Goal: Task Accomplishment & Management: Manage account settings

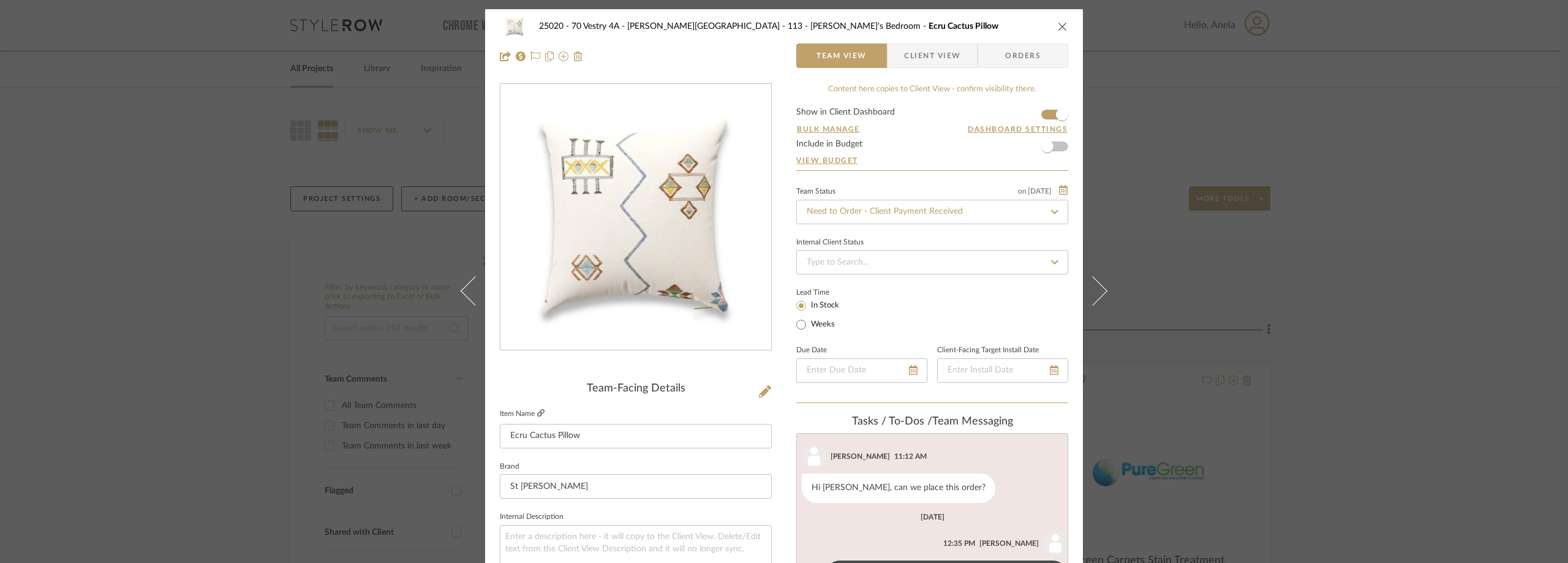
click at [540, 413] on icon at bounding box center [540, 413] width 7 height 7
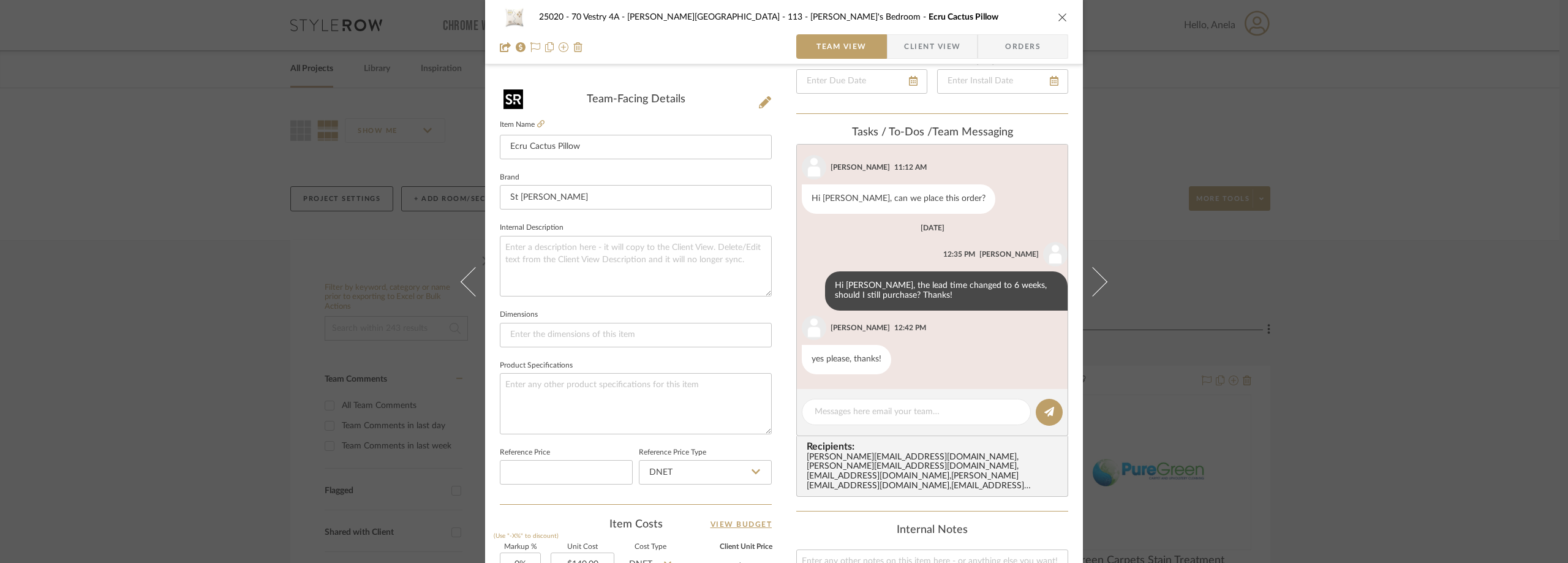
scroll to position [428, 0]
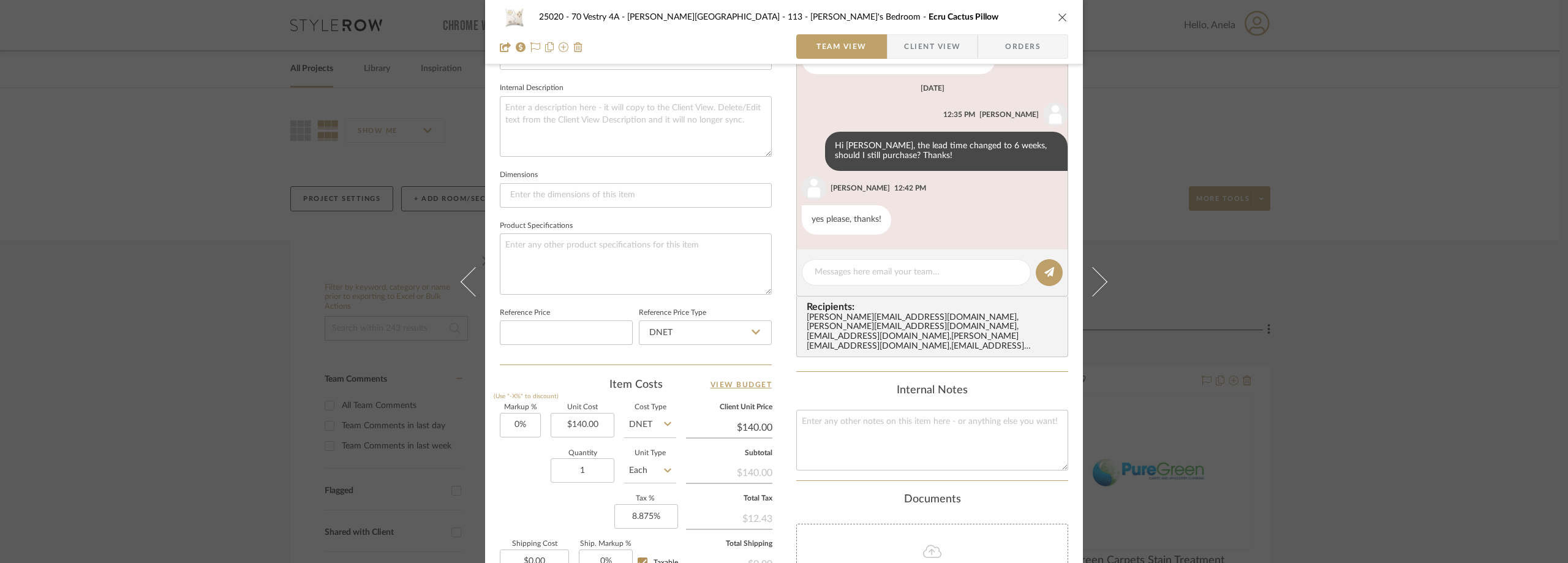
click at [887, 47] on span "button" at bounding box center [895, 47] width 17 height 25
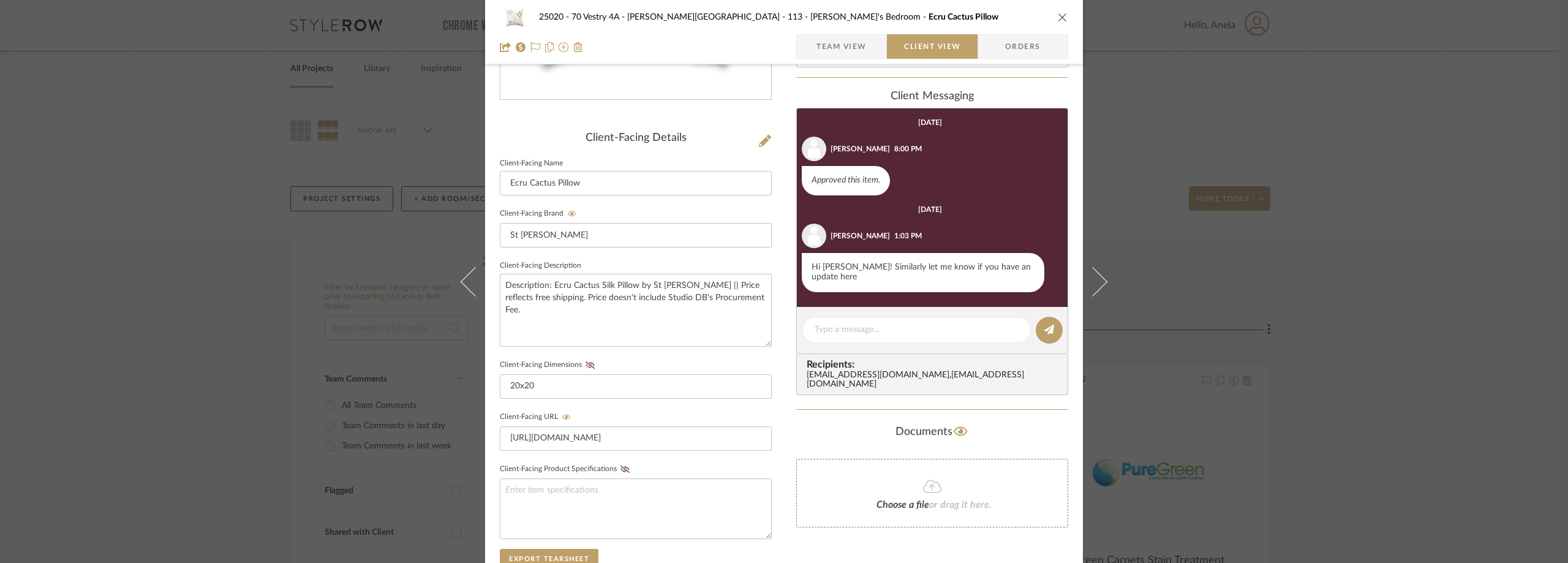
scroll to position [0, 0]
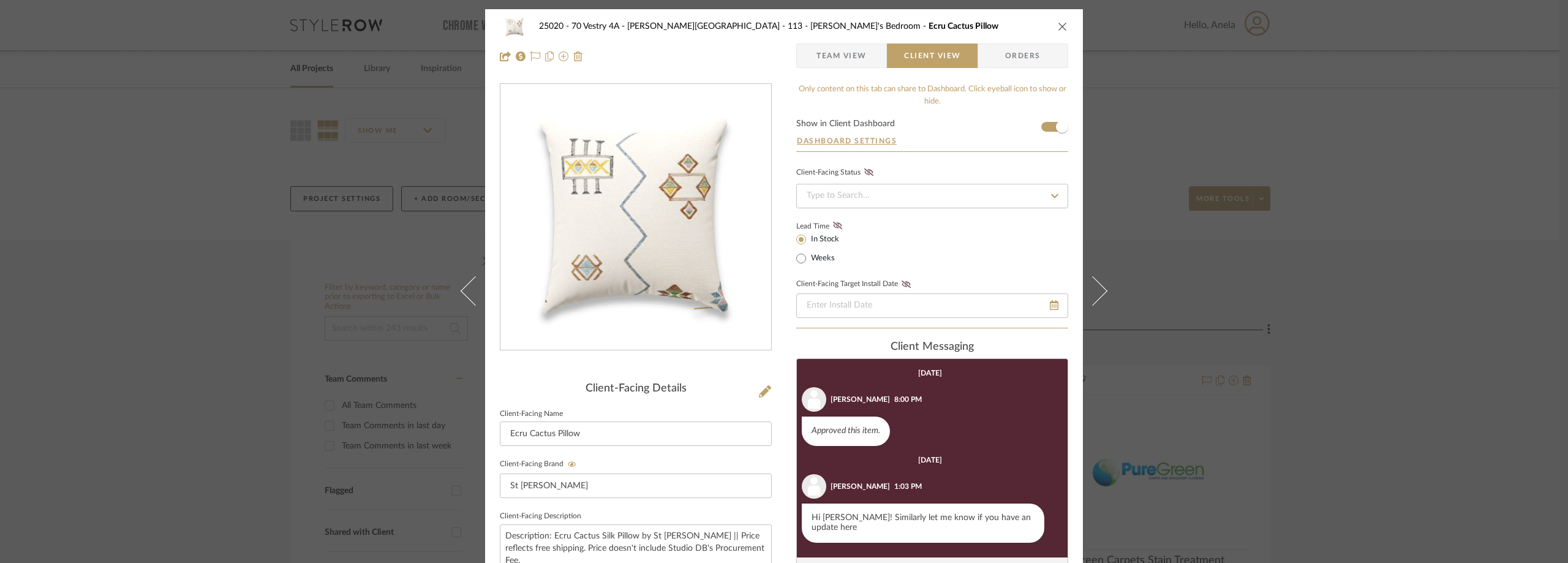
click at [816, 63] on span "Team View" at bounding box center [841, 55] width 50 height 25
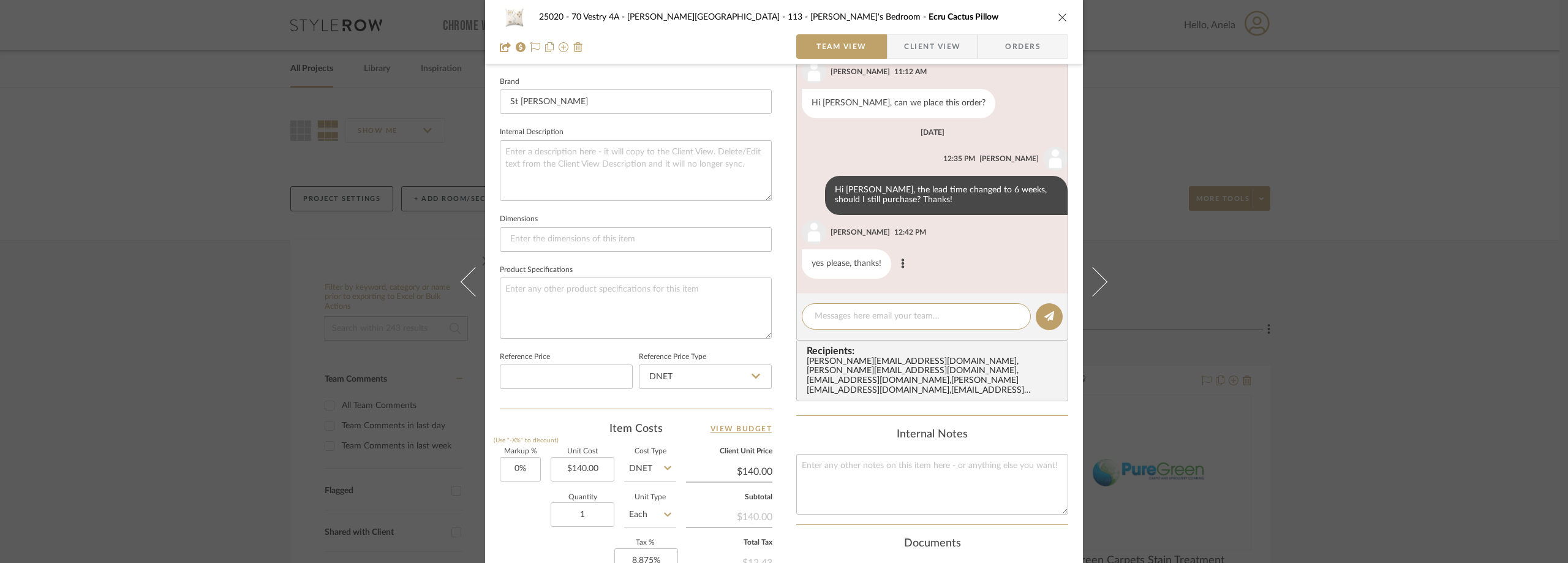
scroll to position [420, 0]
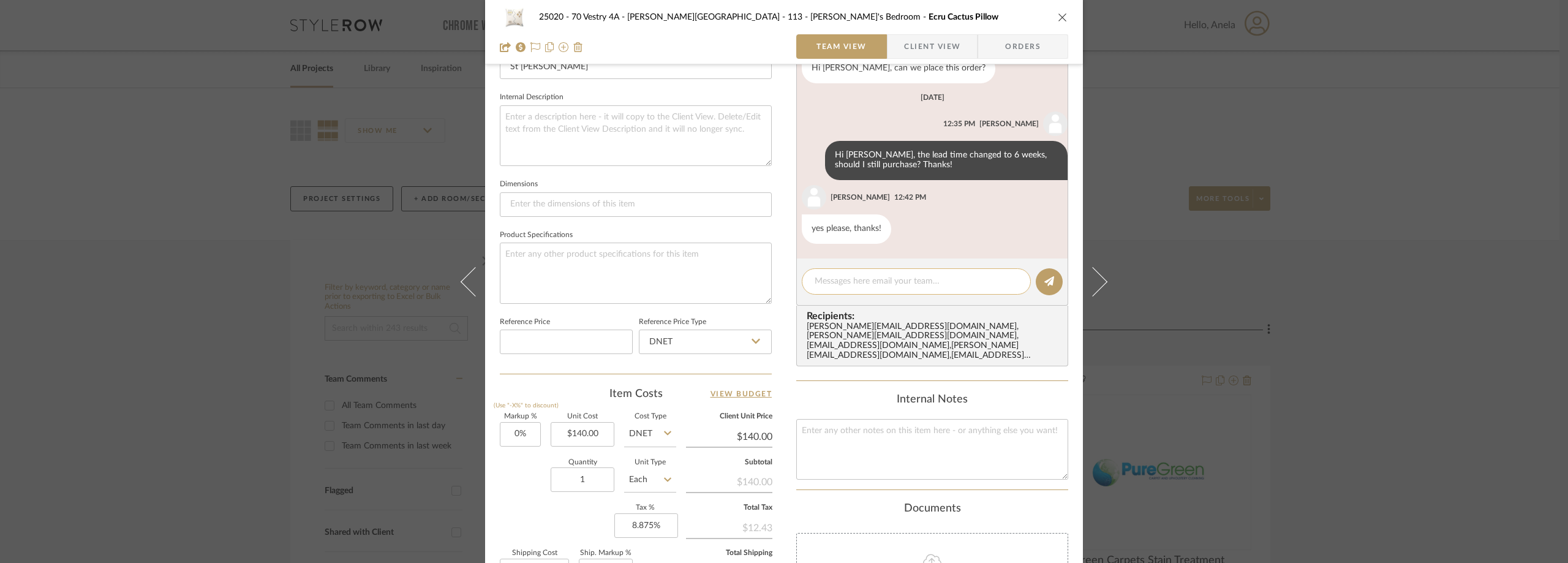
paste textarea "Order No. #107924"
type textarea "Order No. #107924"
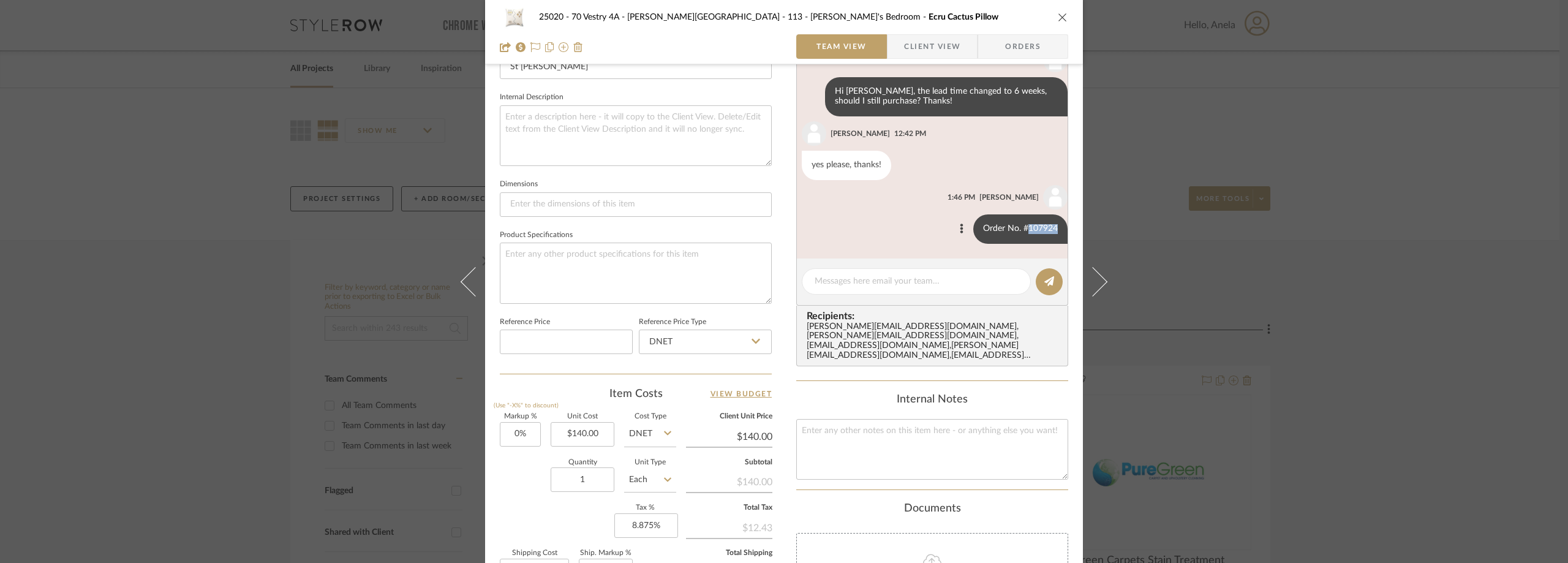
drag, startPoint x: 1018, startPoint y: 230, endPoint x: 1050, endPoint y: 228, distance: 32.1
click at [1050, 228] on div "Order No. #107924" at bounding box center [1020, 230] width 94 height 30
copy div "107924"
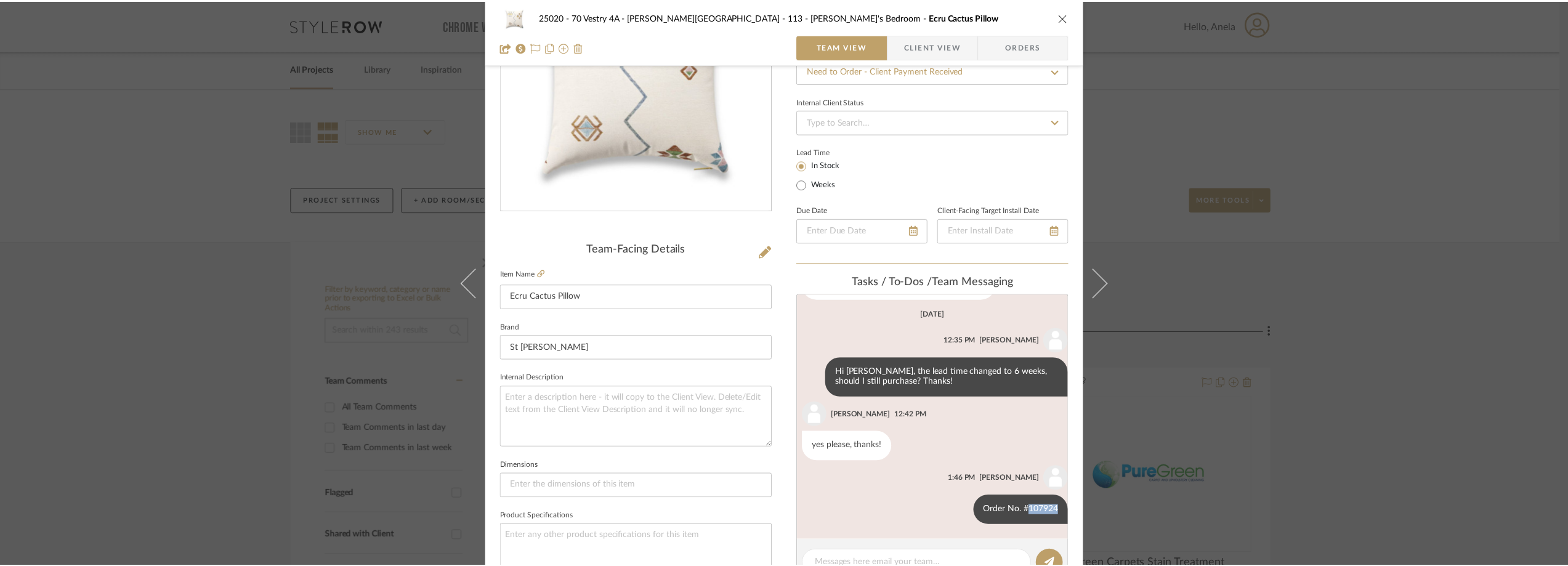
scroll to position [96, 0]
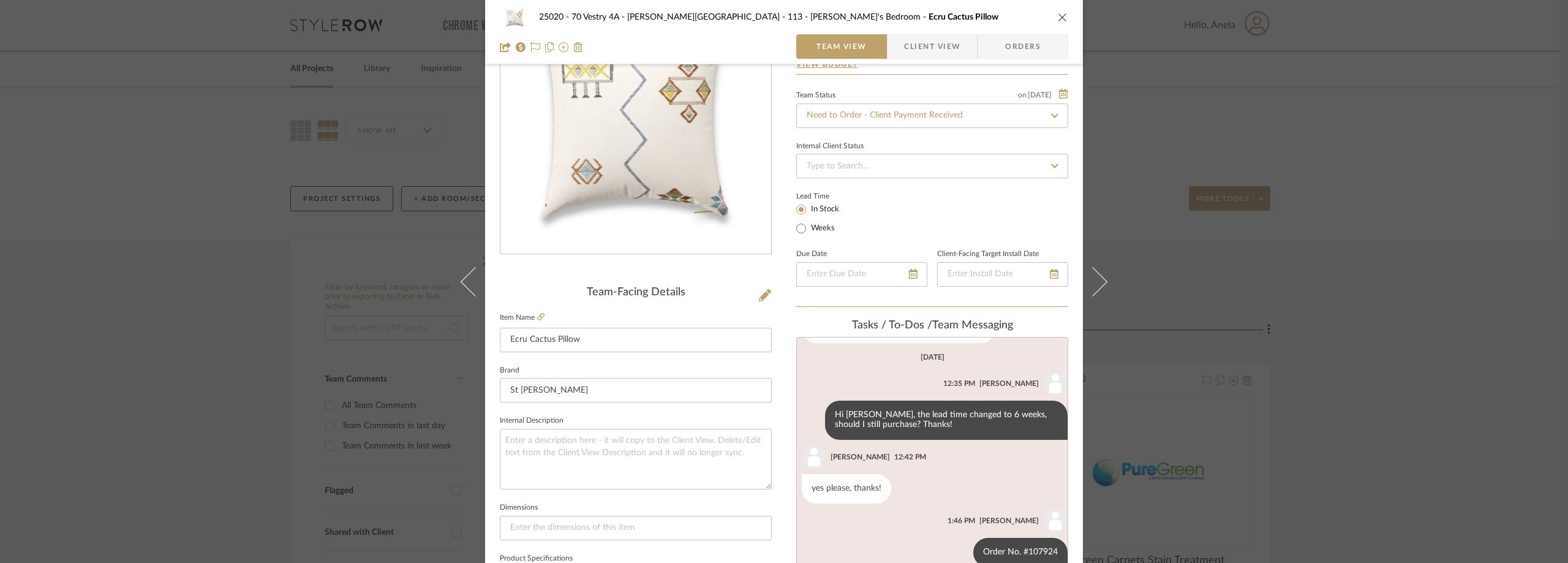
click at [1180, 233] on div "25020 - 70 Vestry 4A - Grant-Stanleigh 113 - Vivian's Bedroom Ecru Cactus Pillo…" at bounding box center [784, 281] width 1568 height 563
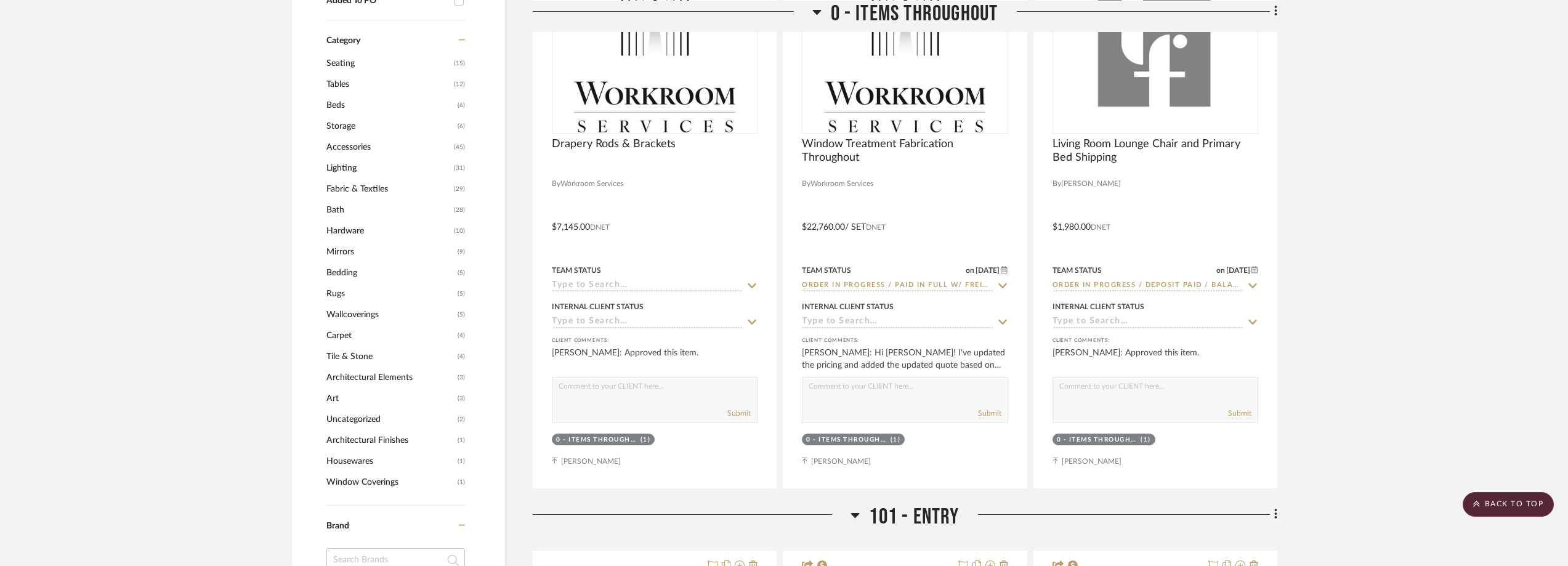
scroll to position [1109, 0]
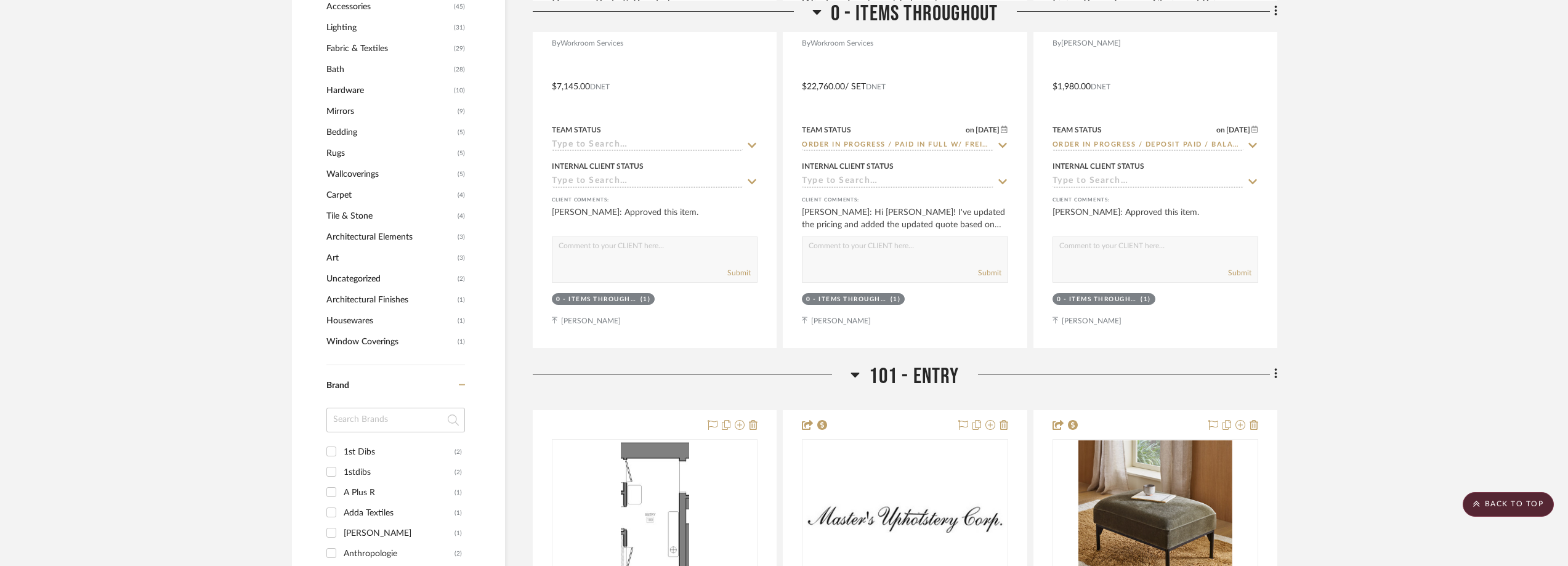
click at [401, 420] on input at bounding box center [395, 420] width 138 height 25
type input "ST"
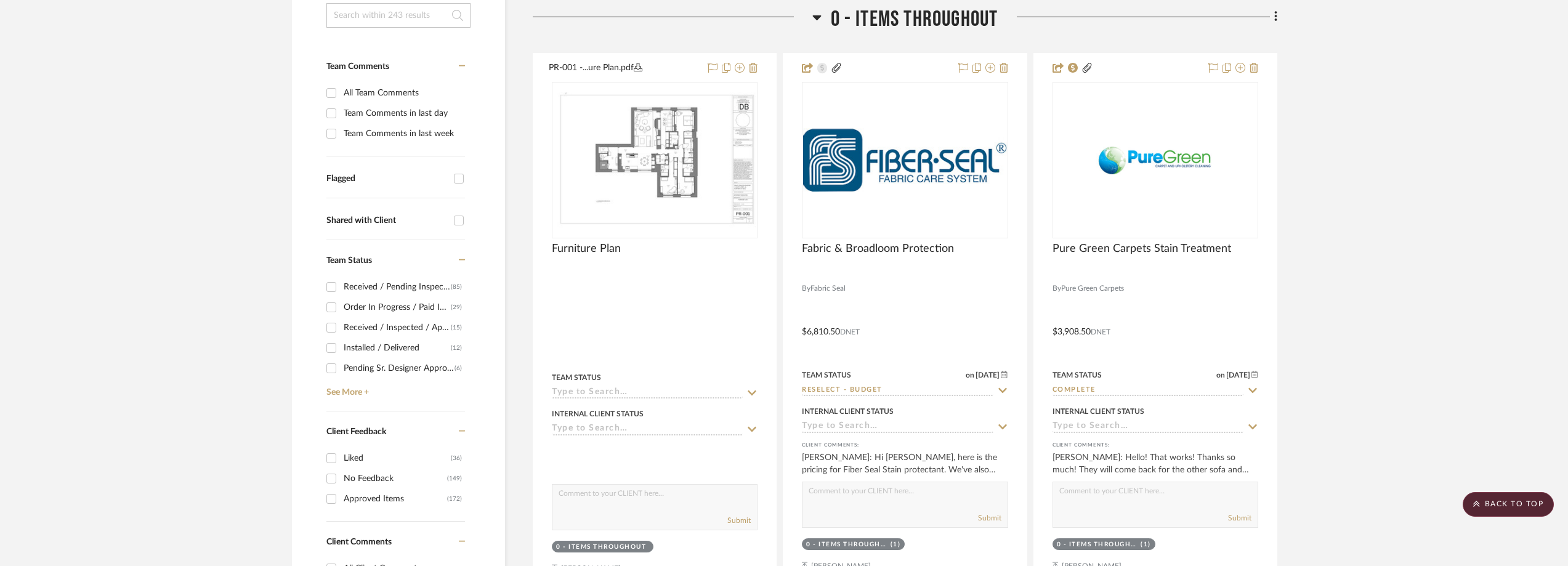
scroll to position [308, 0]
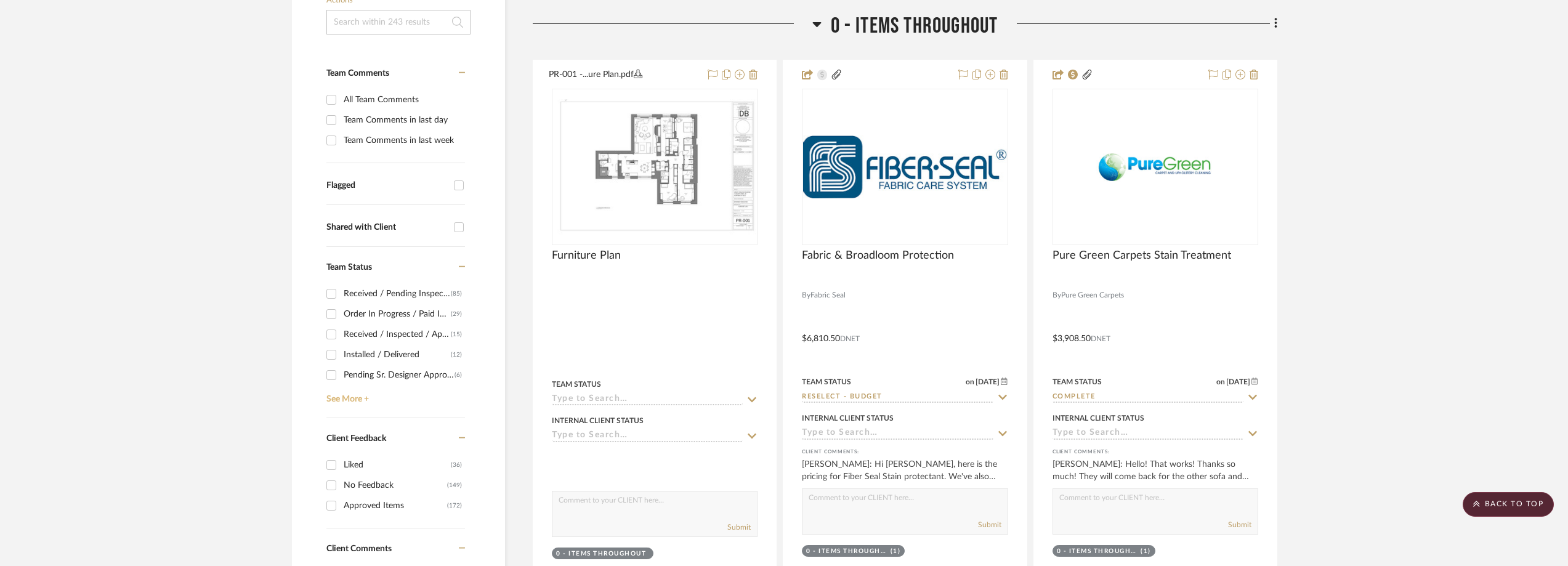
click at [342, 402] on link "See More +" at bounding box center [394, 395] width 141 height 20
click at [373, 355] on div "Need to Order - Client Payment Received" at bounding box center [399, 354] width 110 height 20
click at [341, 355] on input "Need to Order - Client Payment Received (3)" at bounding box center [331, 354] width 20 height 20
checkbox input "true"
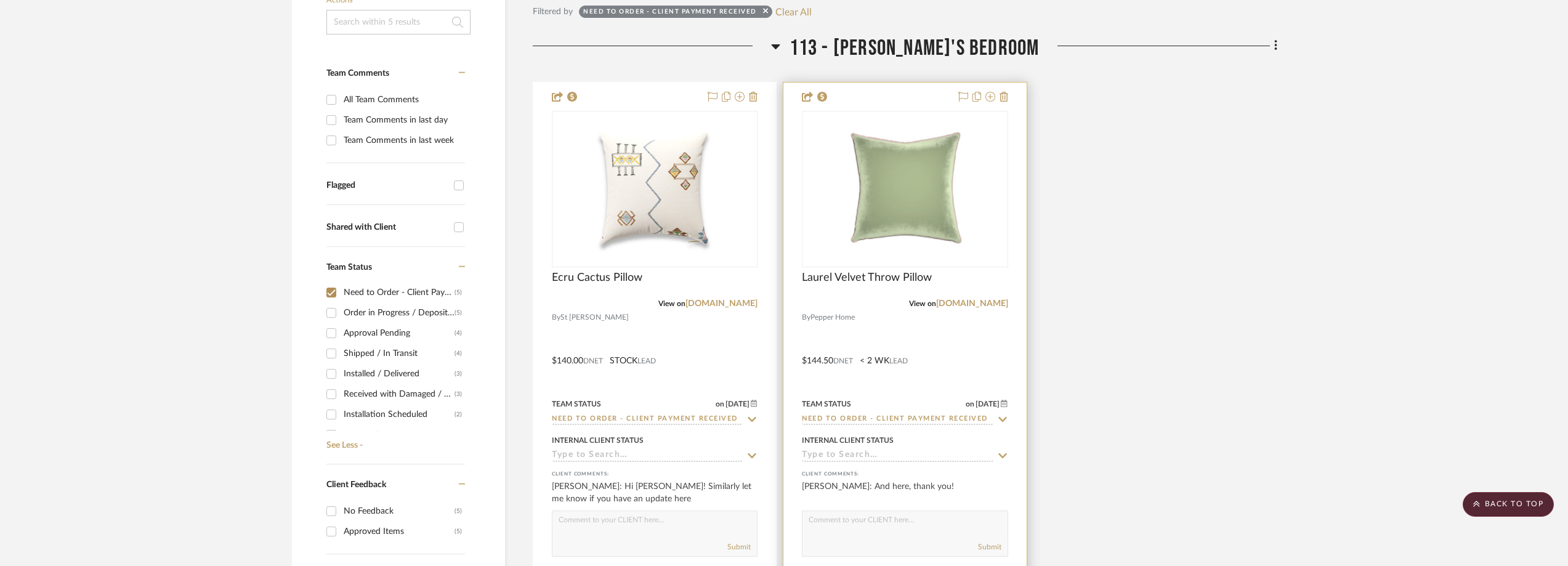
scroll to position [143, 0]
click at [667, 228] on img "0" at bounding box center [654, 189] width 154 height 154
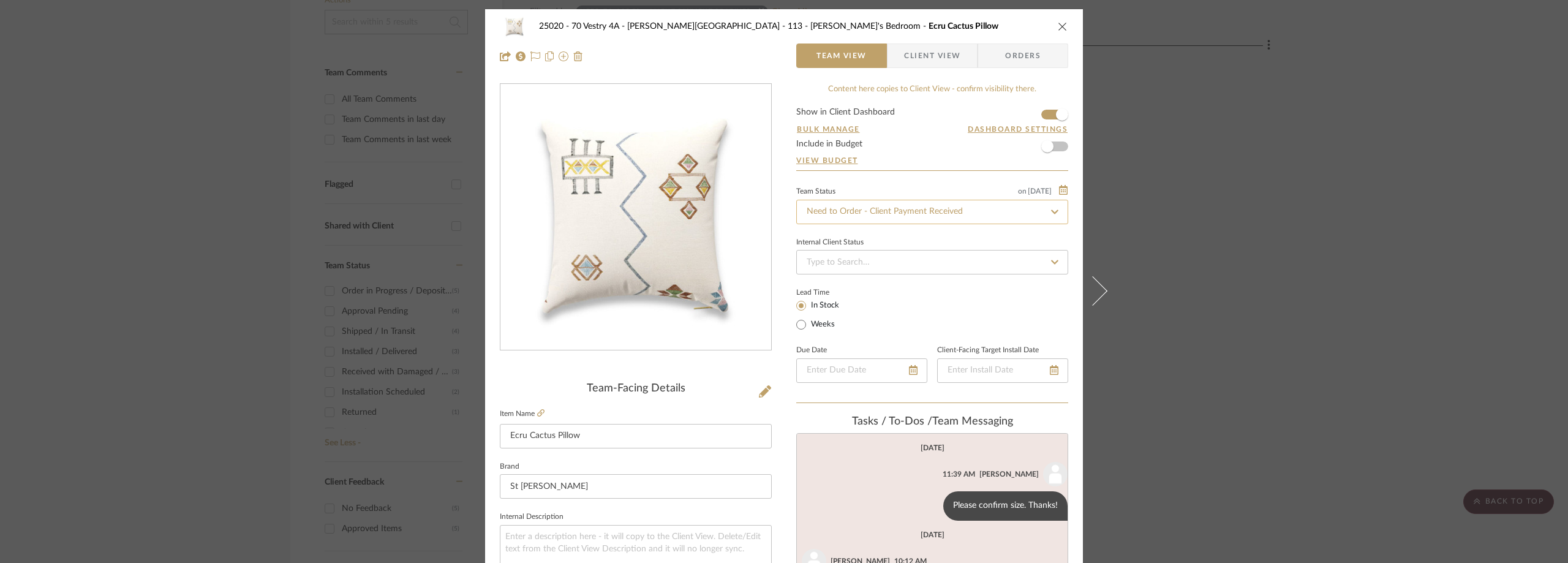
click at [896, 209] on input "Need to Order - Client Payment Received" at bounding box center [932, 212] width 272 height 25
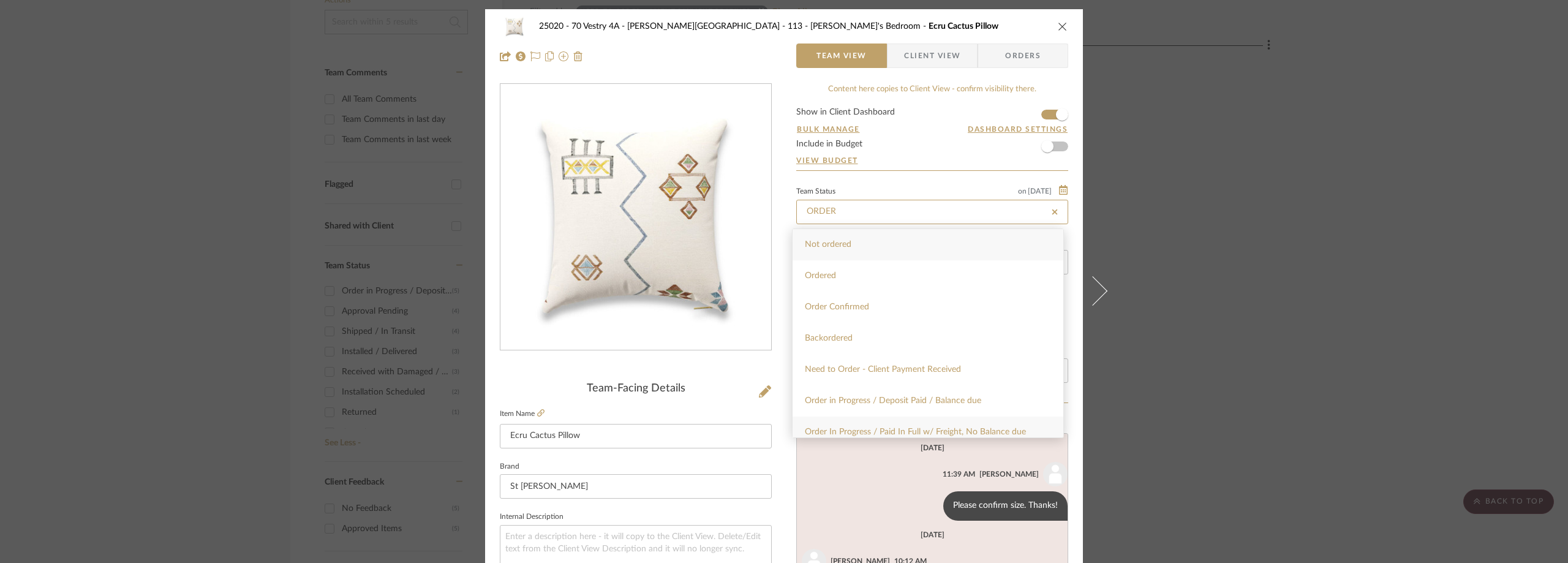
type input "ORDER"
click at [905, 426] on div "Order In Progress / Paid In Full w/ Freight, No Balance due" at bounding box center [928, 432] width 271 height 32
type input "[DATE]"
type input "Order In Progress / Paid In Full w/ Freight, No Balance due"
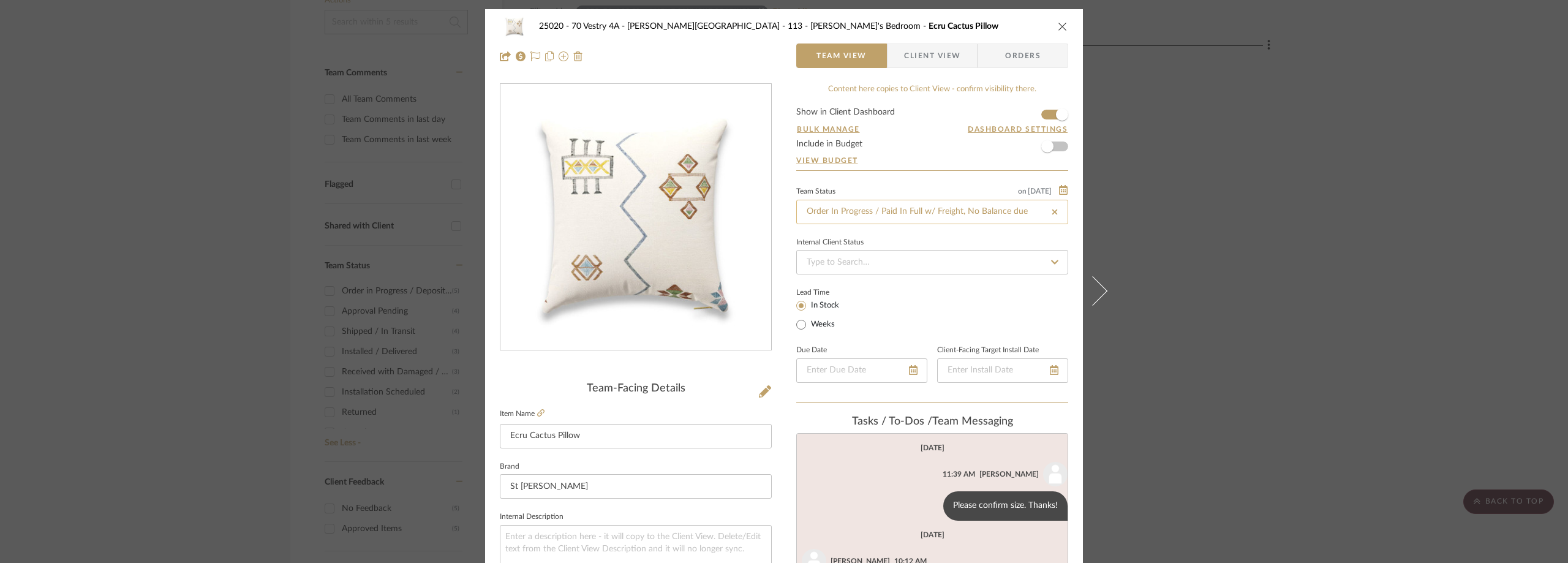
type input "[DATE]"
type input "Order In Progress / Paid In Full w/ Freight, No Balance due"
click at [887, 183] on div "Team Status on 9/25/2025 9/25/2025 Order In Progress / Paid In Full w/ Freight,…" at bounding box center [932, 203] width 272 height 41
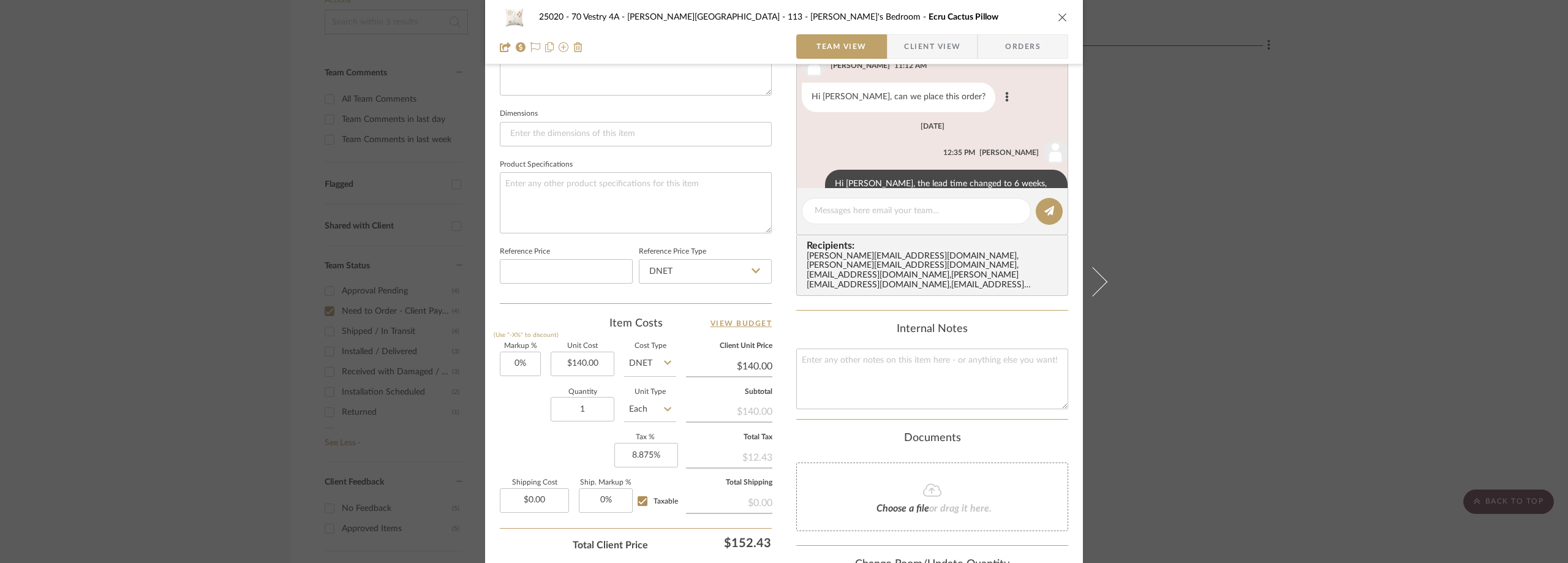
scroll to position [184, 0]
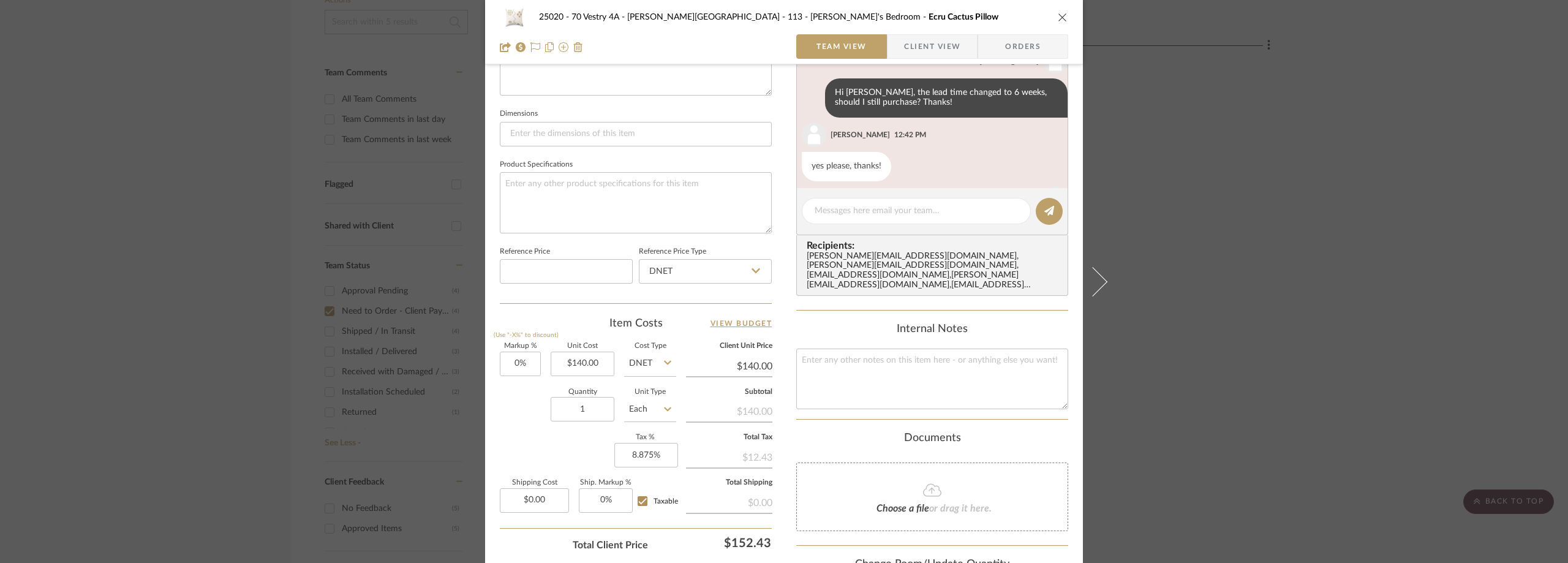
click at [1155, 168] on div "25020 - 70 Vestry 4A - Grant-Stanleigh 113 - Vivian's Bedroom Ecru Cactus Pillo…" at bounding box center [784, 281] width 1568 height 563
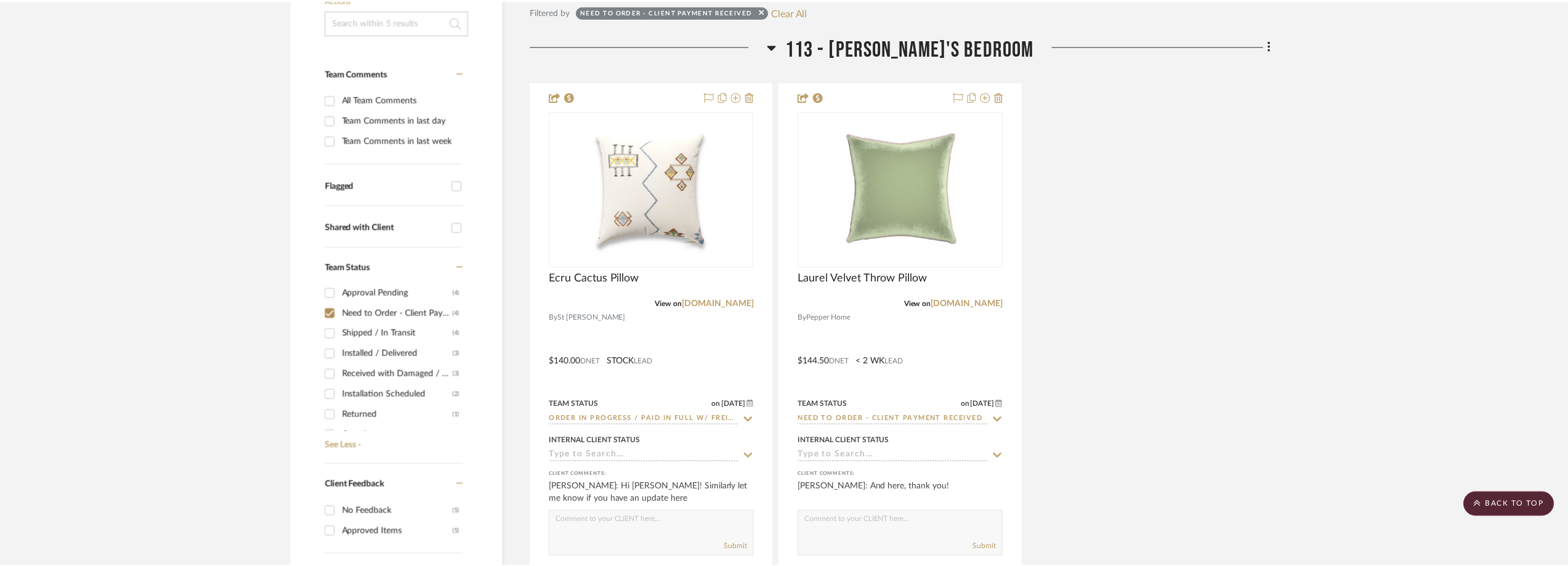
scroll to position [308, 0]
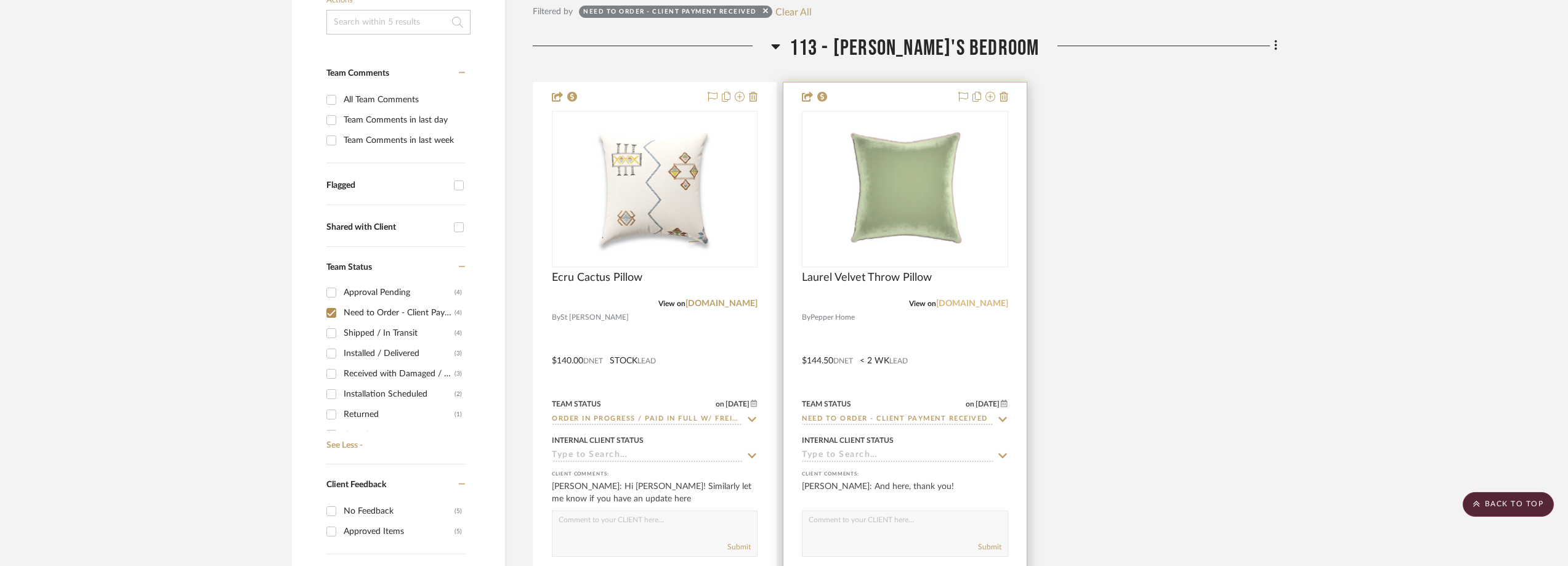
click at [959, 301] on link "pepper-home.com" at bounding box center [971, 303] width 72 height 9
click at [973, 303] on link "pepper-home.com" at bounding box center [971, 303] width 72 height 9
click at [972, 299] on link "pepper-home.com" at bounding box center [971, 303] width 72 height 9
click at [930, 153] on img "0" at bounding box center [905, 189] width 146 height 154
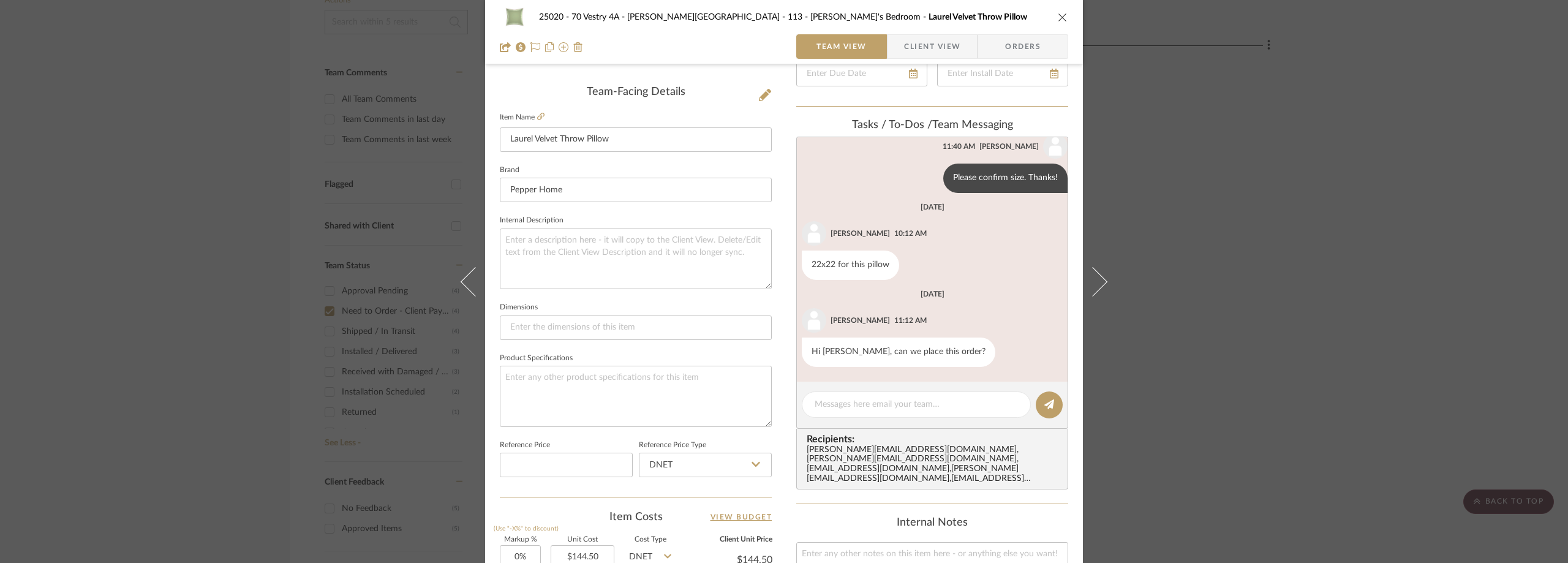
scroll to position [184, 0]
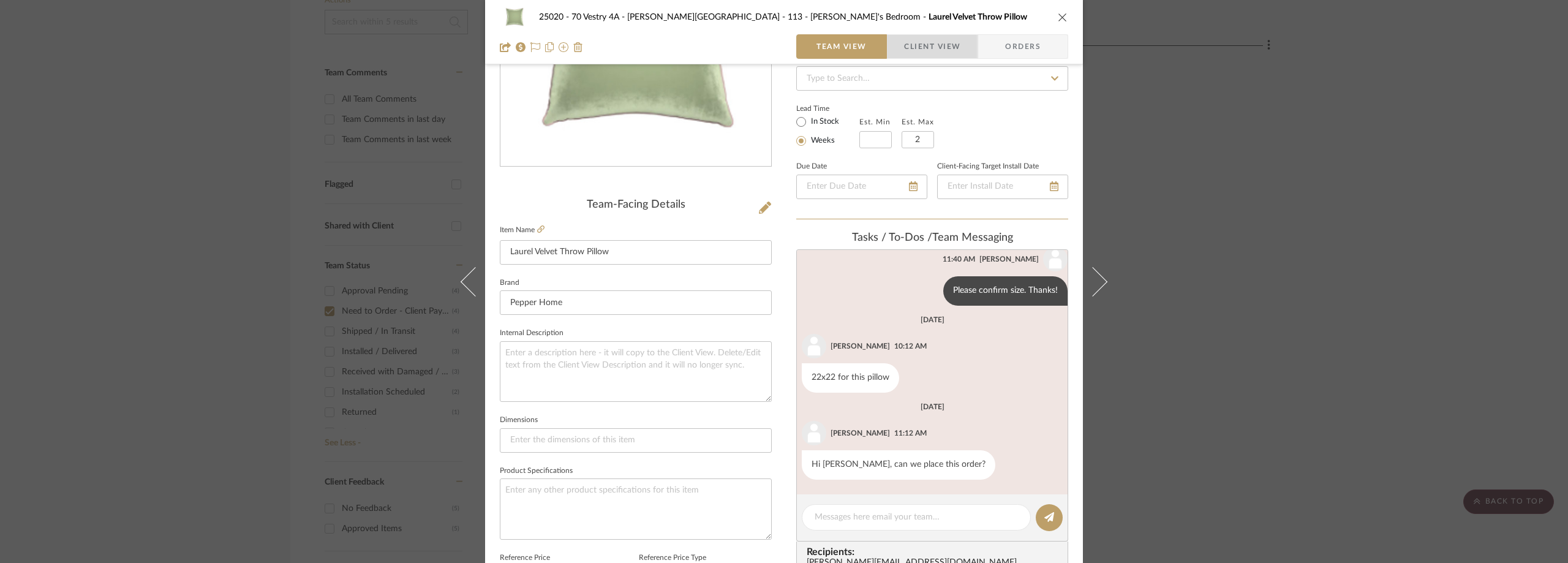
click at [893, 49] on span "button" at bounding box center [895, 47] width 17 height 25
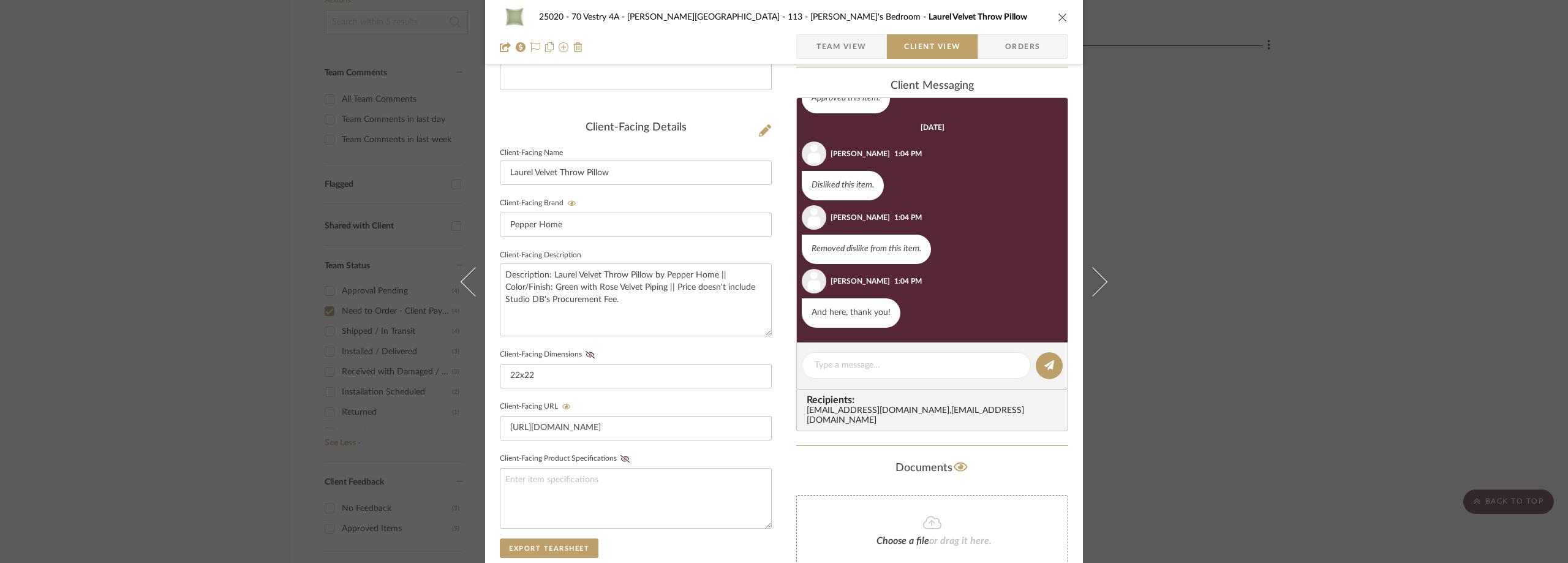
scroll to position [0, 0]
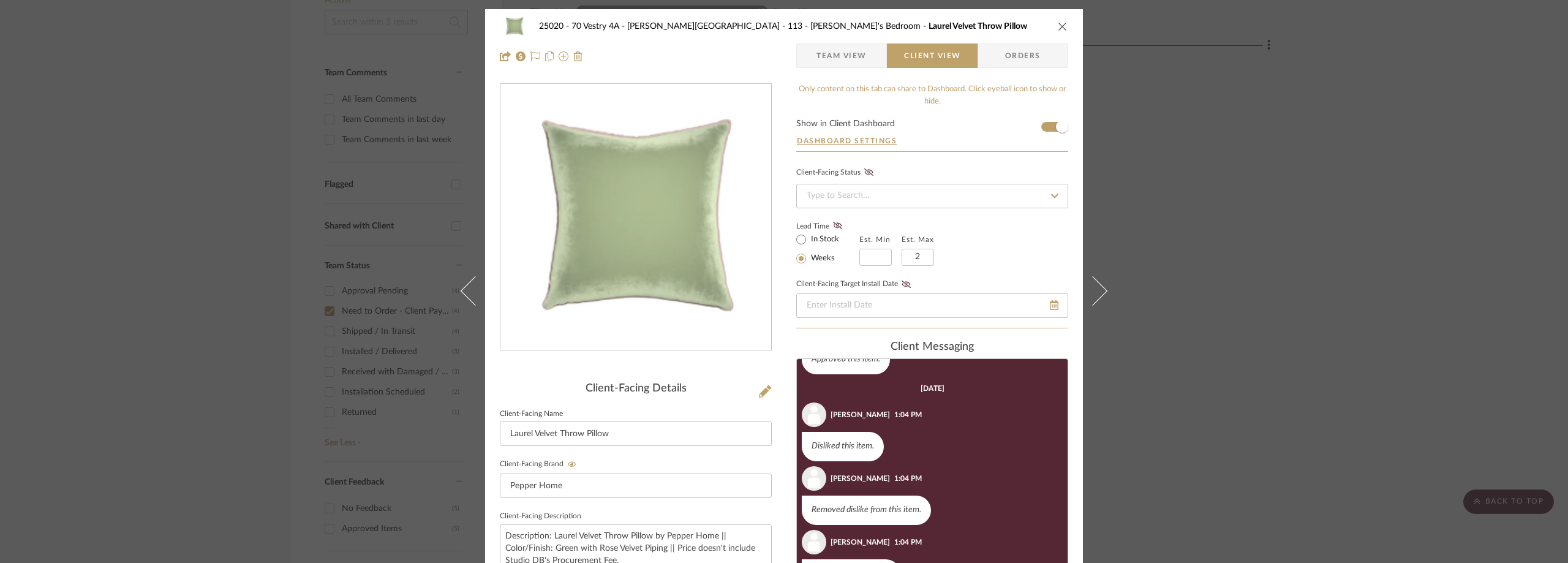
click at [821, 66] on span "Team View" at bounding box center [841, 55] width 50 height 25
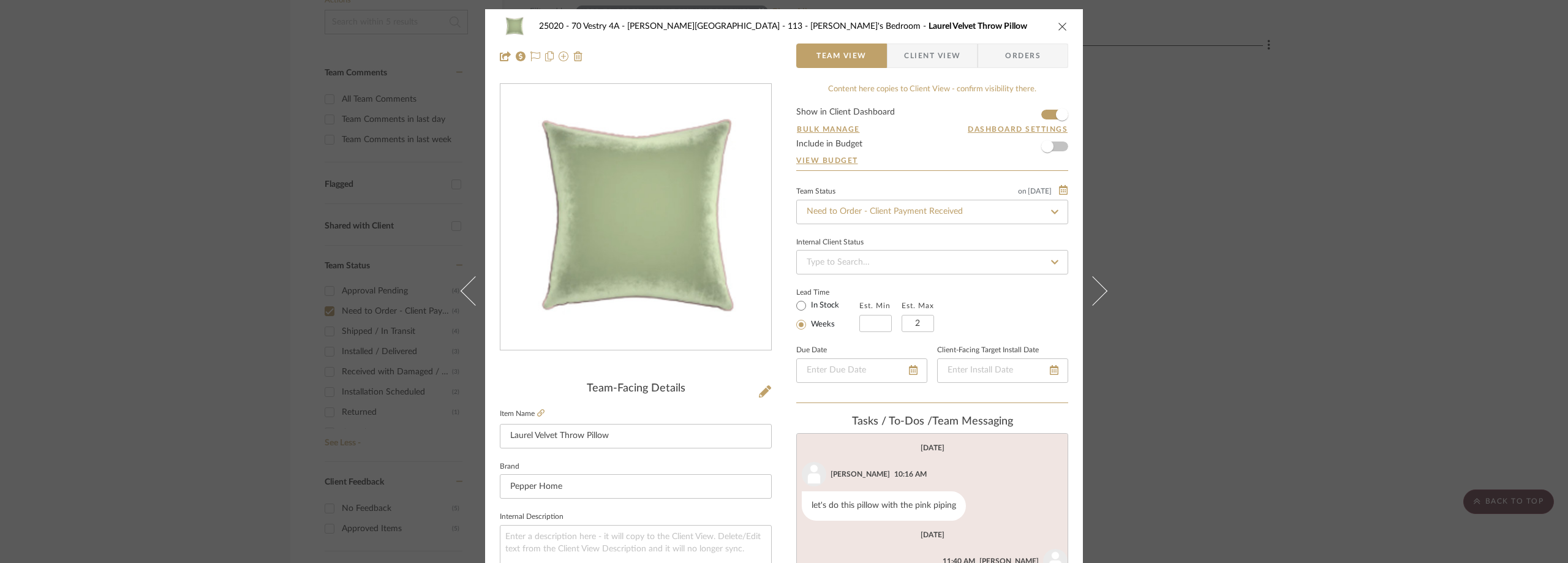
scroll to position [119, 0]
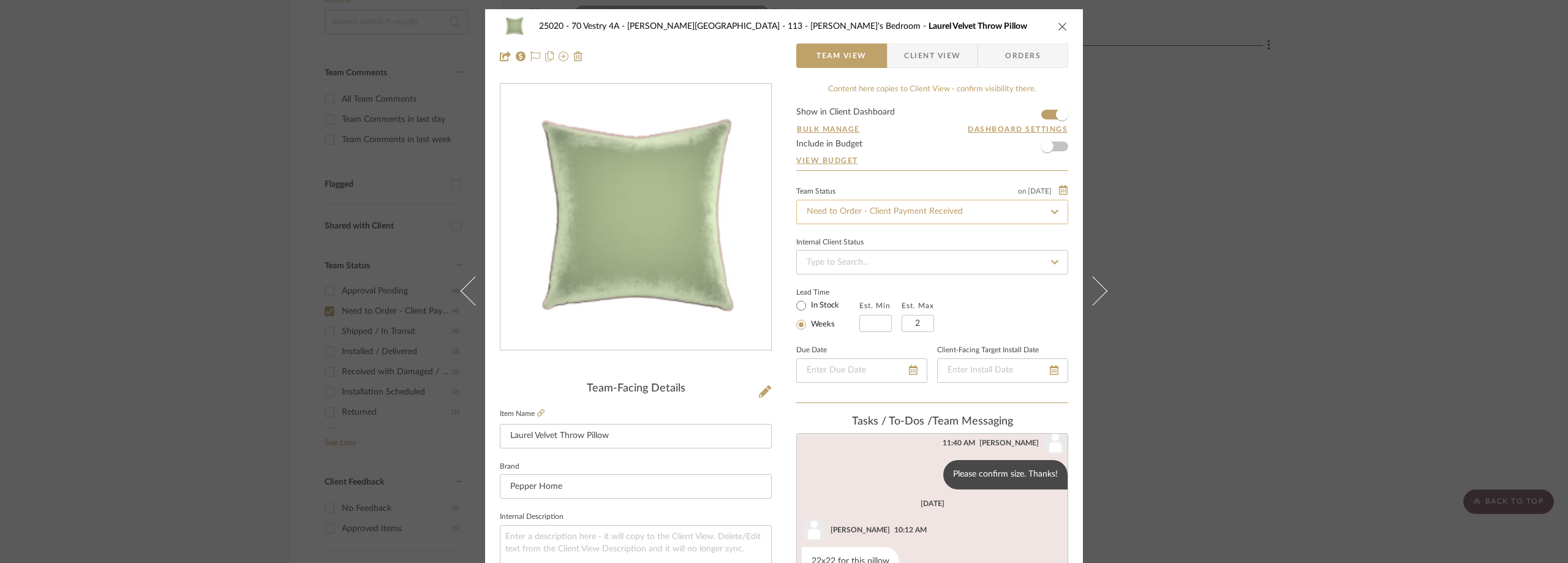
click at [841, 216] on input "Need to Order - Client Payment Received" at bounding box center [932, 212] width 272 height 25
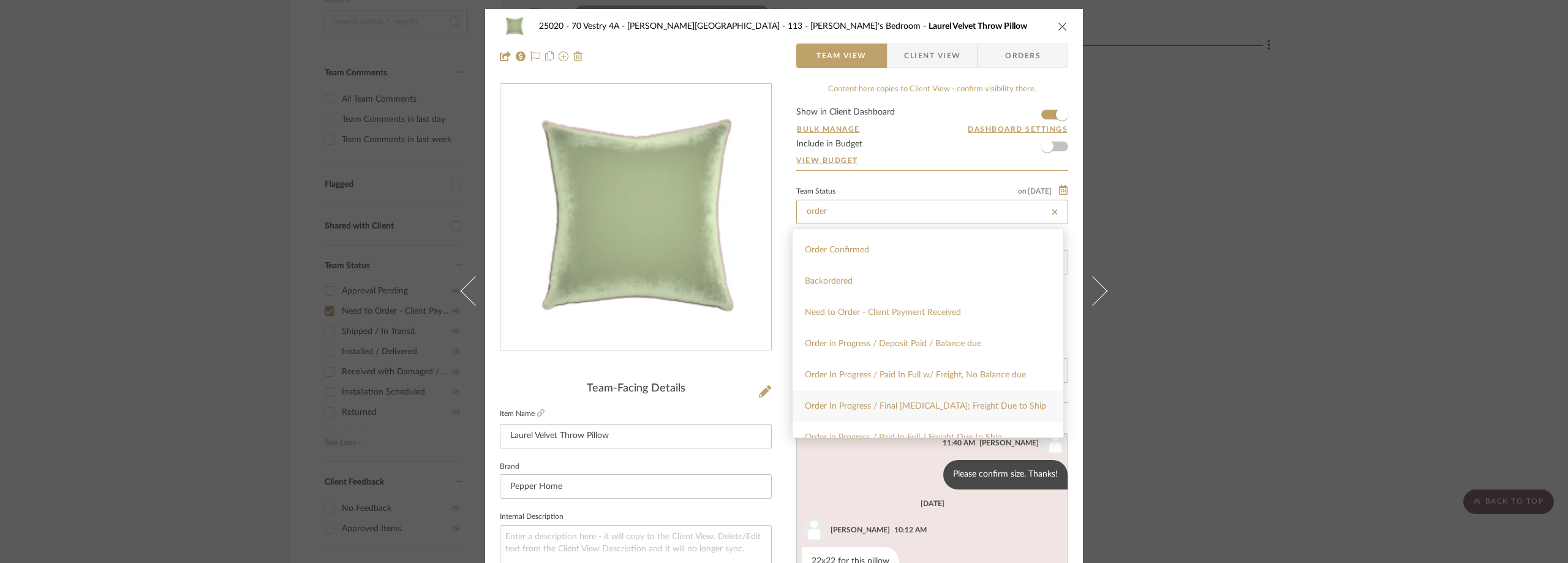
scroll to position [123, 0]
type input "order"
click at [874, 319] on div "Order In Progress / Paid In Full w/ Freight, No Balance due" at bounding box center [928, 310] width 271 height 32
type input "[DATE]"
type input "Order In Progress / Paid In Full w/ Freight, No Balance due"
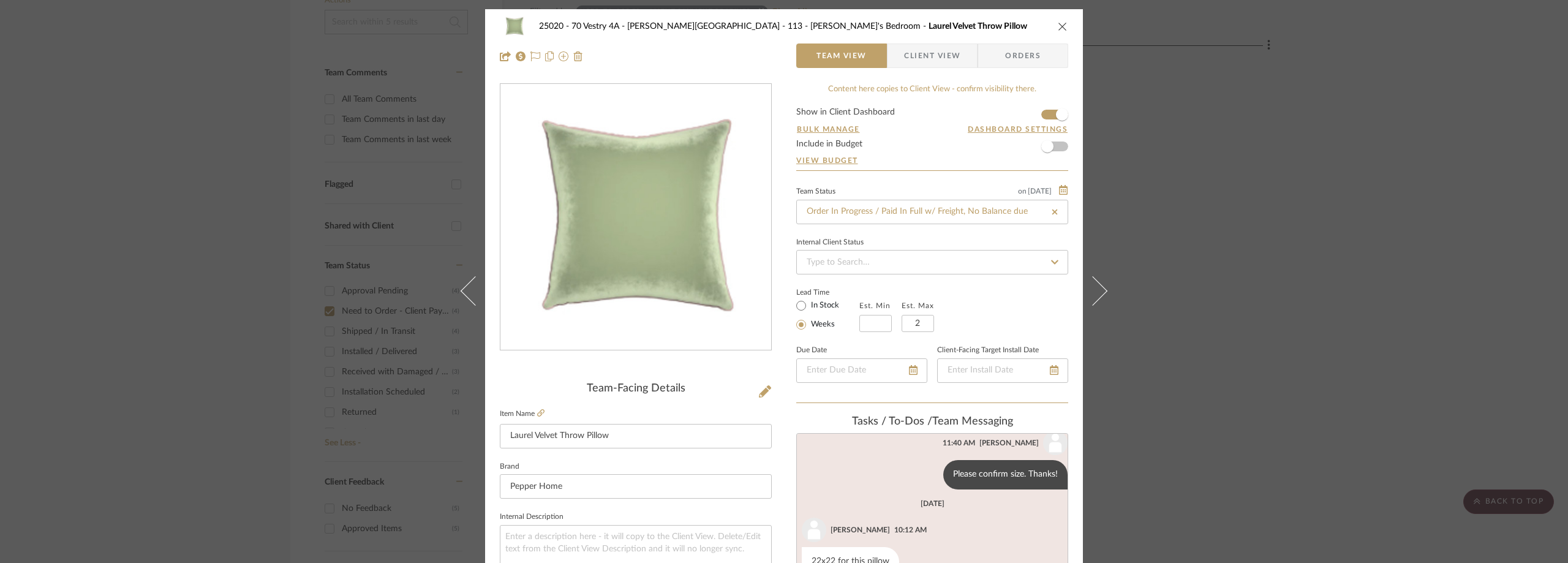
type input "[DATE]"
type input "Order In Progress / Paid In Full w/ Freight, No Balance due"
click at [953, 290] on div "Lead Time In Stock Weeks Est. Min Est. Max 2" at bounding box center [932, 308] width 272 height 47
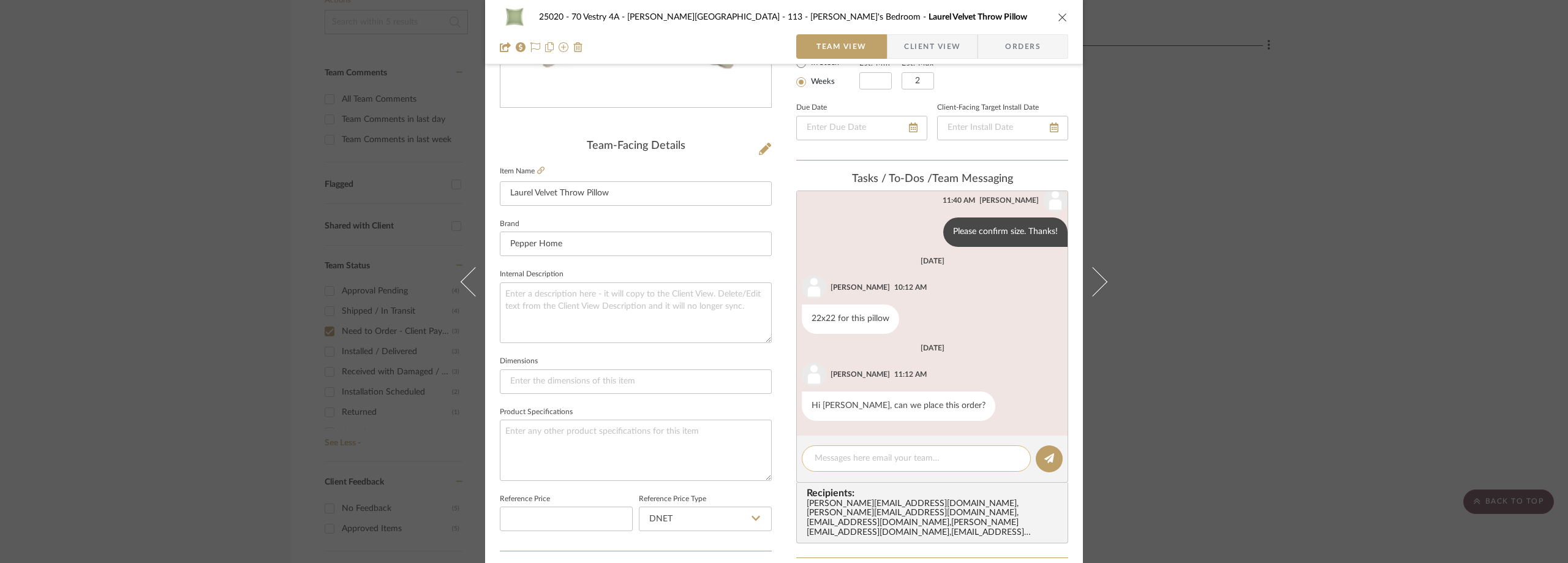
scroll to position [245, 0]
click at [862, 450] on div at bounding box center [917, 456] width 230 height 27
click at [857, 457] on textarea at bounding box center [917, 456] width 204 height 13
paste textarea "Order 112565"
type textarea "Order 112565"
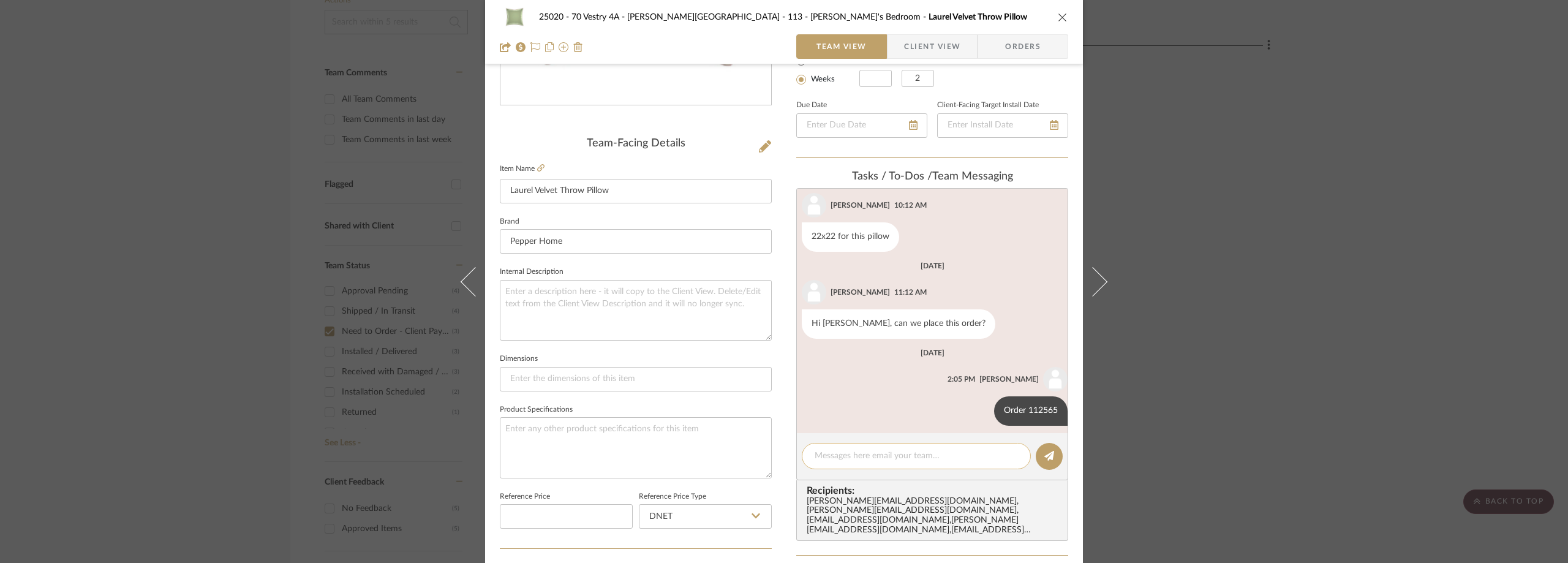
scroll to position [205, 0]
click at [179, 212] on div "25020 - 70 Vestry 4A - Grant-Stanleigh 113 - Vivian's Bedroom Laurel Velvet Thr…" at bounding box center [784, 281] width 1568 height 563
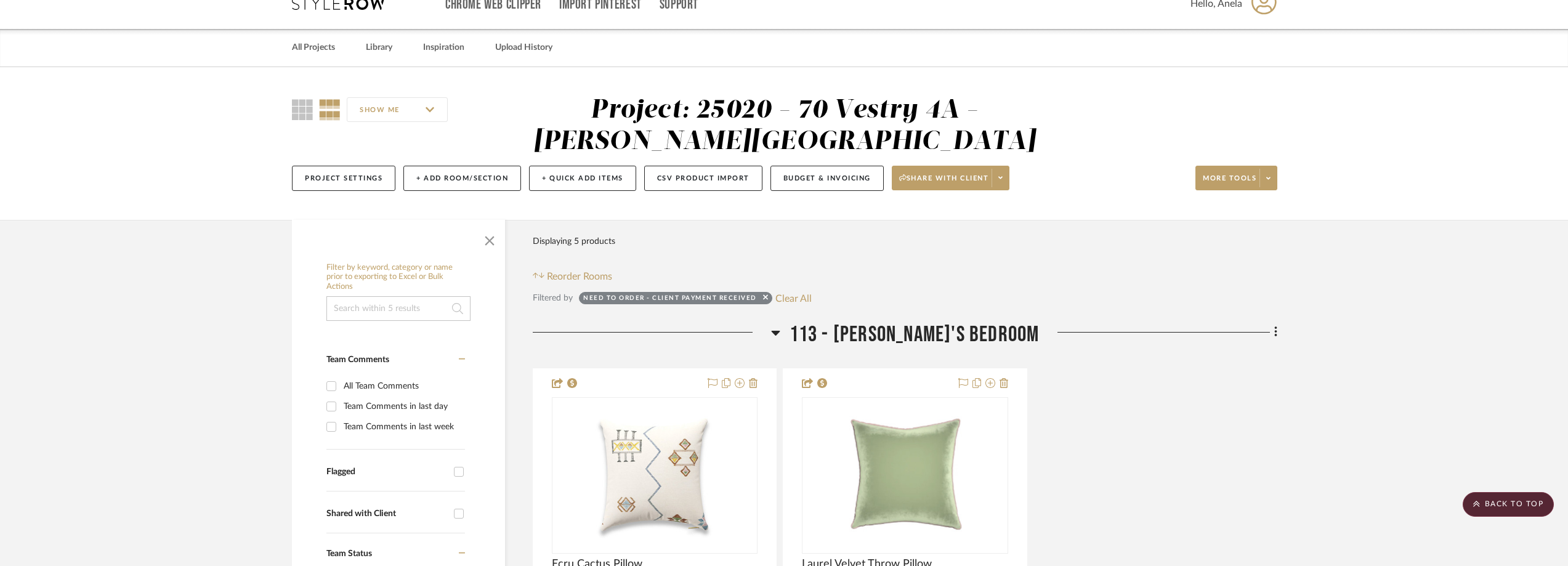
scroll to position [0, 0]
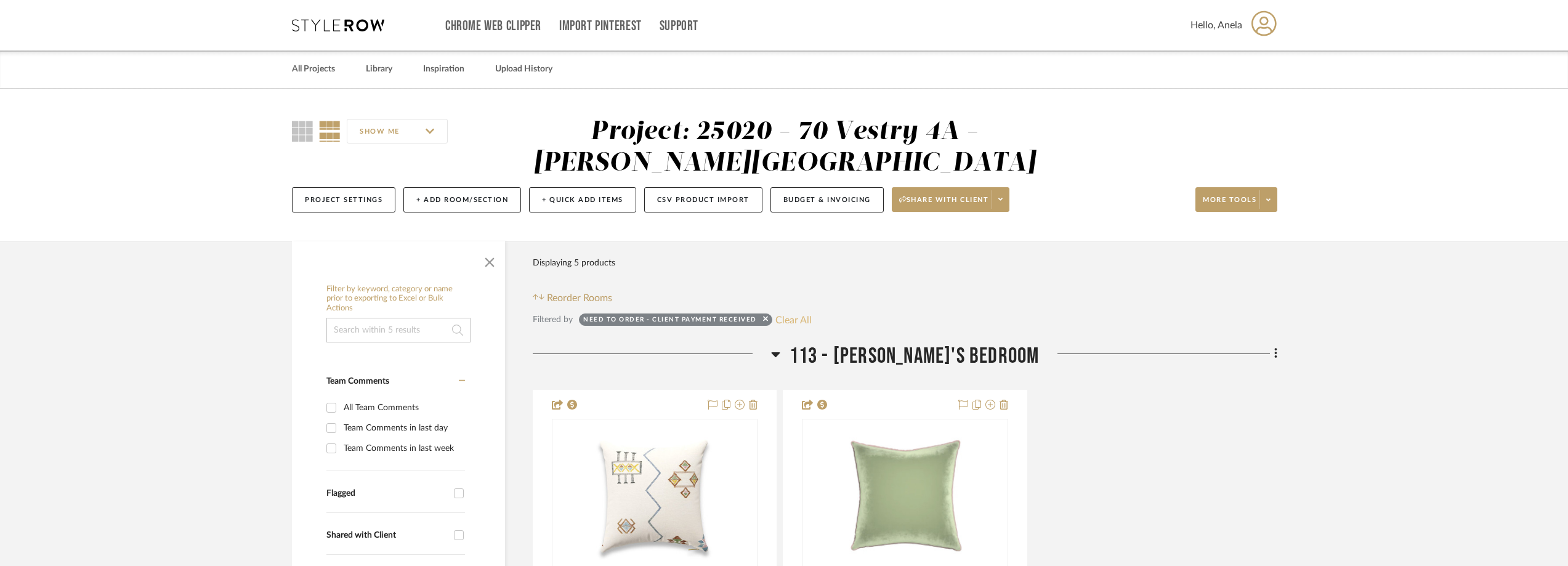
click at [802, 320] on button "Clear All" at bounding box center [793, 319] width 37 height 16
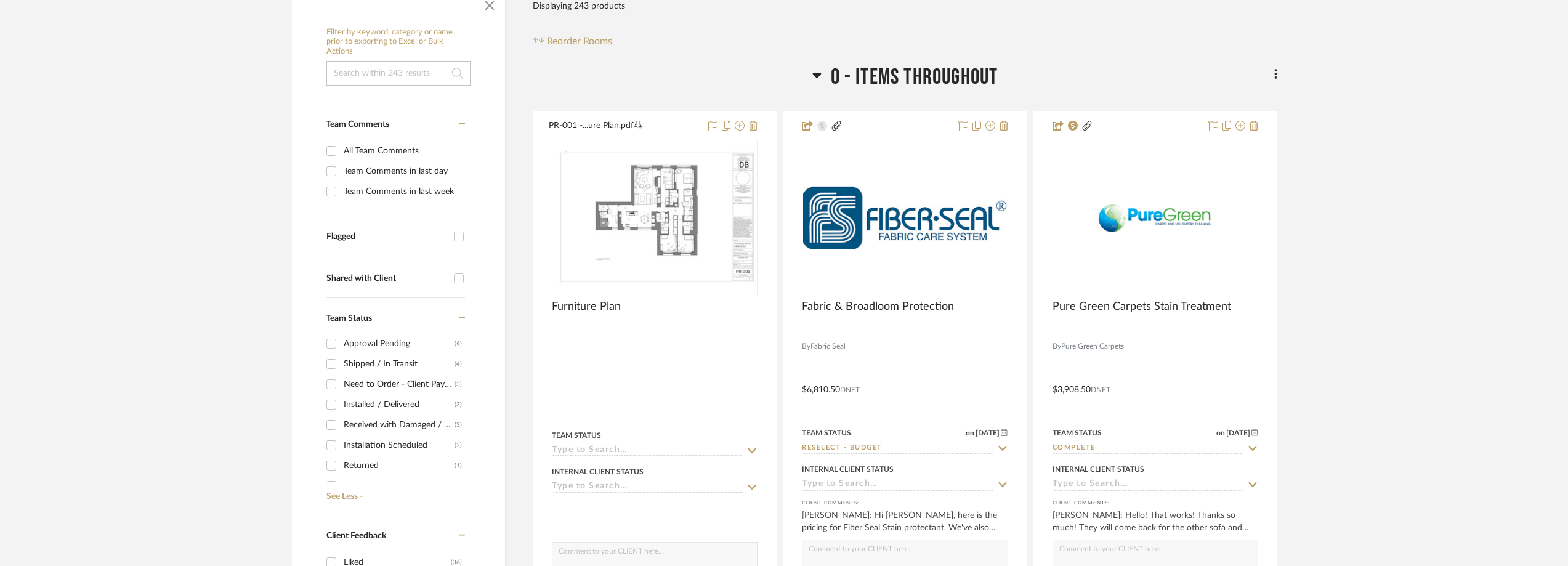
scroll to position [308, 0]
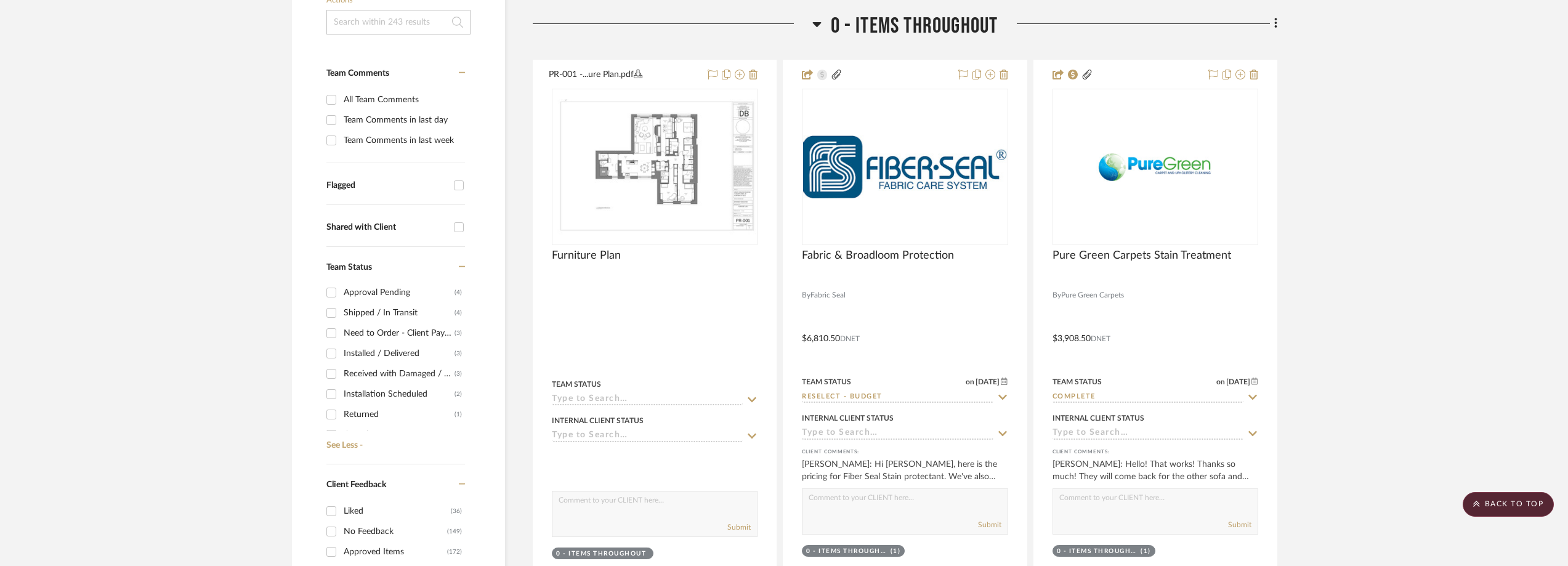
click at [365, 331] on div "Need to Order - Client Payment Received" at bounding box center [399, 333] width 110 height 20
click at [341, 331] on input "Need to Order - Client Payment Received (3)" at bounding box center [331, 333] width 20 height 20
checkbox input "true"
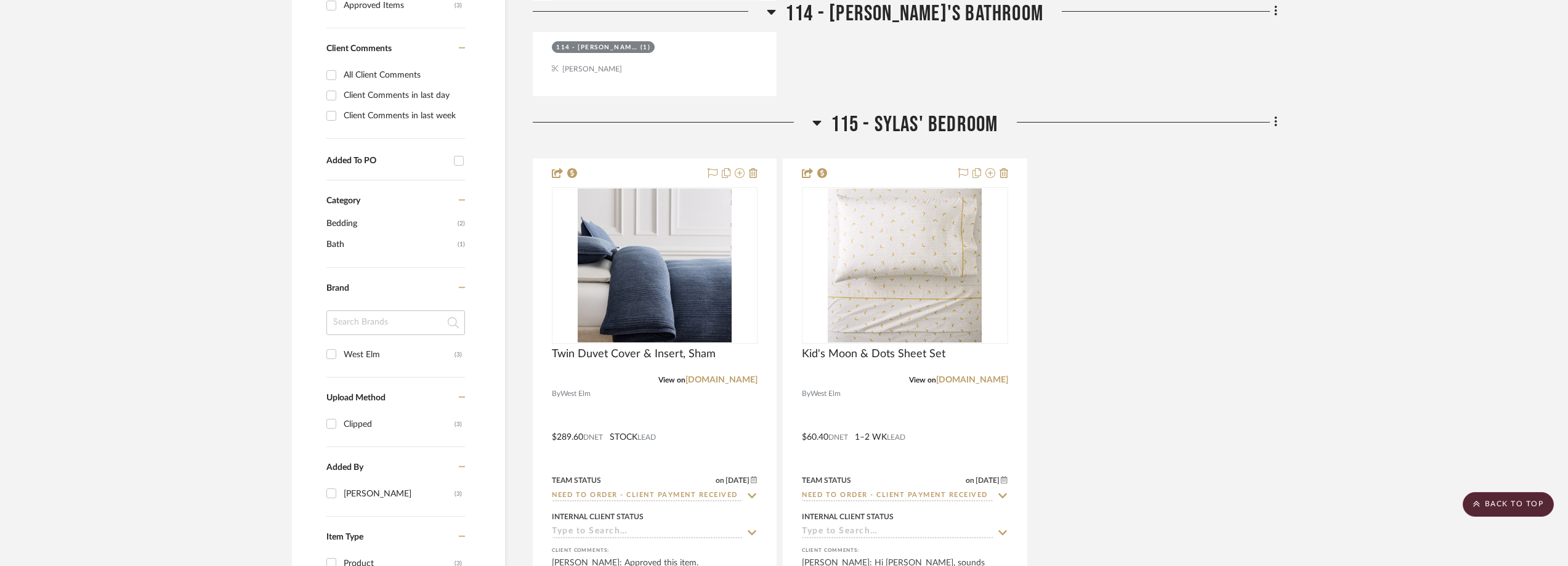
scroll to position [862, 0]
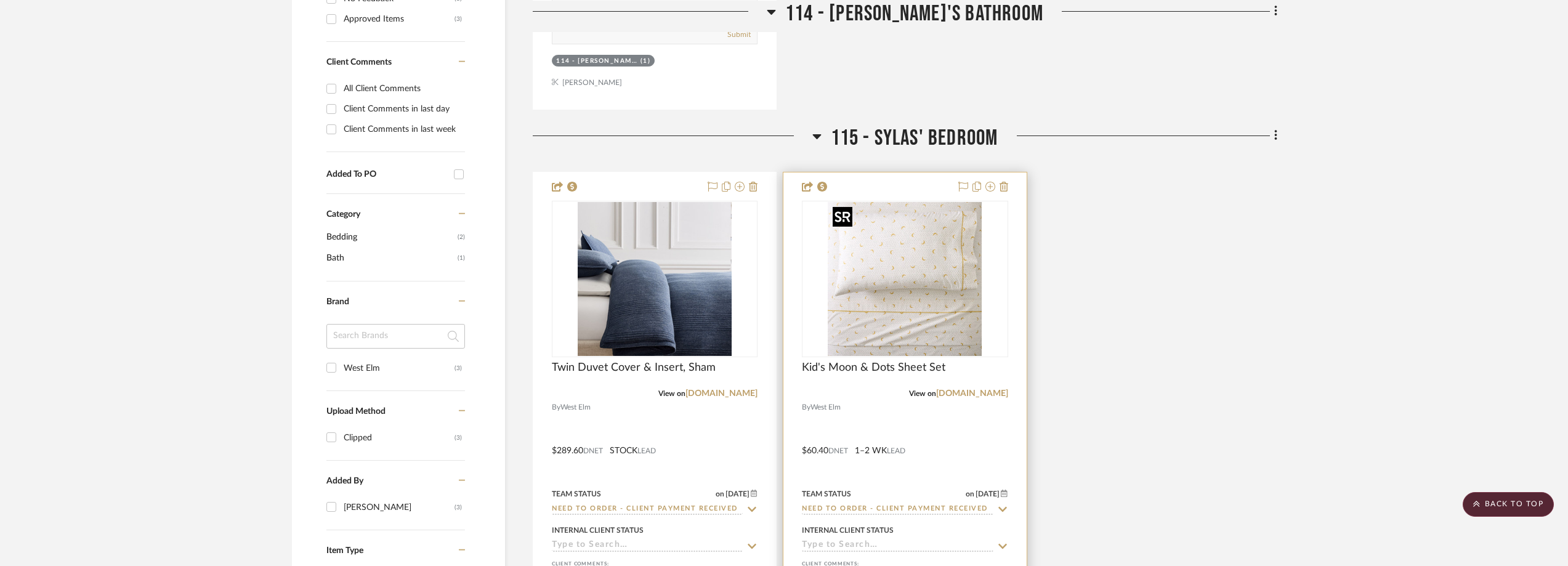
scroll to position [929, 0]
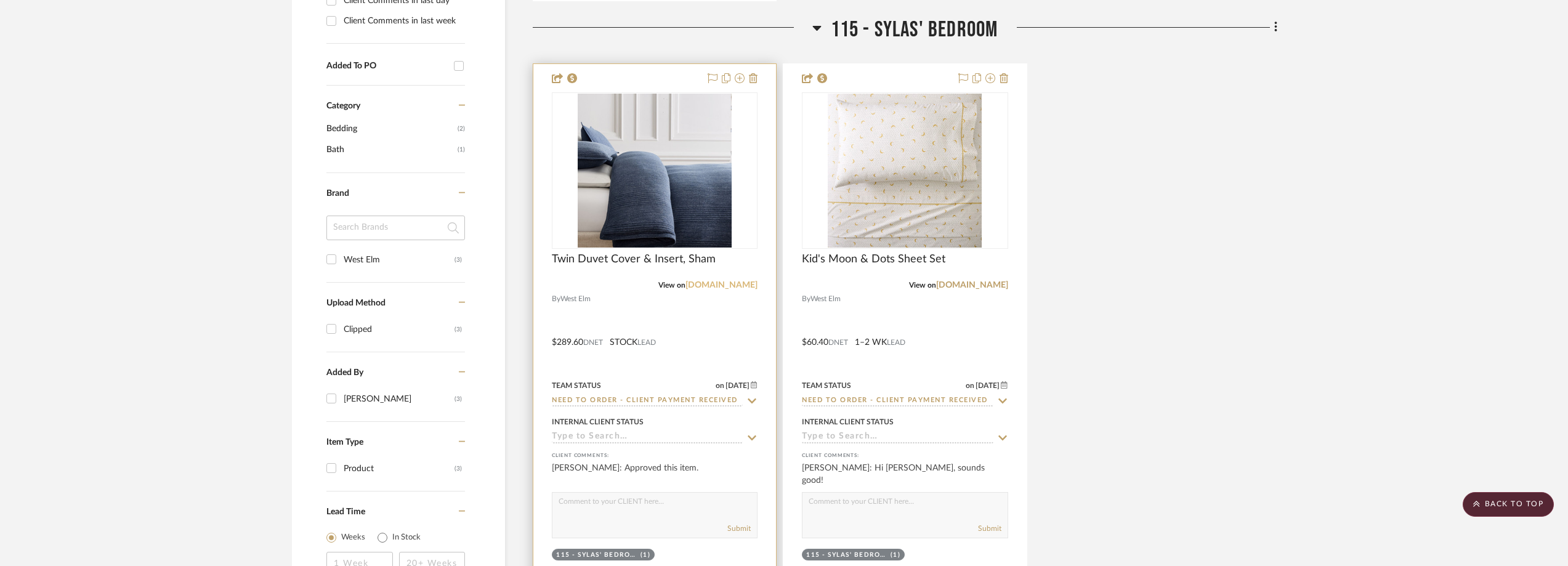
click at [733, 287] on link "westelm.com" at bounding box center [721, 284] width 72 height 9
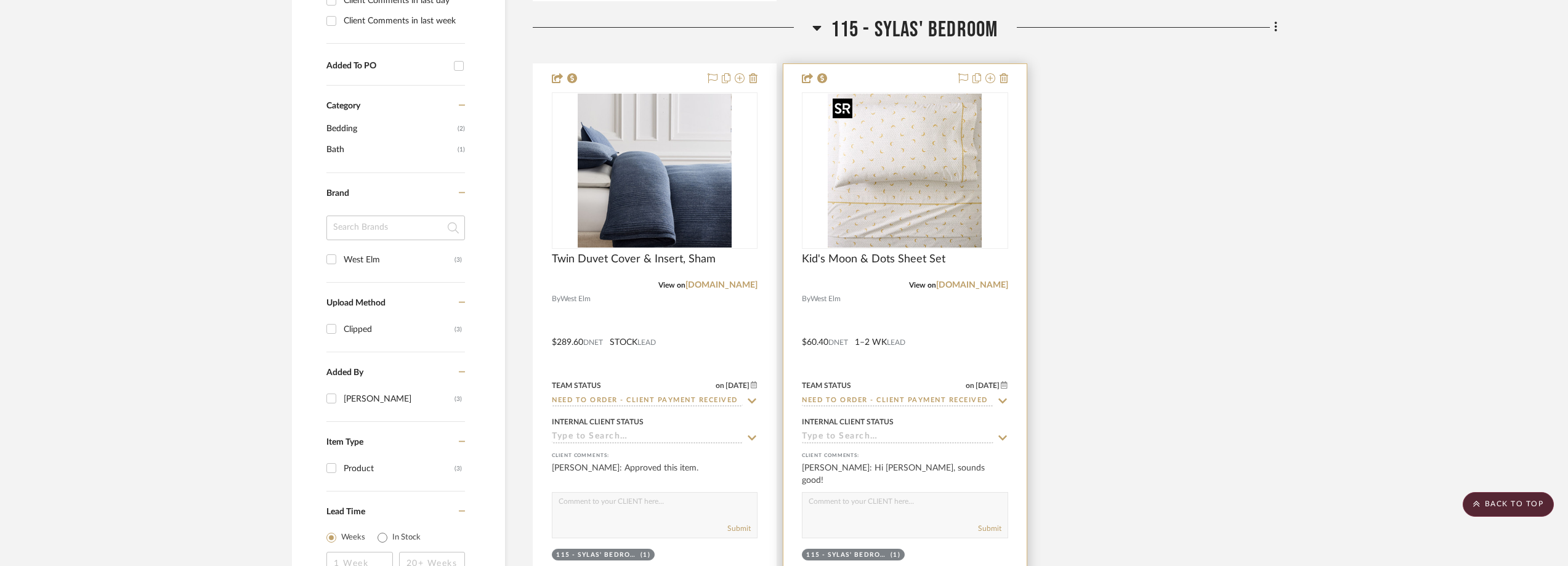
click at [939, 195] on img "0" at bounding box center [904, 170] width 154 height 154
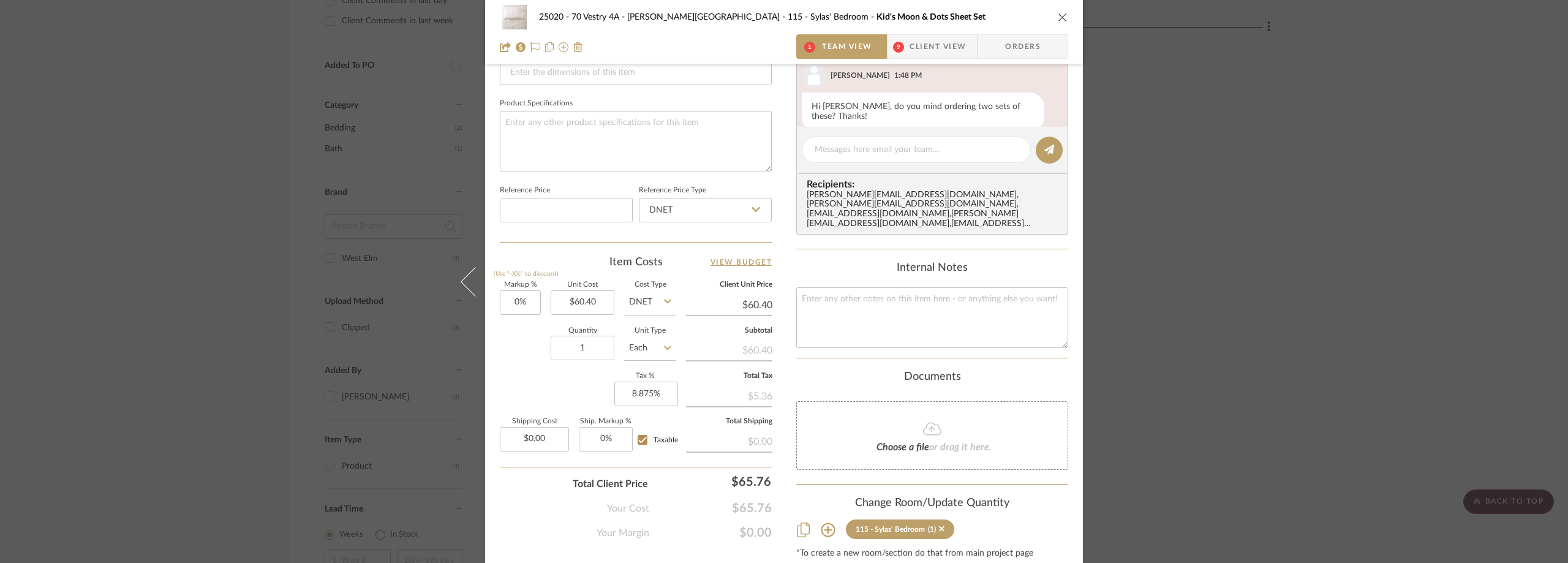
scroll to position [184, 0]
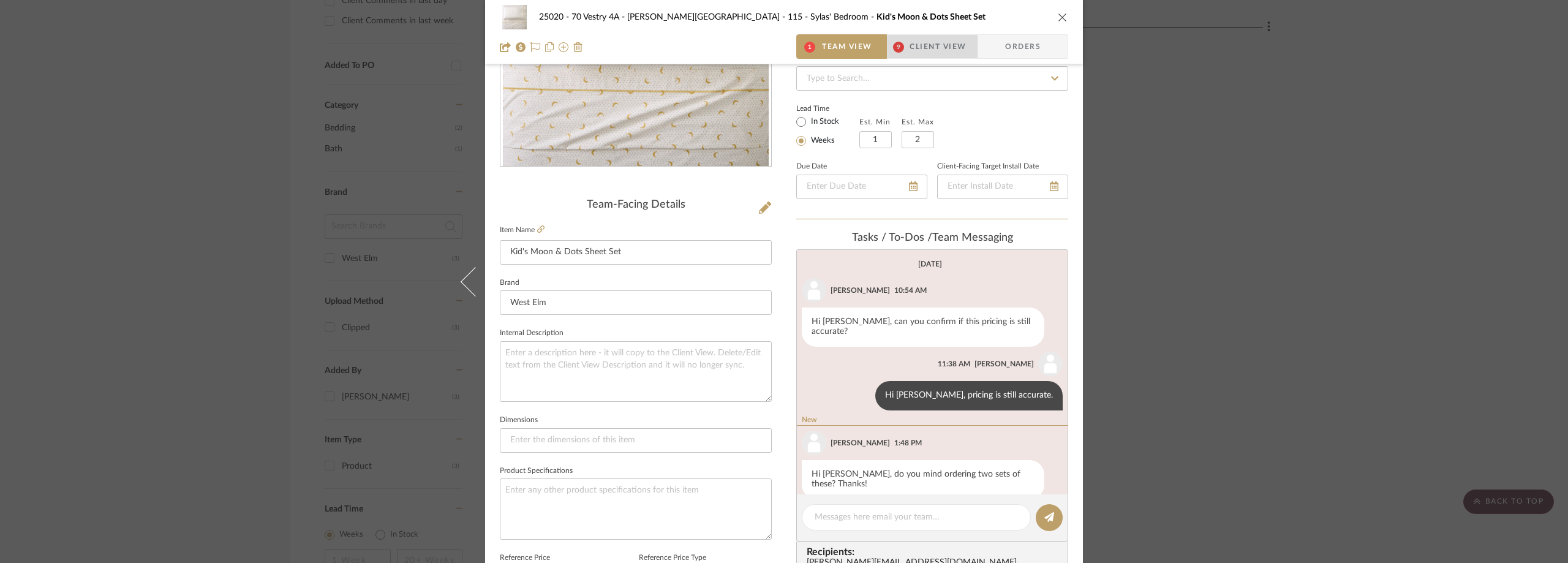
click at [925, 47] on span "Client View" at bounding box center [938, 47] width 56 height 25
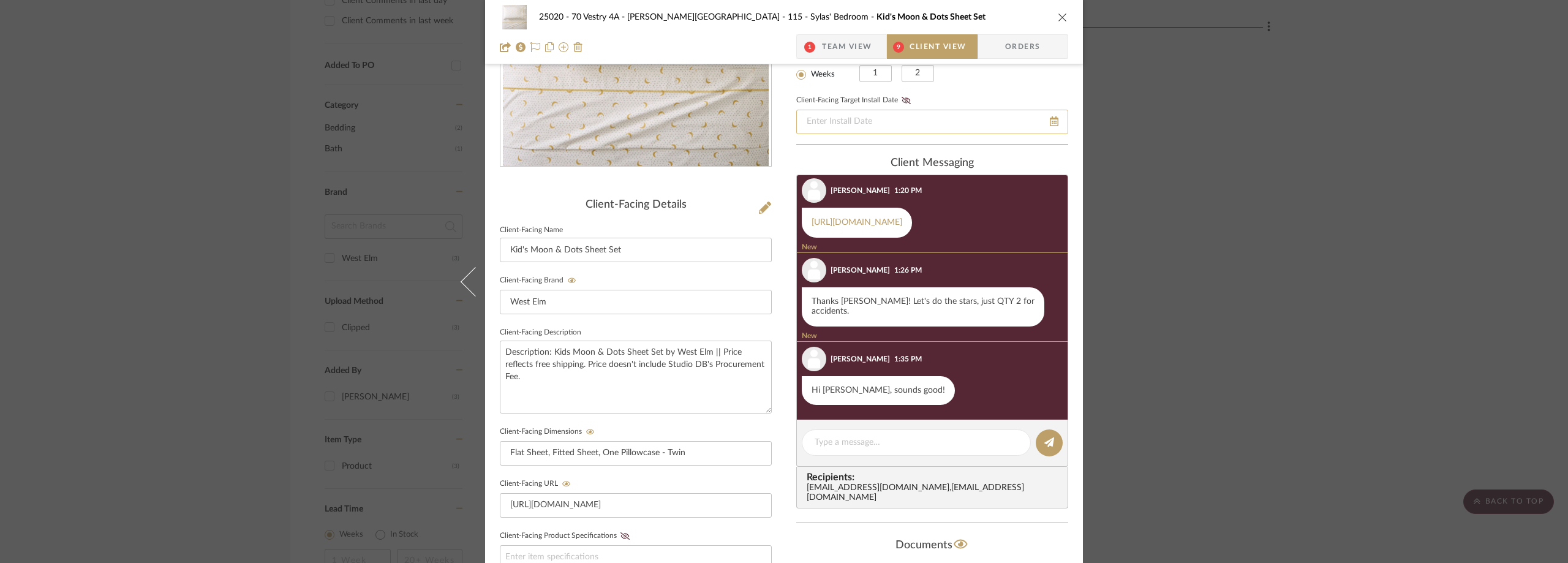
scroll to position [671, 0]
click at [835, 38] on span "Team View" at bounding box center [847, 47] width 50 height 25
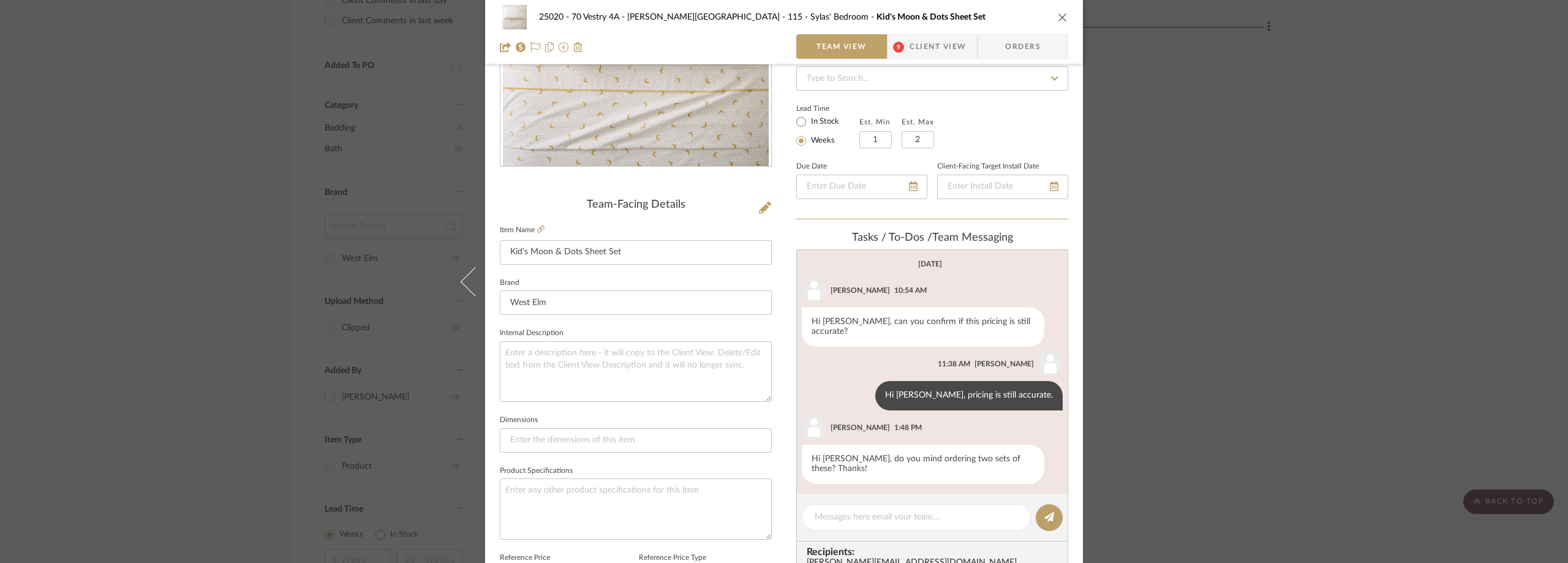
click at [1162, 228] on div "25020 - 70 Vestry 4A - Grant-Stanleigh 115 - Sylas' Bedroom Kid's Moon & Dots S…" at bounding box center [784, 281] width 1568 height 563
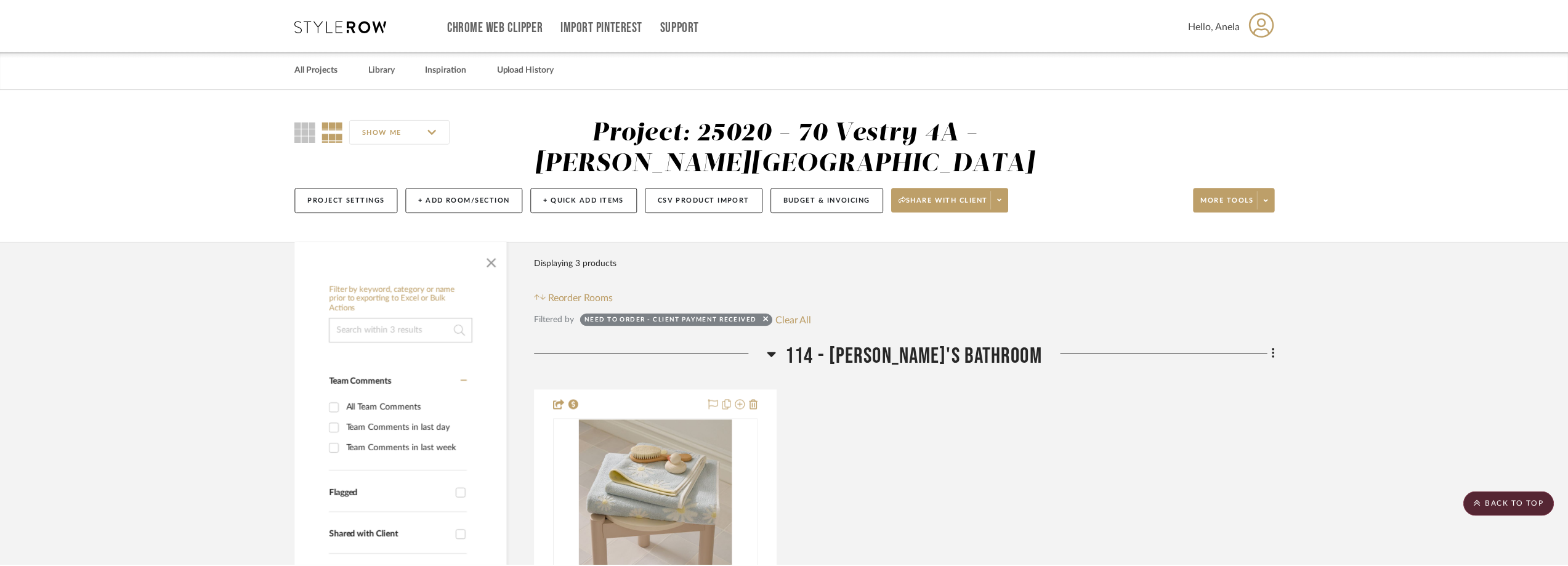
scroll to position [929, 0]
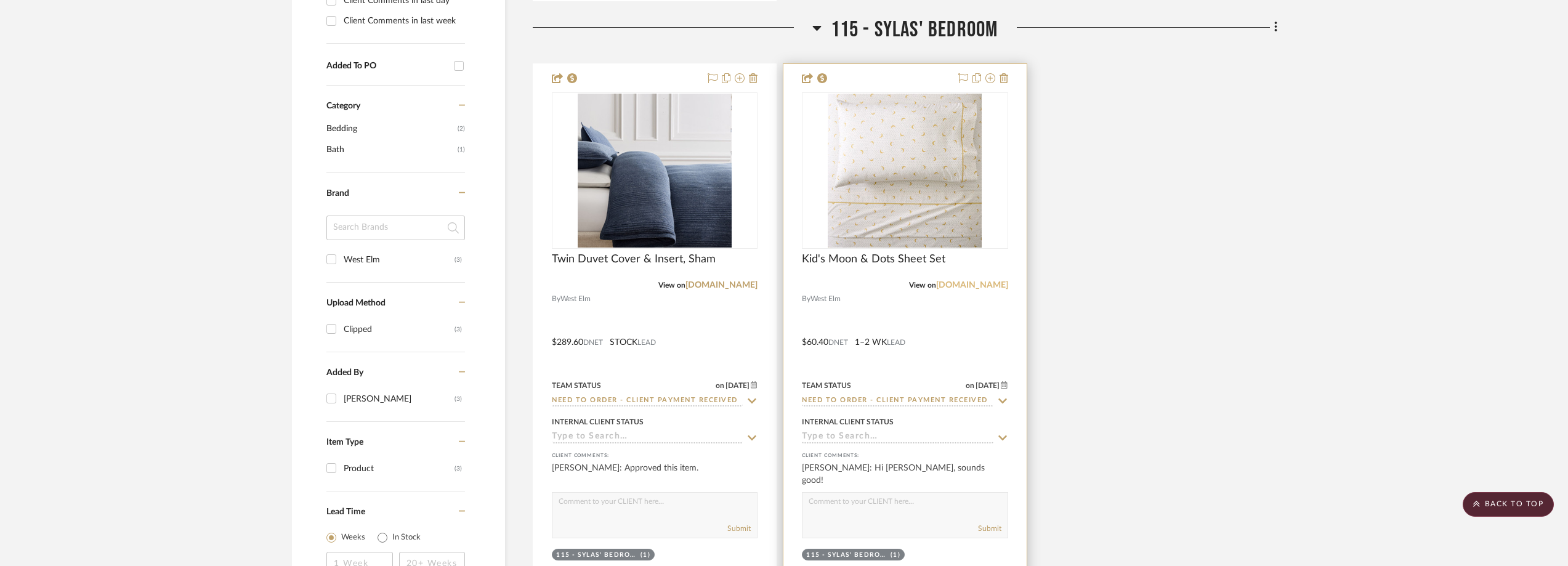
click at [973, 286] on link "westelm.com" at bounding box center [971, 284] width 72 height 9
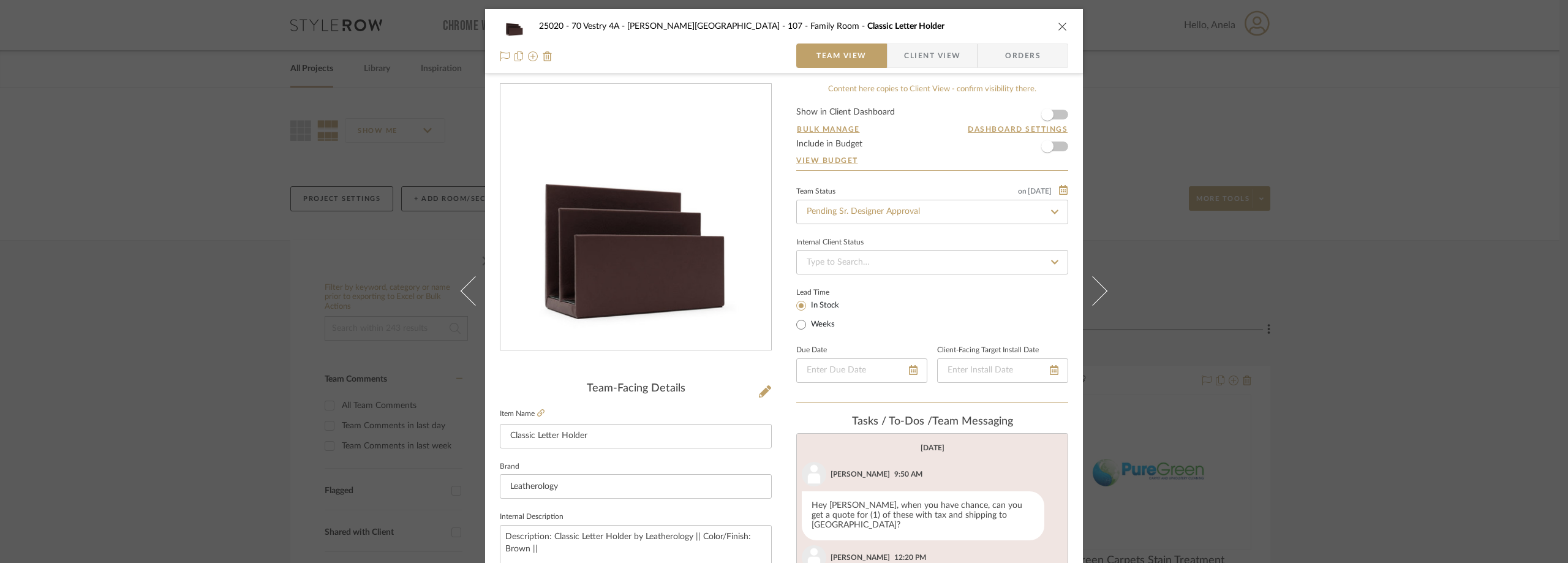
click at [1292, 91] on div "25020 - 70 Vestry 4A - [PERSON_NAME] 107 - Family Room Classic Letter Holder Te…" at bounding box center [784, 281] width 1568 height 563
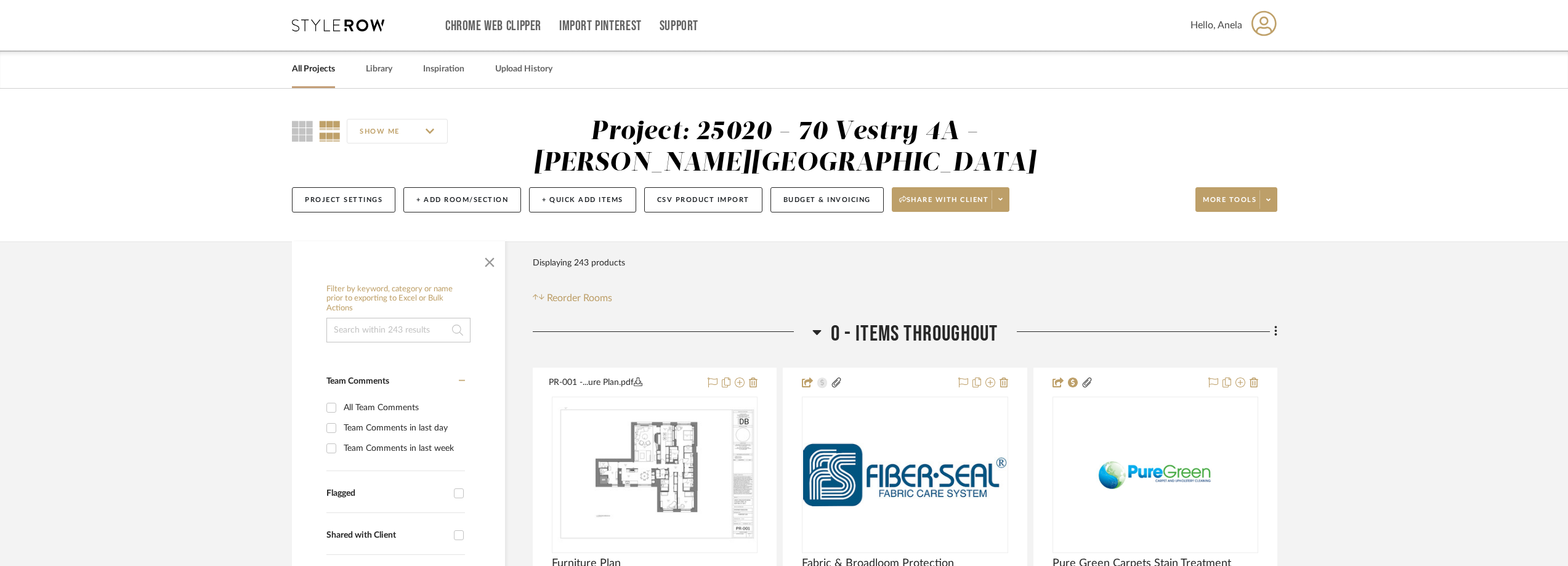
click at [352, 22] on icon at bounding box center [338, 25] width 92 height 12
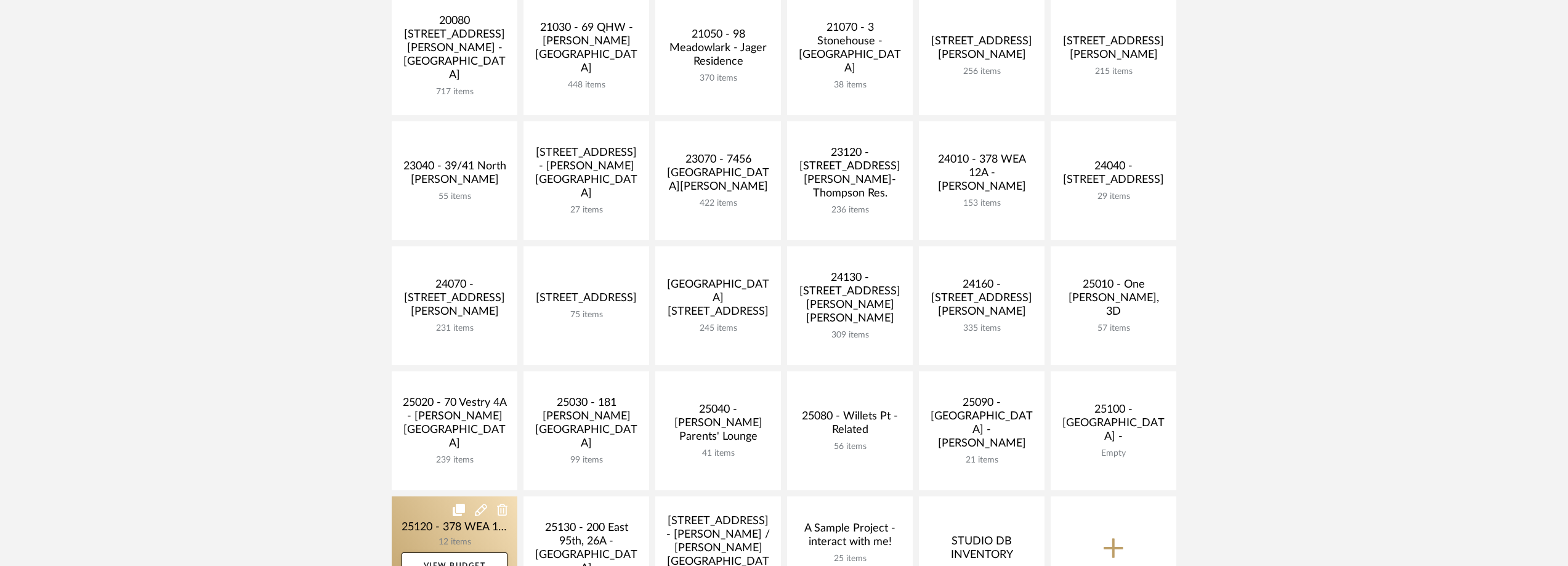
scroll to position [308, 0]
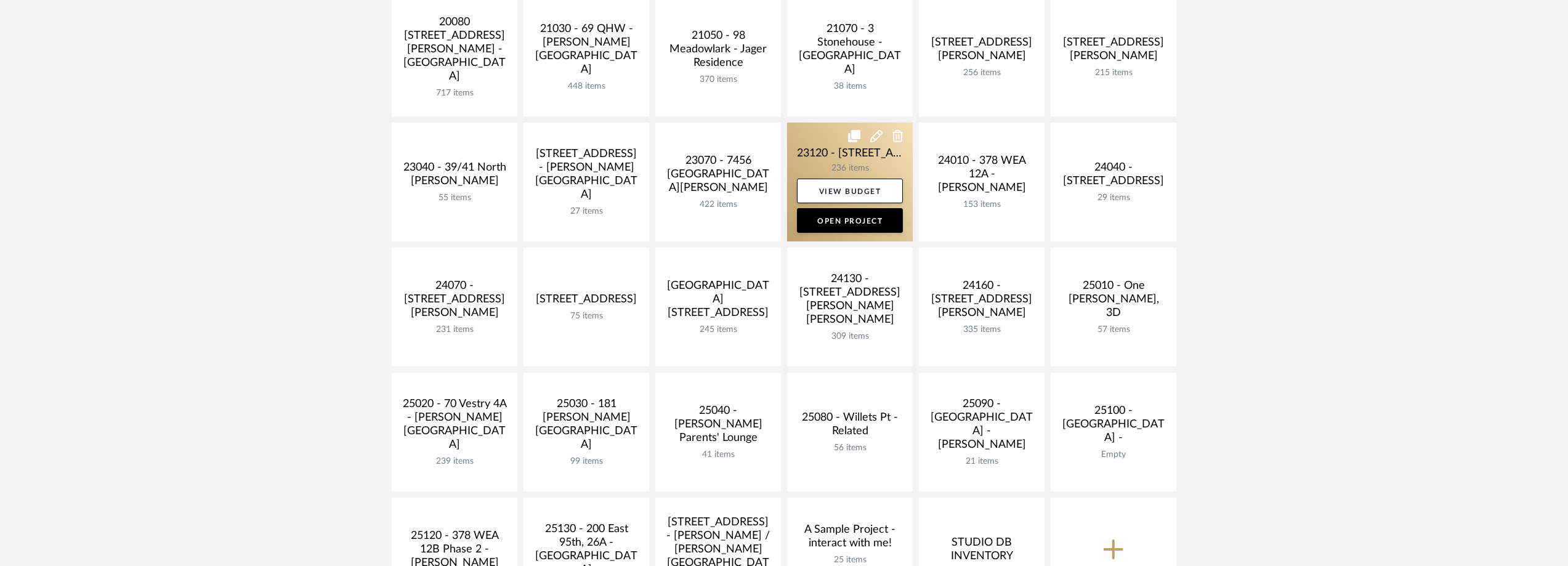
click at [833, 164] on link at bounding box center [849, 182] width 125 height 119
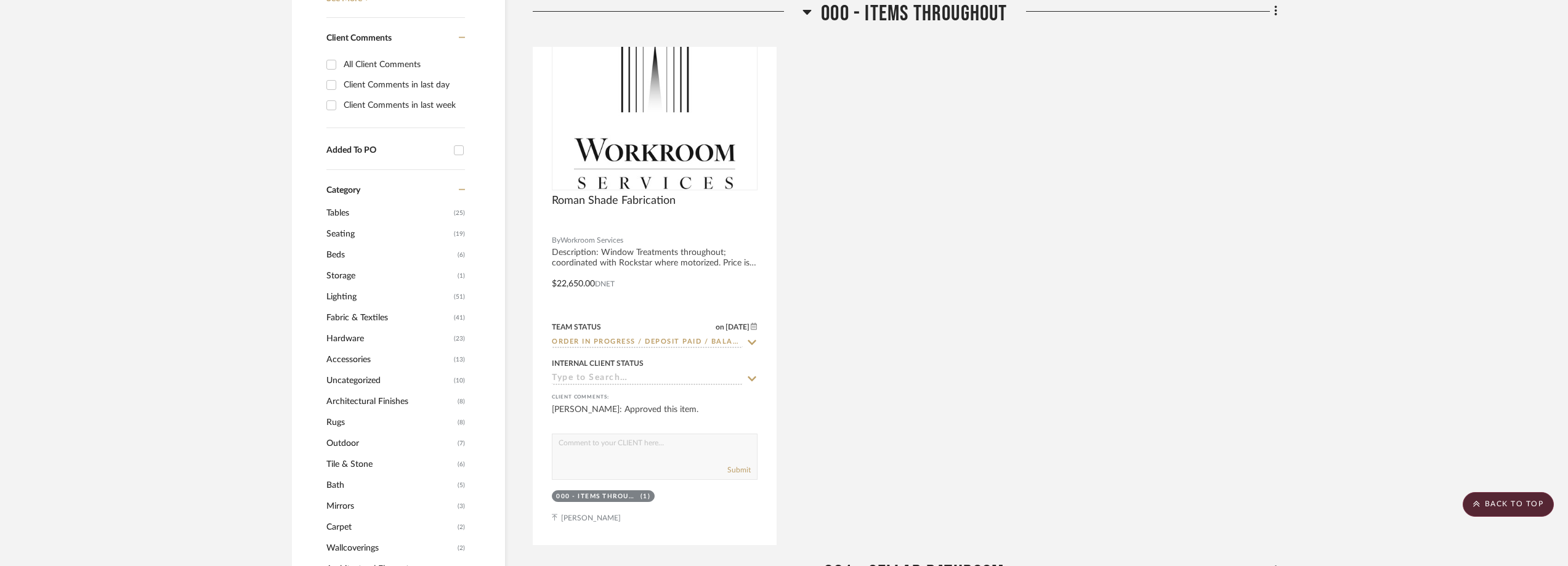
scroll to position [1293, 0]
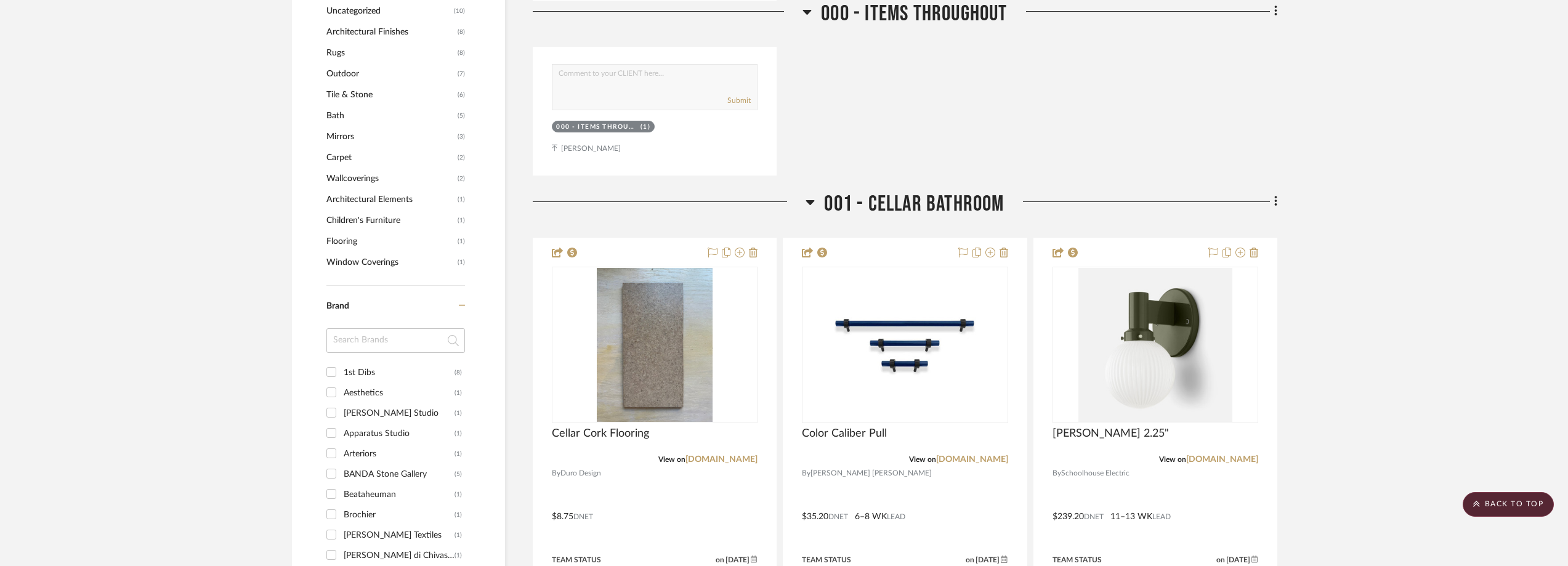
click at [351, 342] on input at bounding box center [395, 340] width 138 height 25
type input "LA"
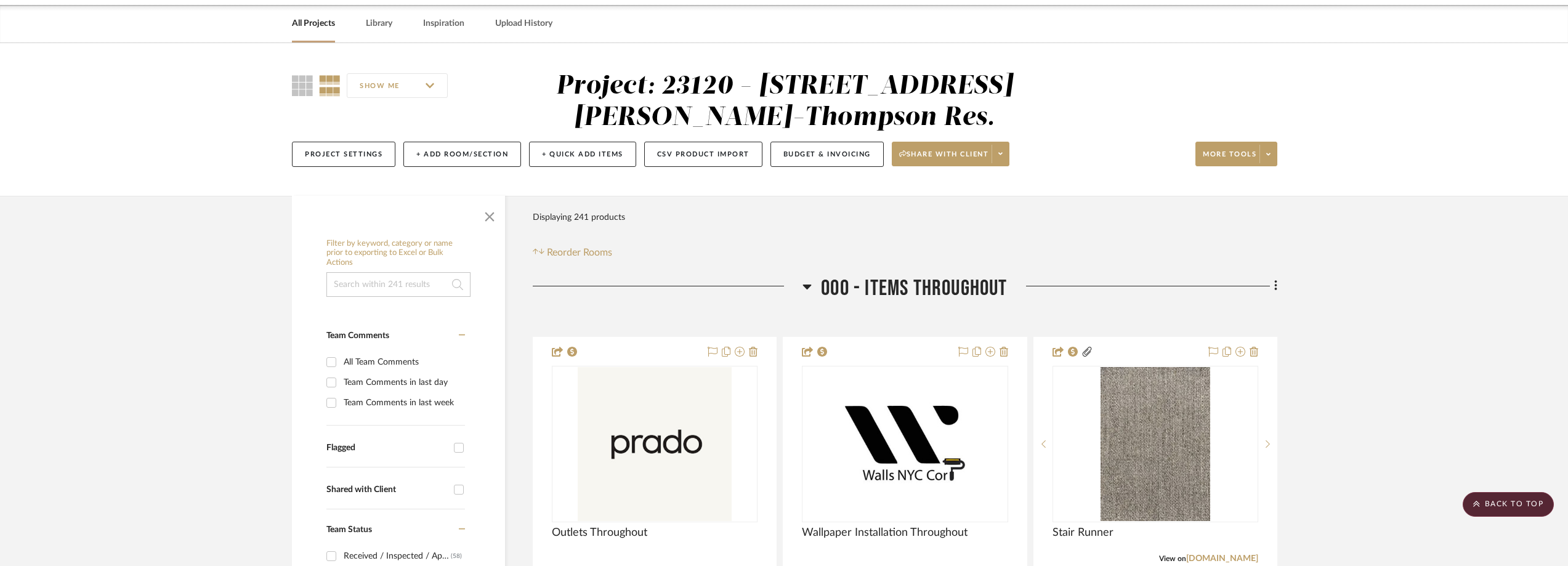
scroll to position [0, 0]
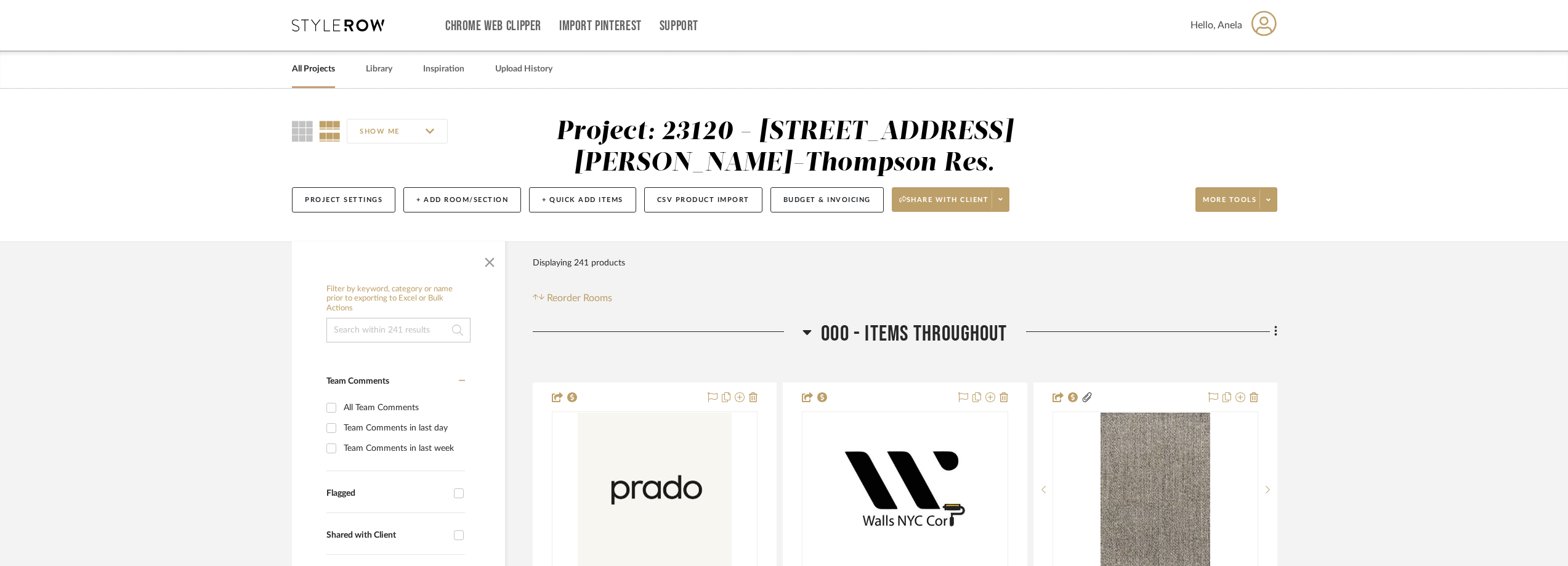
click at [331, 30] on icon at bounding box center [338, 25] width 92 height 12
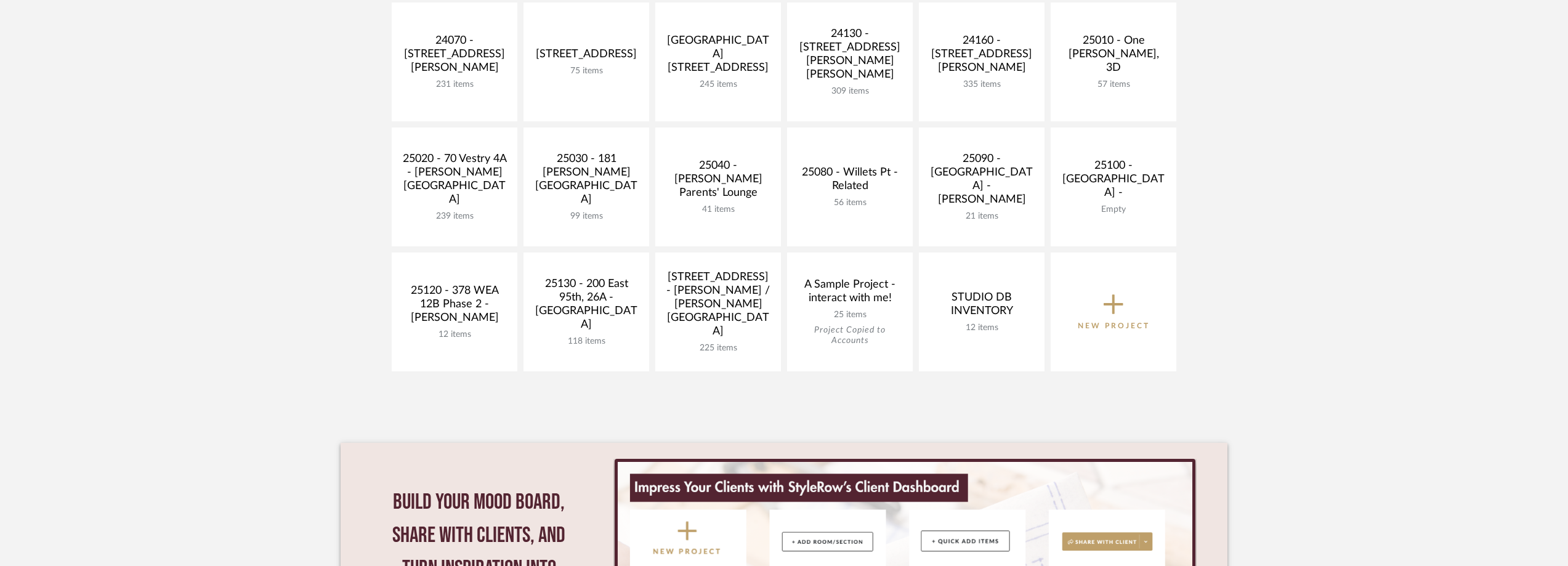
scroll to position [554, 0]
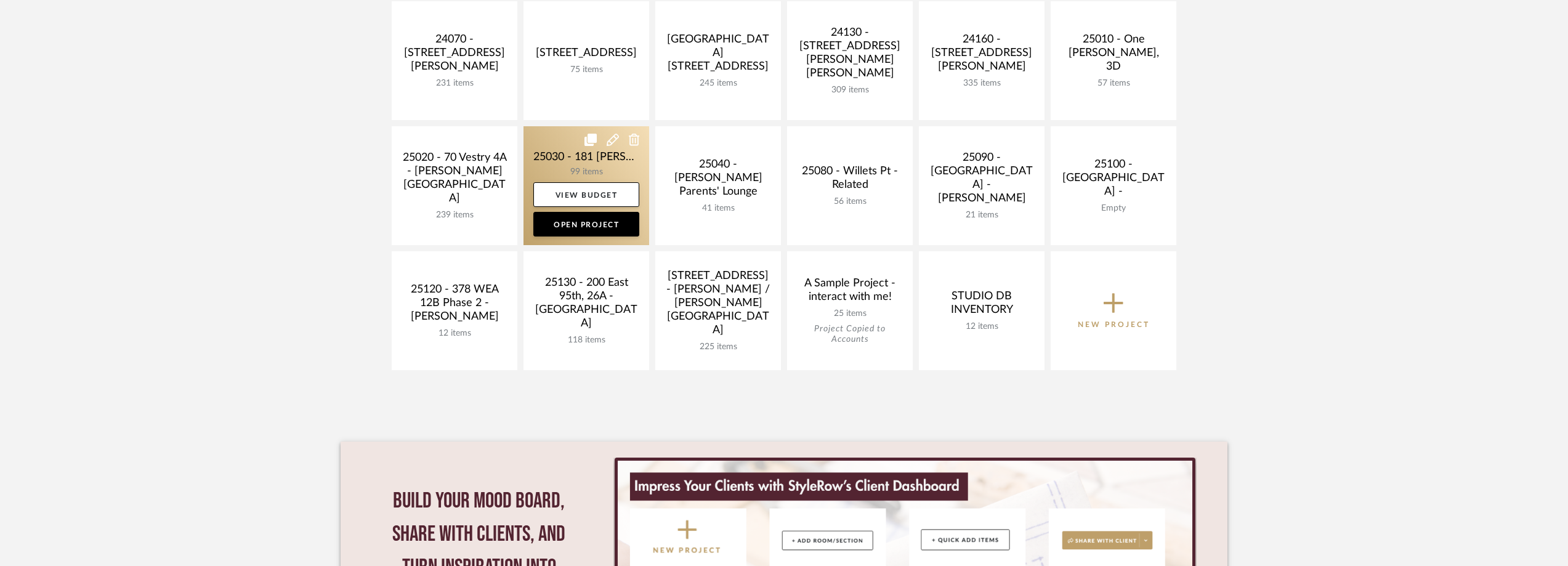
click at [562, 157] on link at bounding box center [586, 186] width 125 height 119
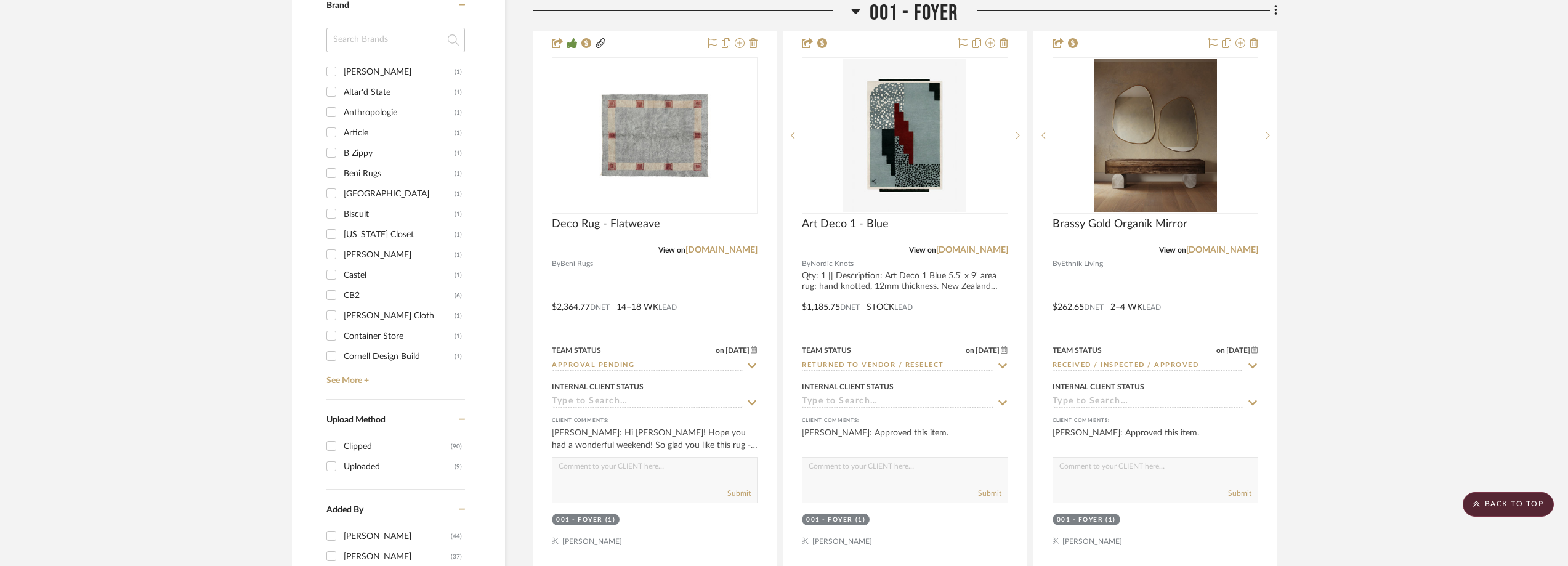
scroll to position [1355, 0]
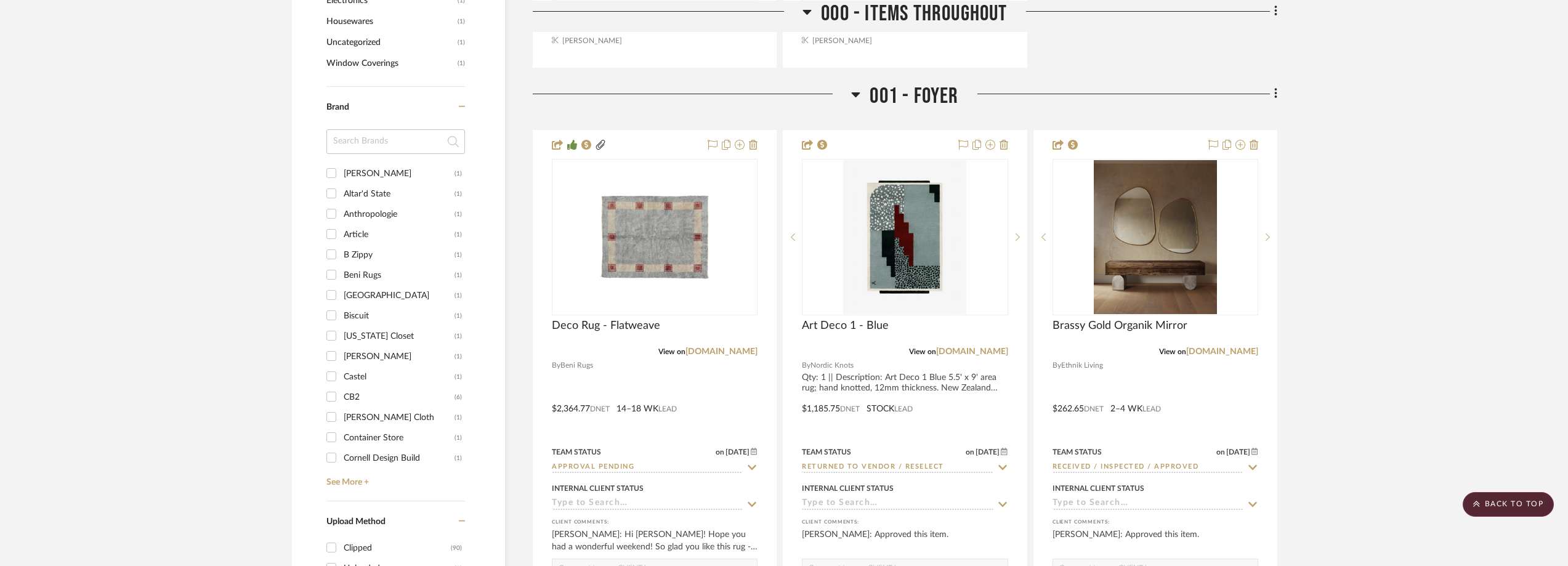
click at [379, 154] on input at bounding box center [395, 141] width 138 height 25
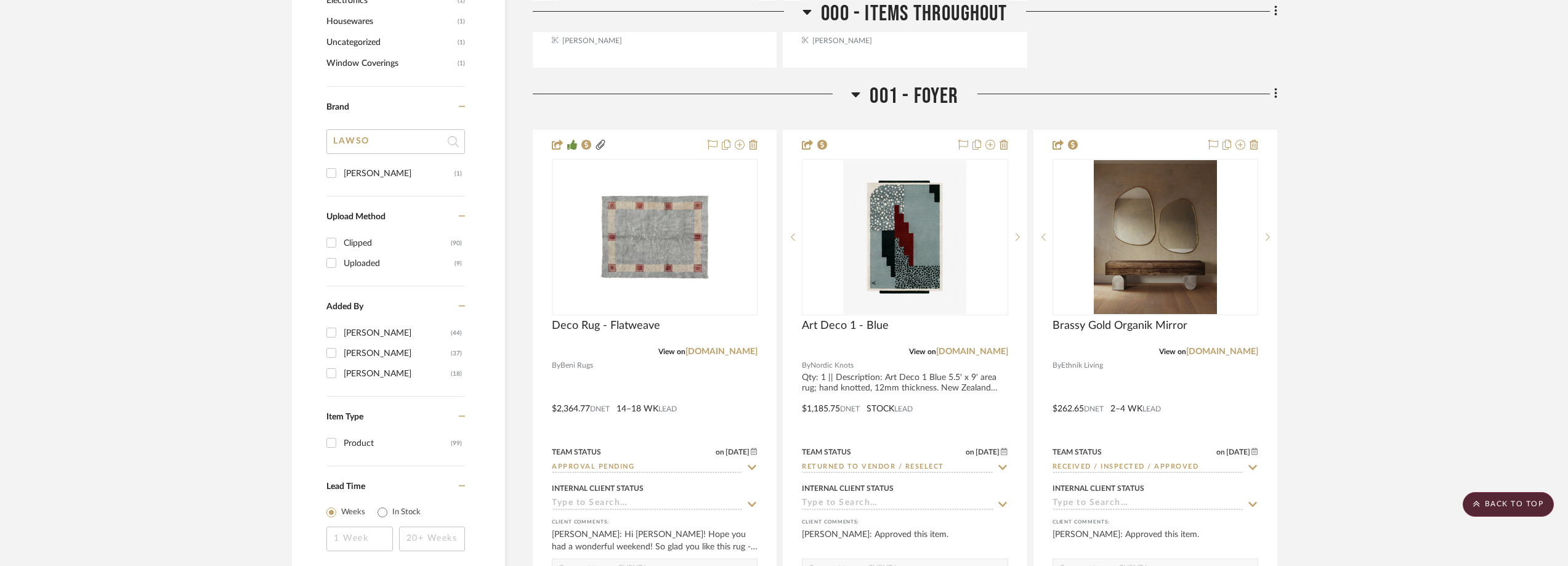
type input "LAWSO"
click at [394, 184] on div "[PERSON_NAME]" at bounding box center [399, 174] width 110 height 20
click at [341, 183] on input "[PERSON_NAME] (1)" at bounding box center [331, 173] width 20 height 20
checkbox input "true"
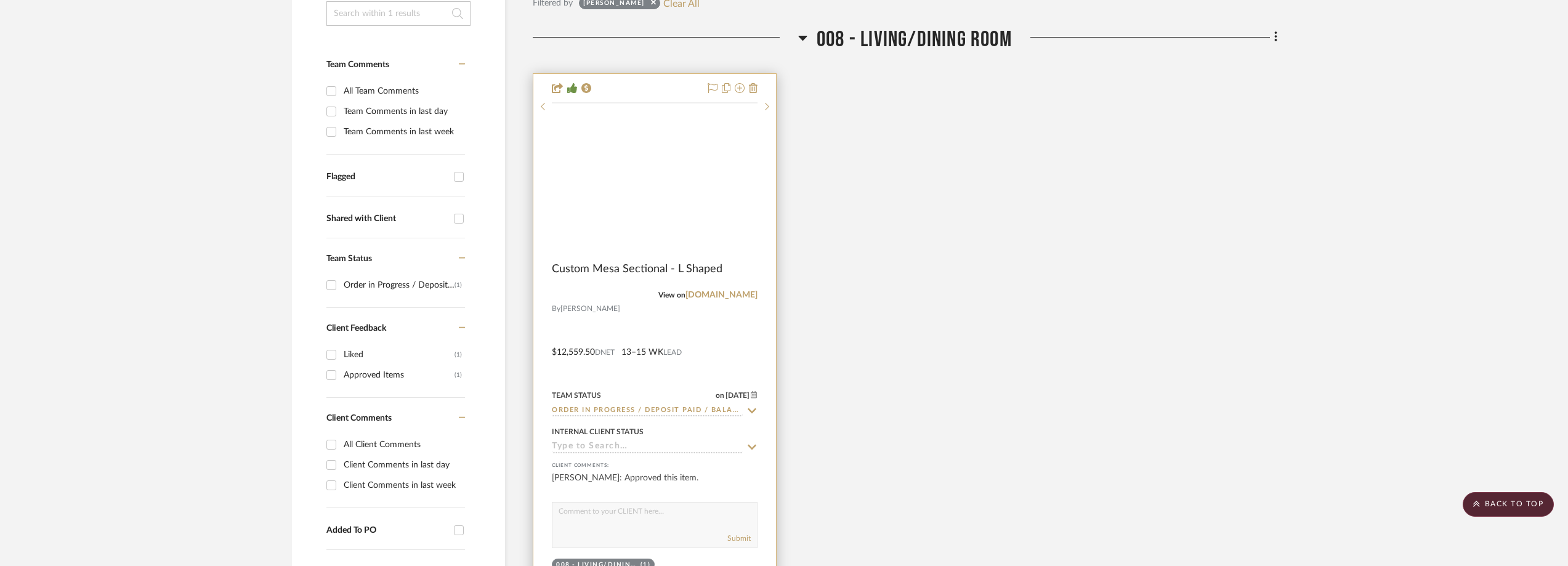
scroll to position [206, 0]
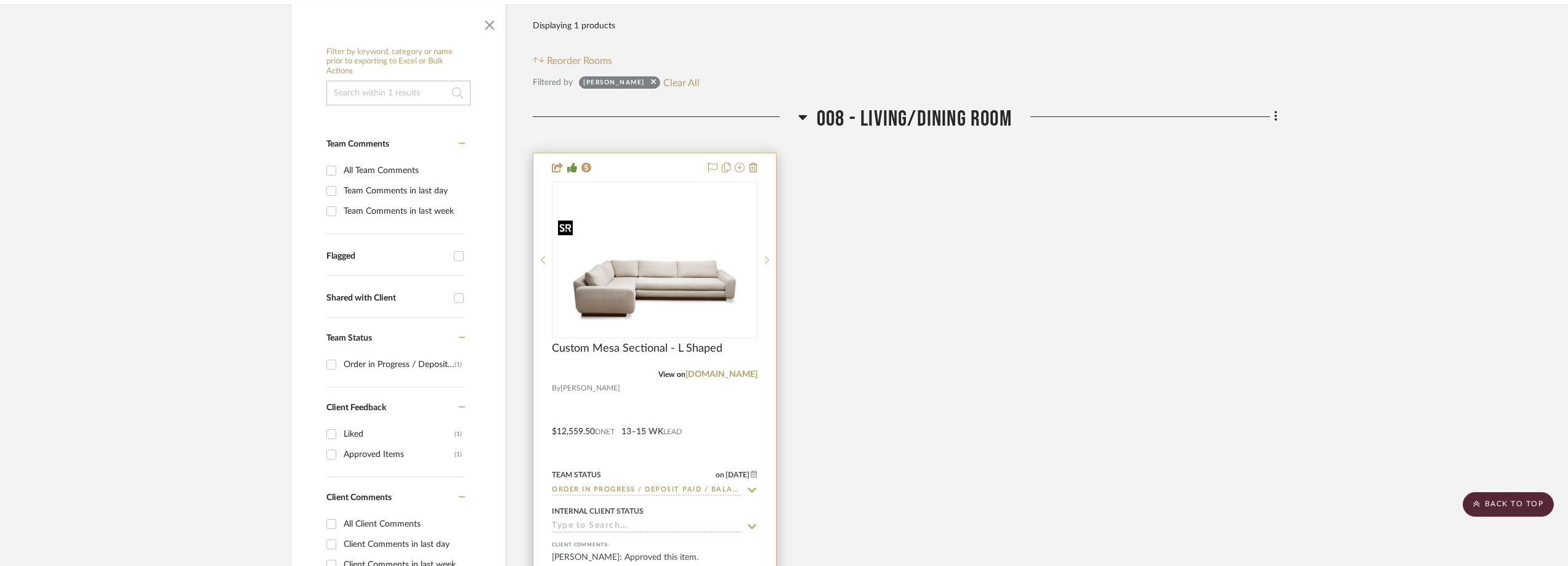
click at [0, 0] on img at bounding box center [0, 0] width 0 height 0
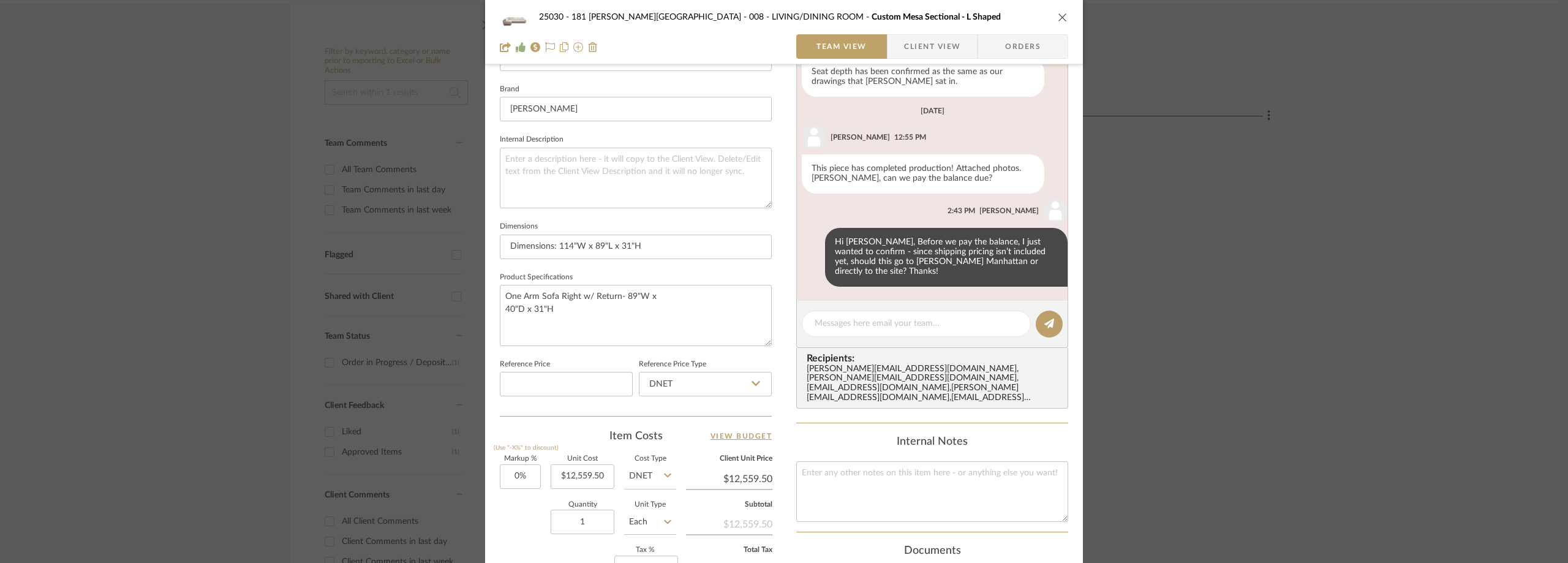
scroll to position [376, 0]
click at [867, 332] on div at bounding box center [917, 326] width 230 height 27
click at [867, 332] on textarea at bounding box center [917, 326] width 204 height 13
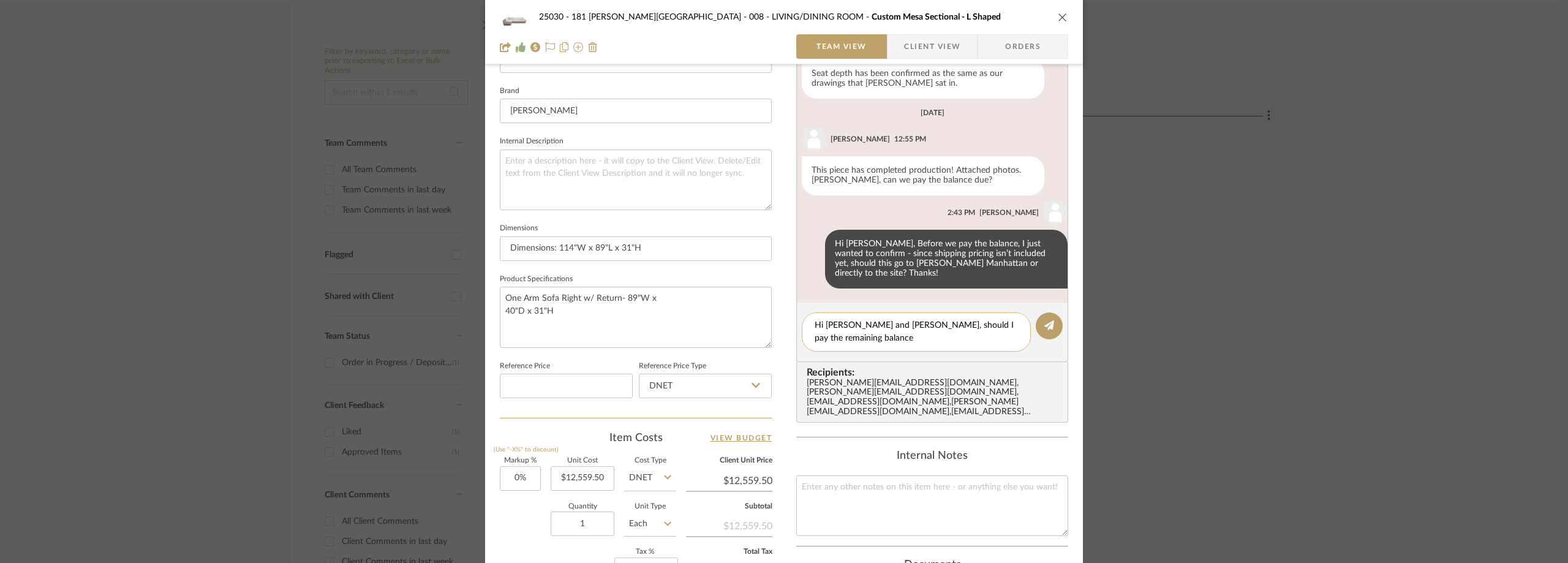
scroll to position [0, 0]
paste textarea "$1,883.00"
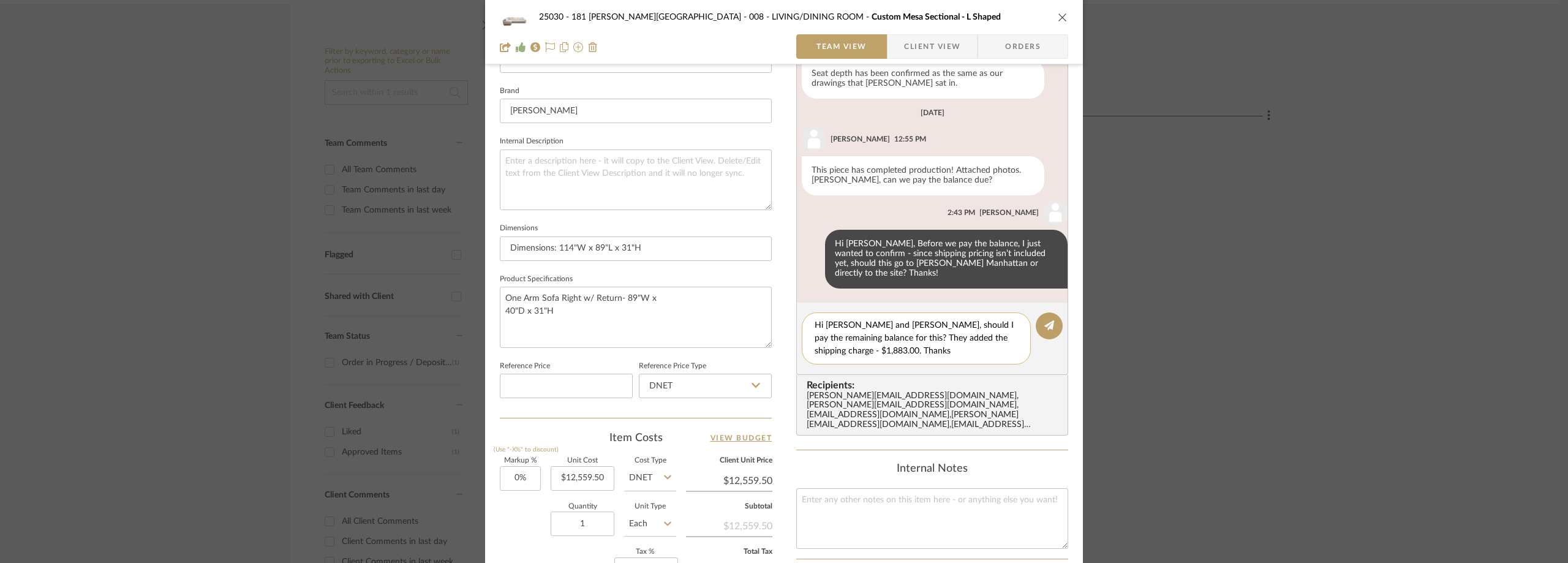
type textarea "Hi [PERSON_NAME] and [PERSON_NAME], should I pay the remaining balance for this…"
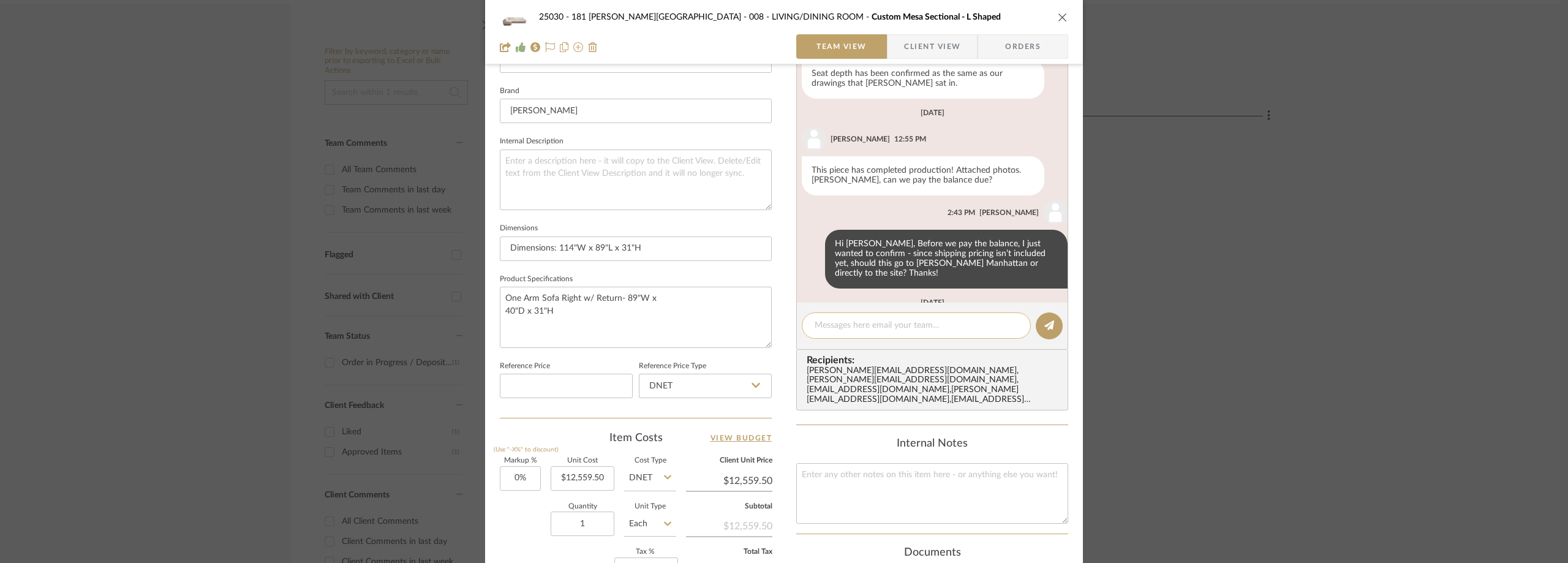
scroll to position [478, 0]
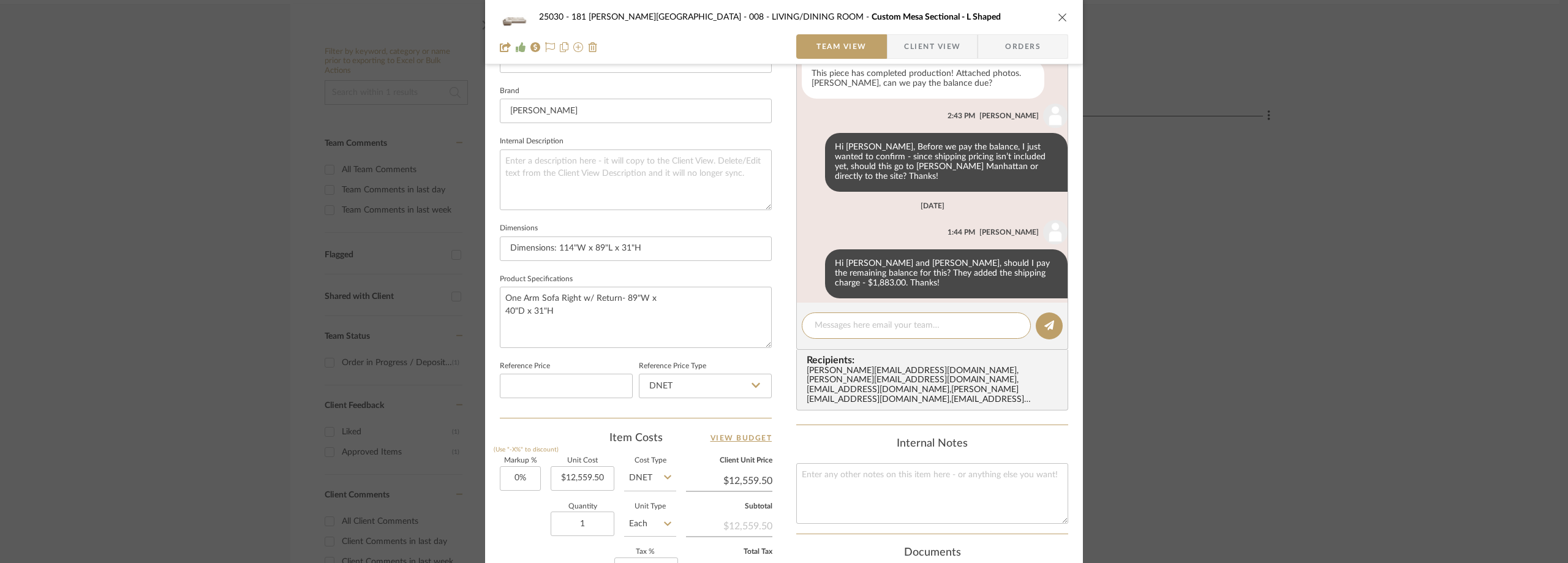
drag, startPoint x: 867, startPoint y: 332, endPoint x: 833, endPoint y: 381, distance: 59.6
drag, startPoint x: 833, startPoint y: 381, endPoint x: 815, endPoint y: 215, distance: 167.0
click at [815, 215] on div "[DATE] [PERSON_NAME] 1:44 PM Hi [PERSON_NAME] and [PERSON_NAME], should I pay t…" at bounding box center [933, 245] width 271 height 107
drag, startPoint x: 183, startPoint y: 102, endPoint x: 130, endPoint y: 4, distance: 111.4
click at [182, 103] on div "25030 - 181 [PERSON_NAME] 008 - LIVING/DINING ROOM Custom Mesa Sectional - L Sh…" at bounding box center [784, 281] width 1568 height 563
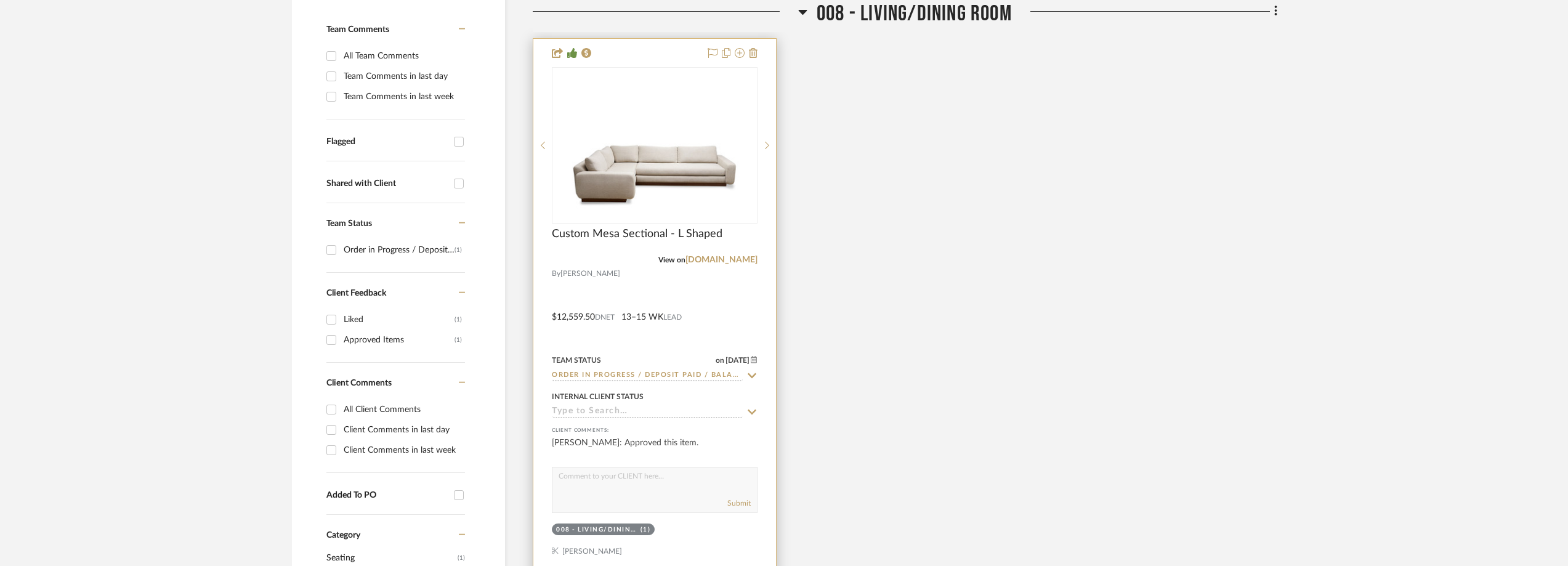
scroll to position [431, 0]
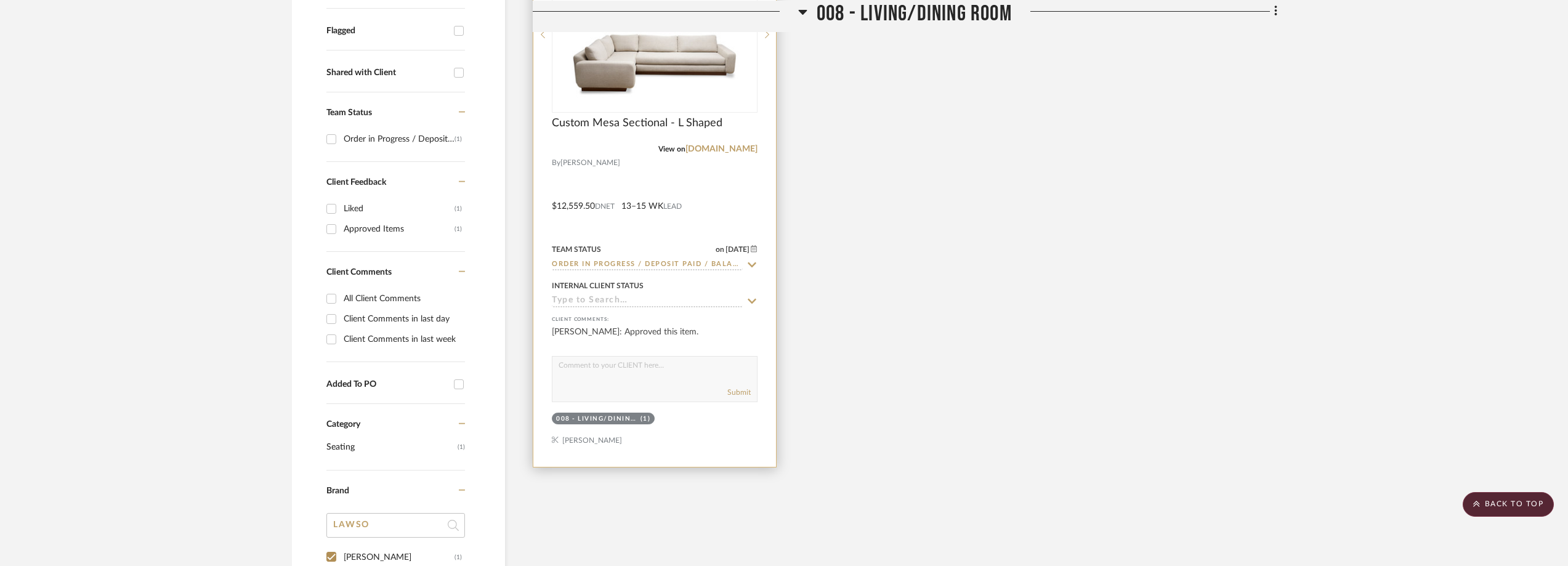
click at [753, 268] on icon at bounding box center [752, 265] width 9 height 5
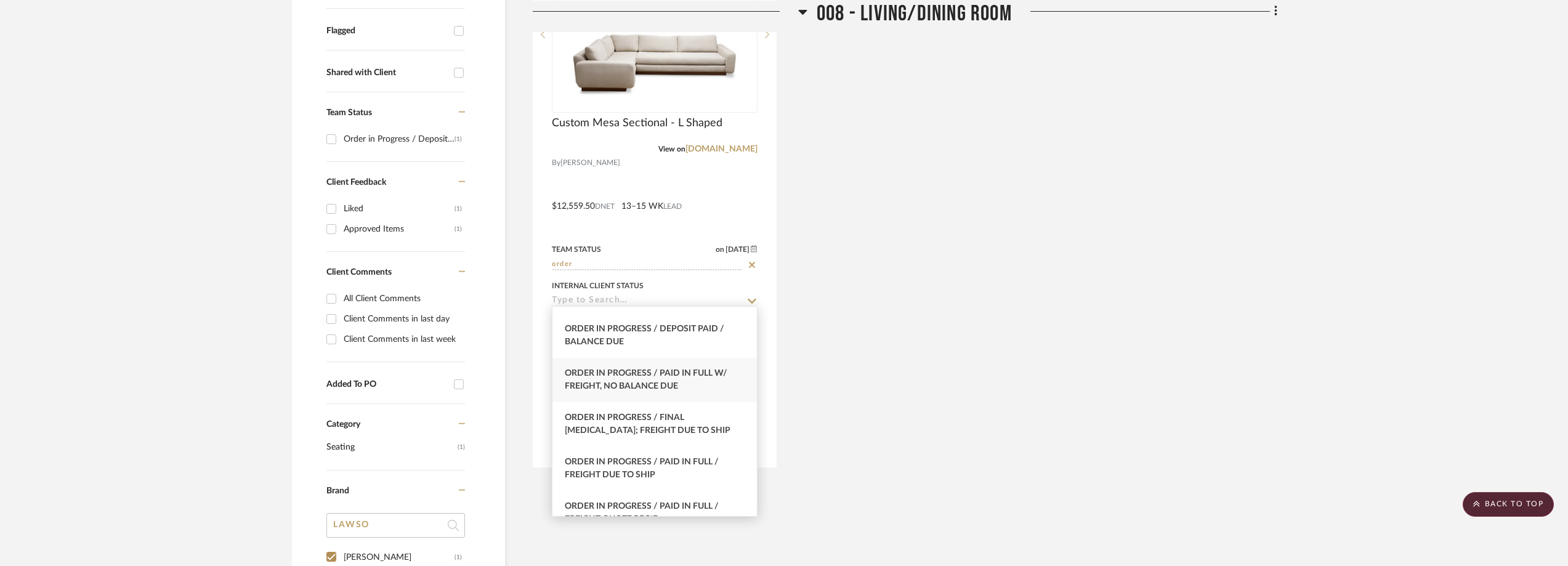
scroll to position [185, 0]
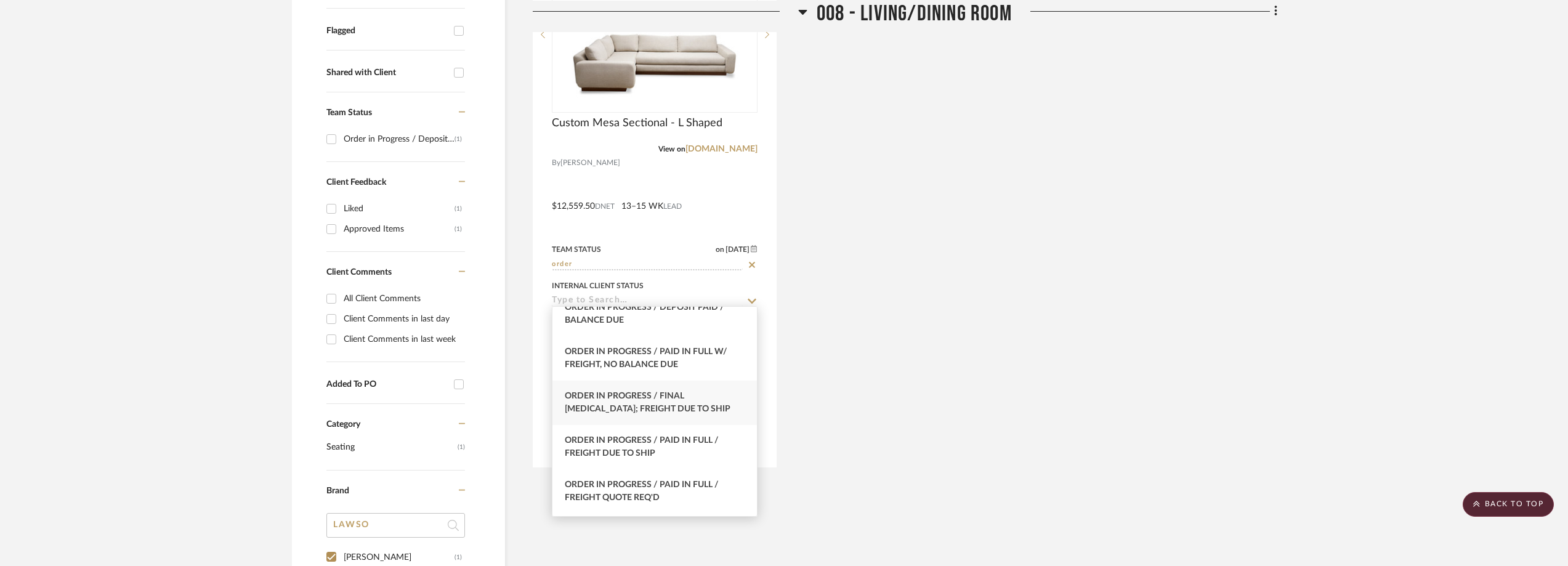
type input "order"
click at [609, 412] on span "Order In Progress / Final [MEDICAL_DATA]; Freight Due to Ship" at bounding box center [647, 403] width 166 height 22
type input "[DATE]"
type input "Order In Progress / Final [MEDICAL_DATA]; Freight Due to Ship"
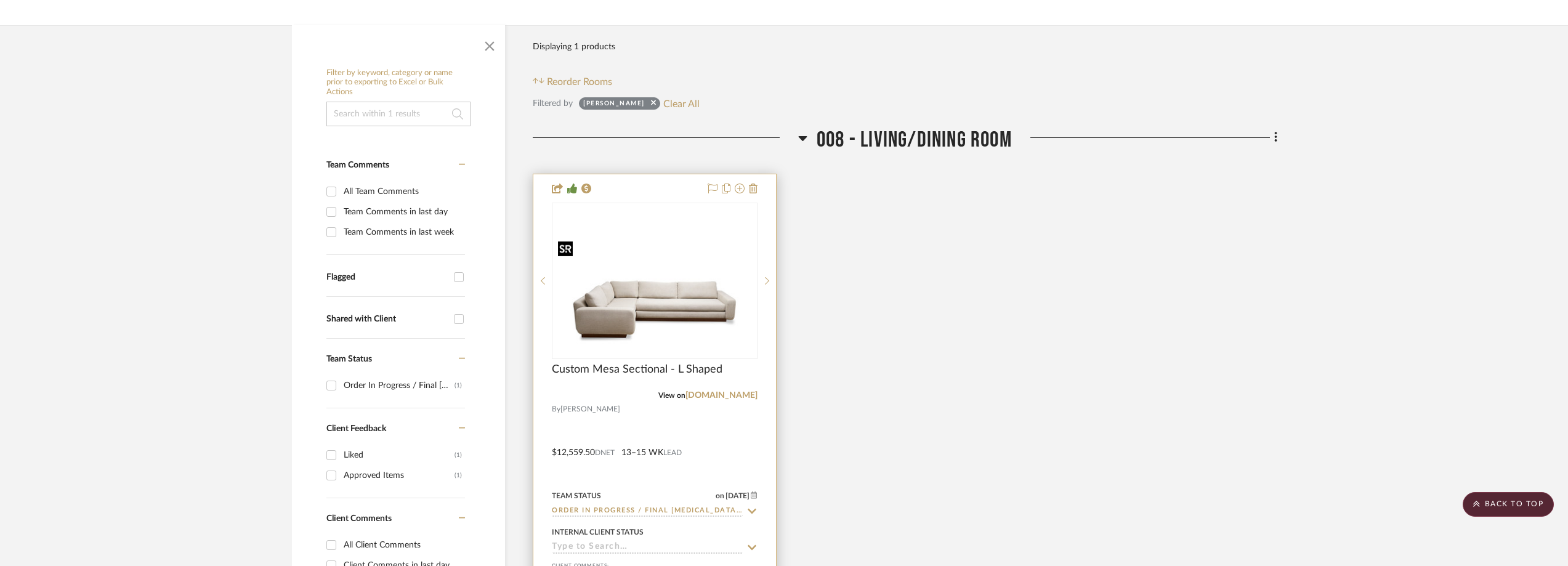
click at [675, 332] on img "0" at bounding box center [654, 282] width 203 height 153
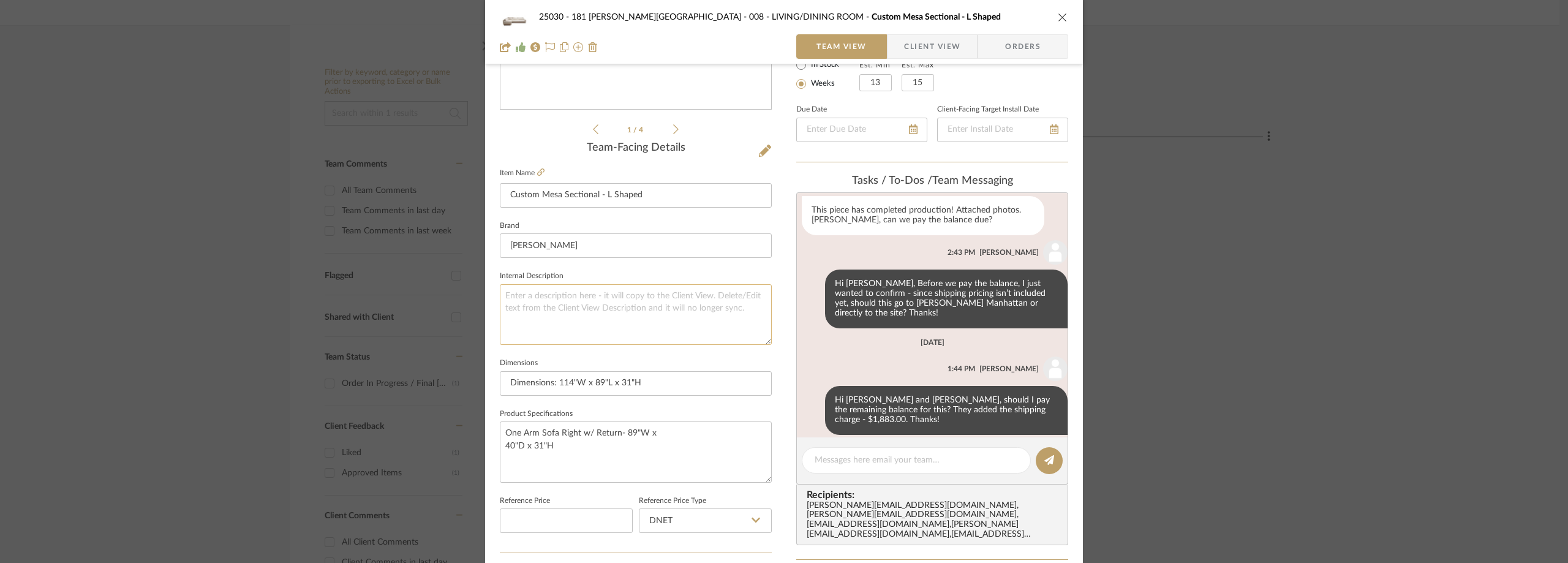
scroll to position [478, 0]
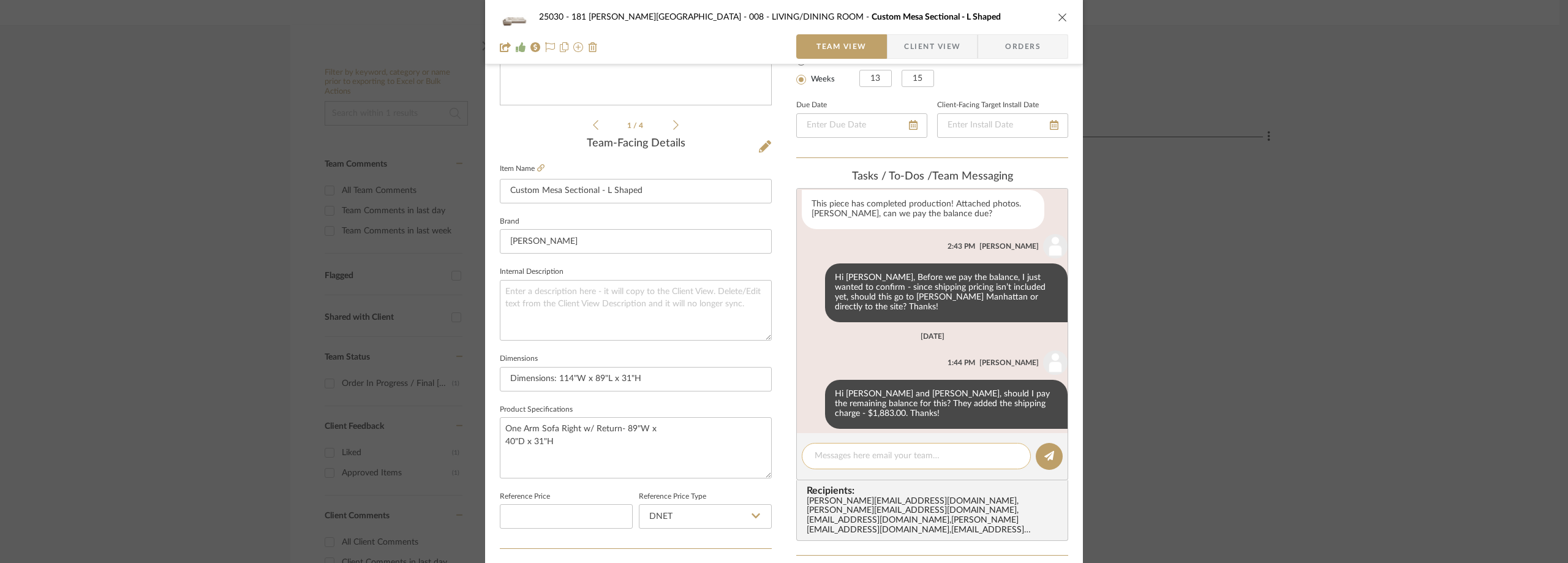
click at [862, 456] on textarea at bounding box center [917, 456] width 204 height 13
paste textarea "45997"
click at [923, 456] on textarea "Remaining Balance Paid 9/25 45997" at bounding box center [917, 456] width 204 height 13
type textarea "Remaining Balance Paid 9/25 INV#45997"
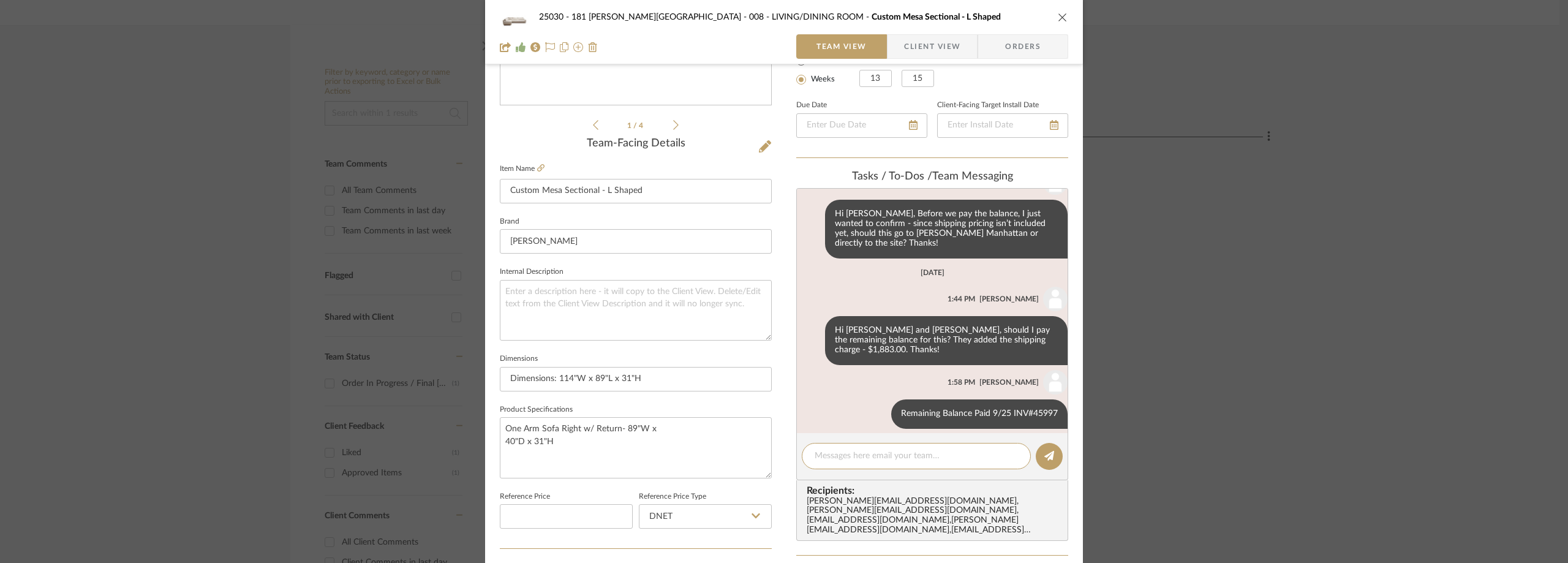
click at [47, 261] on div "25030 - 181 [PERSON_NAME] 008 - LIVING/DINING ROOM Custom Mesa Sectional - L Sh…" at bounding box center [784, 281] width 1568 height 563
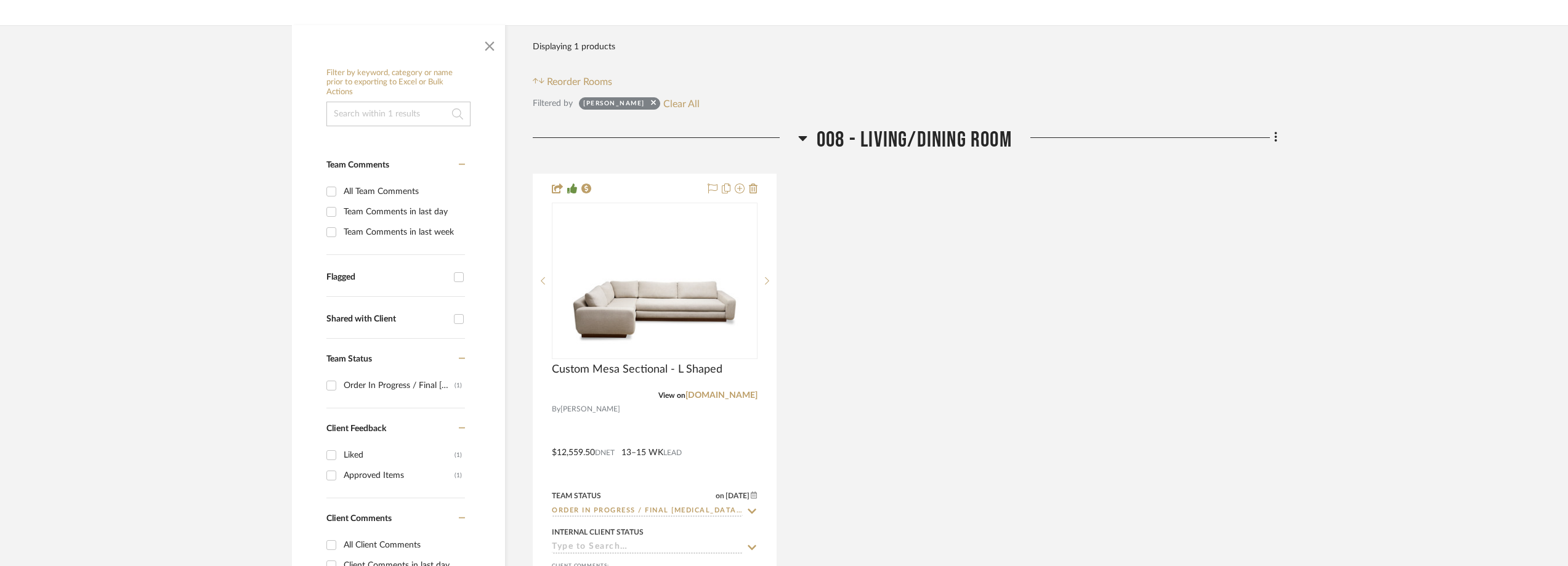
scroll to position [0, 0]
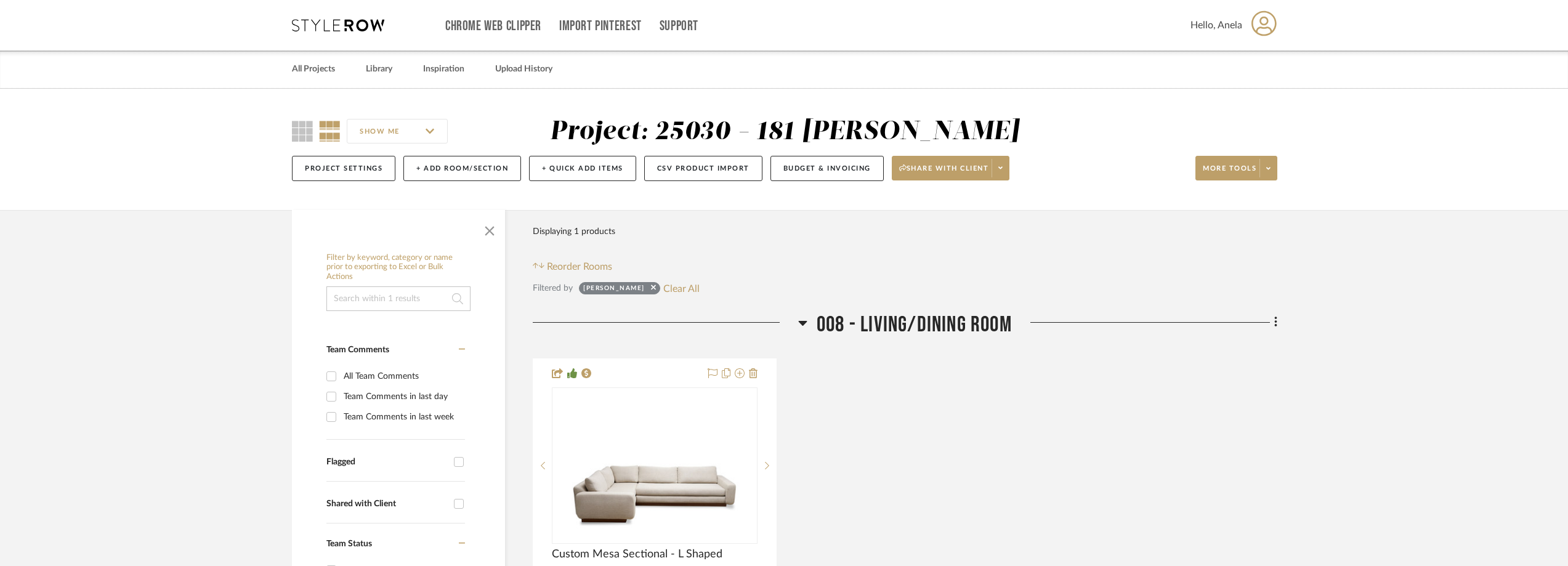
click at [313, 23] on icon at bounding box center [338, 25] width 92 height 12
